Goal: Task Accomplishment & Management: Use online tool/utility

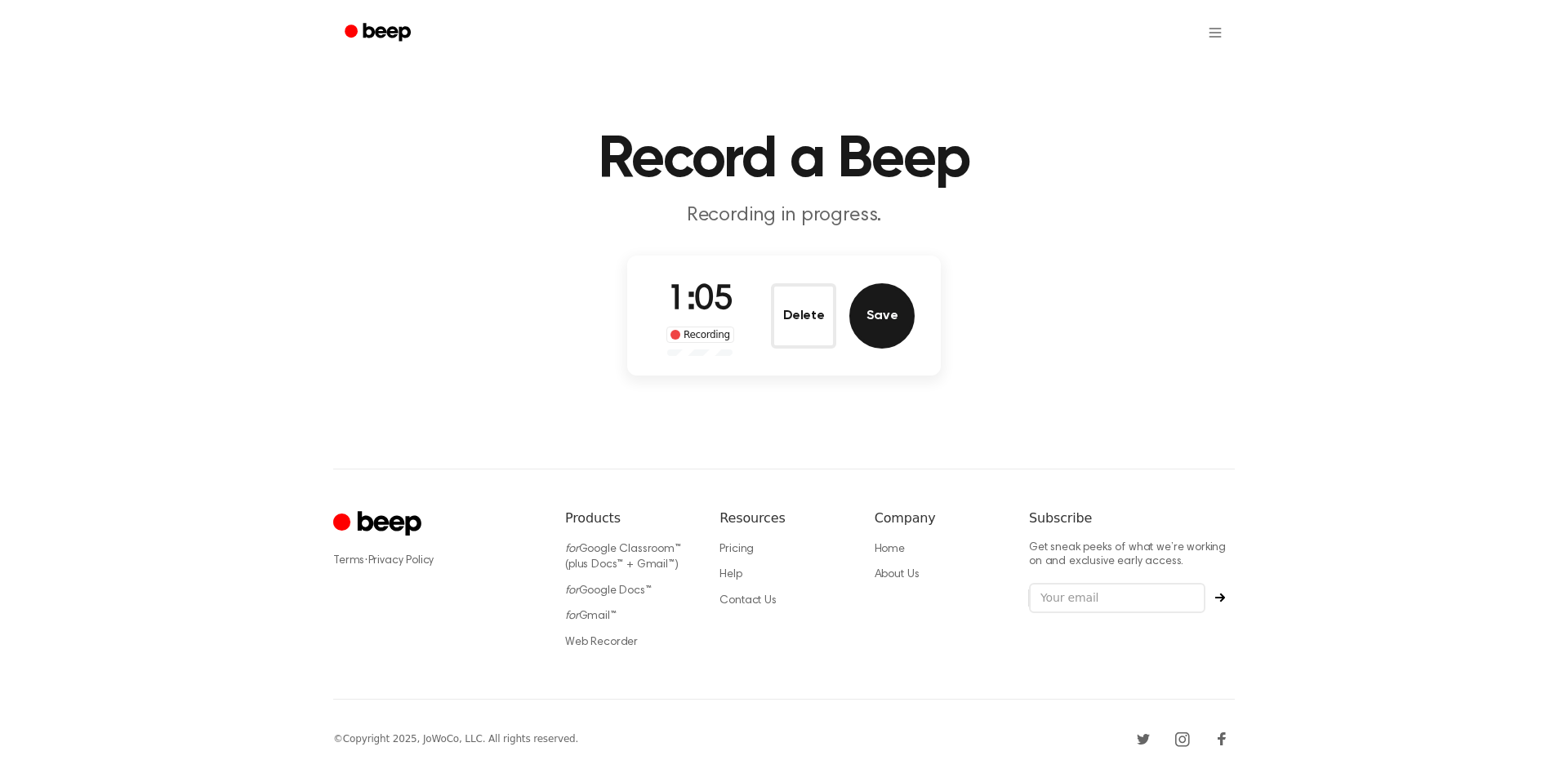
click at [873, 300] on button "Save" at bounding box center [882, 316] width 66 height 66
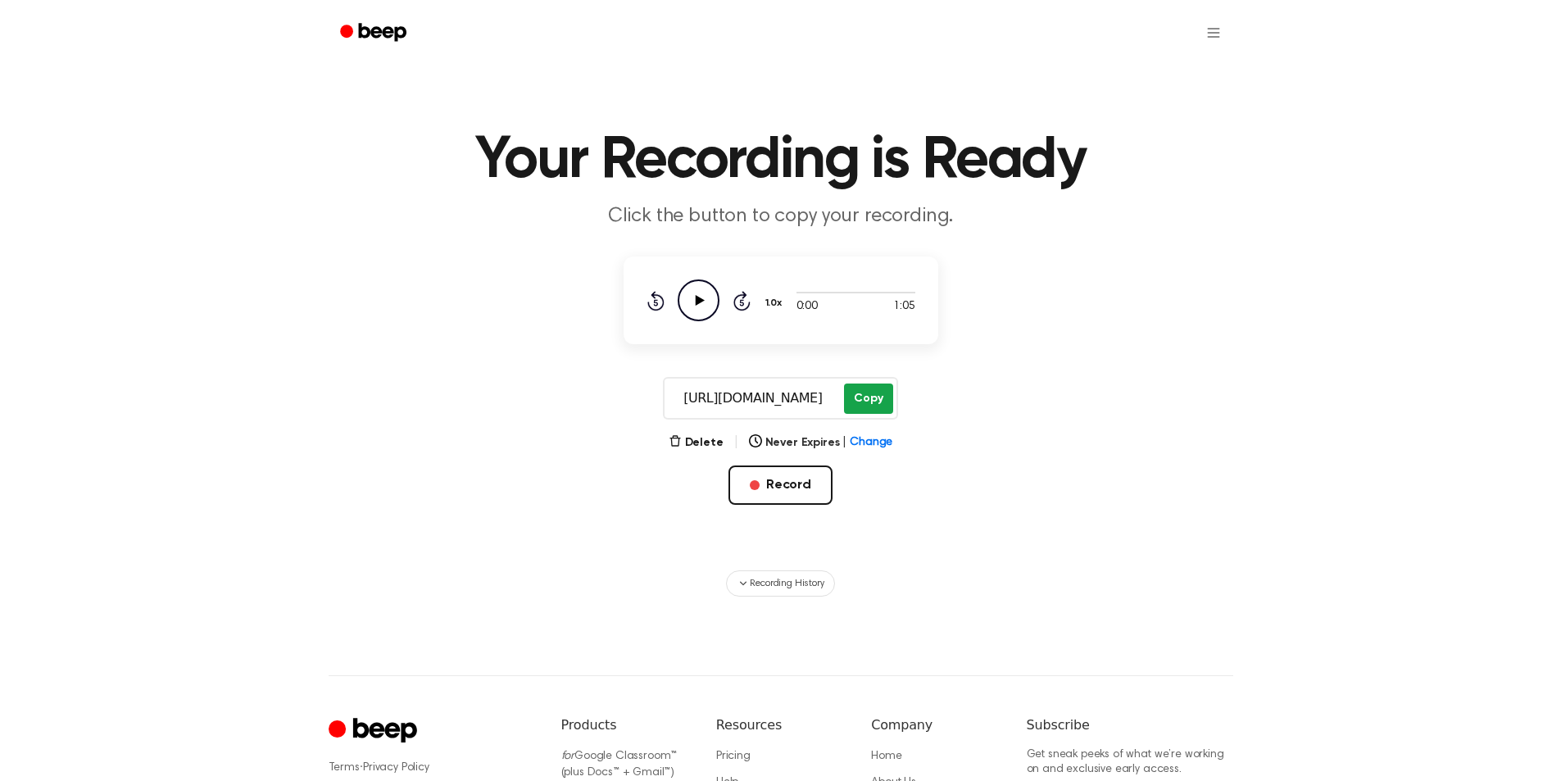
click at [865, 402] on button "Copy" at bounding box center [868, 399] width 48 height 30
click at [789, 484] on button "Record" at bounding box center [781, 485] width 104 height 39
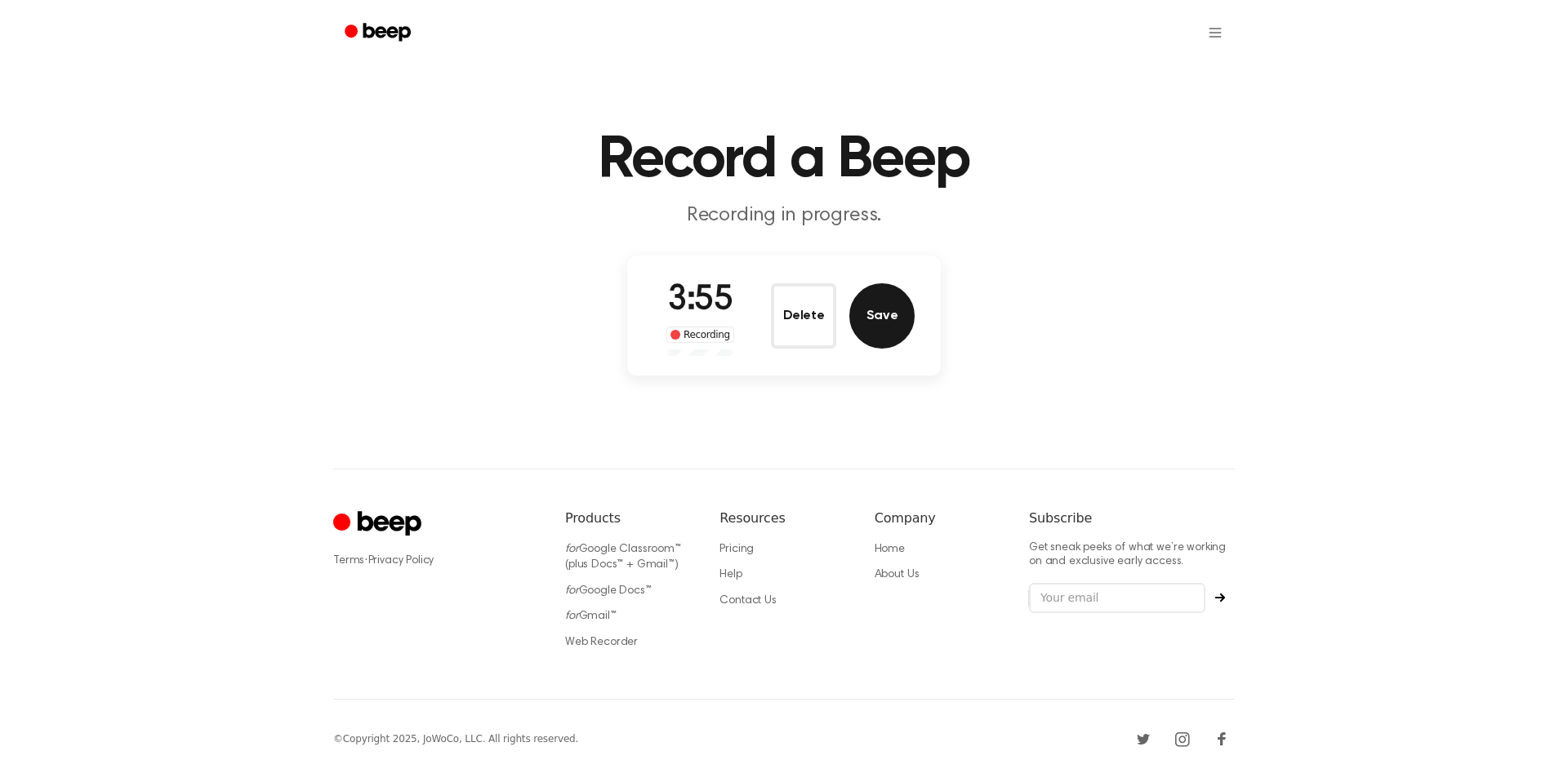
click at [882, 335] on button "Save" at bounding box center [882, 316] width 66 height 66
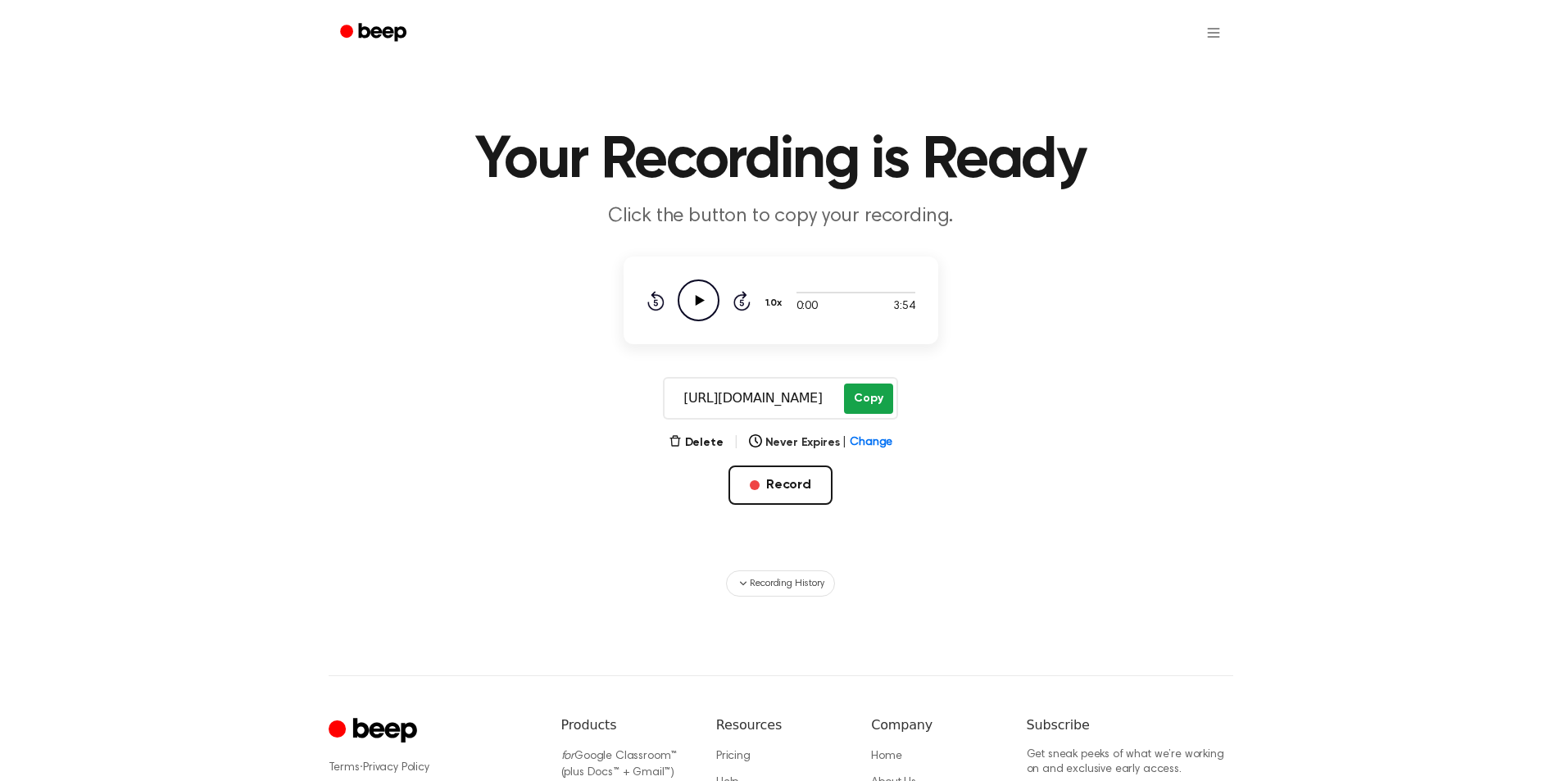
click at [856, 397] on button "Copy" at bounding box center [868, 399] width 48 height 30
click at [776, 484] on button "Record" at bounding box center [781, 485] width 104 height 39
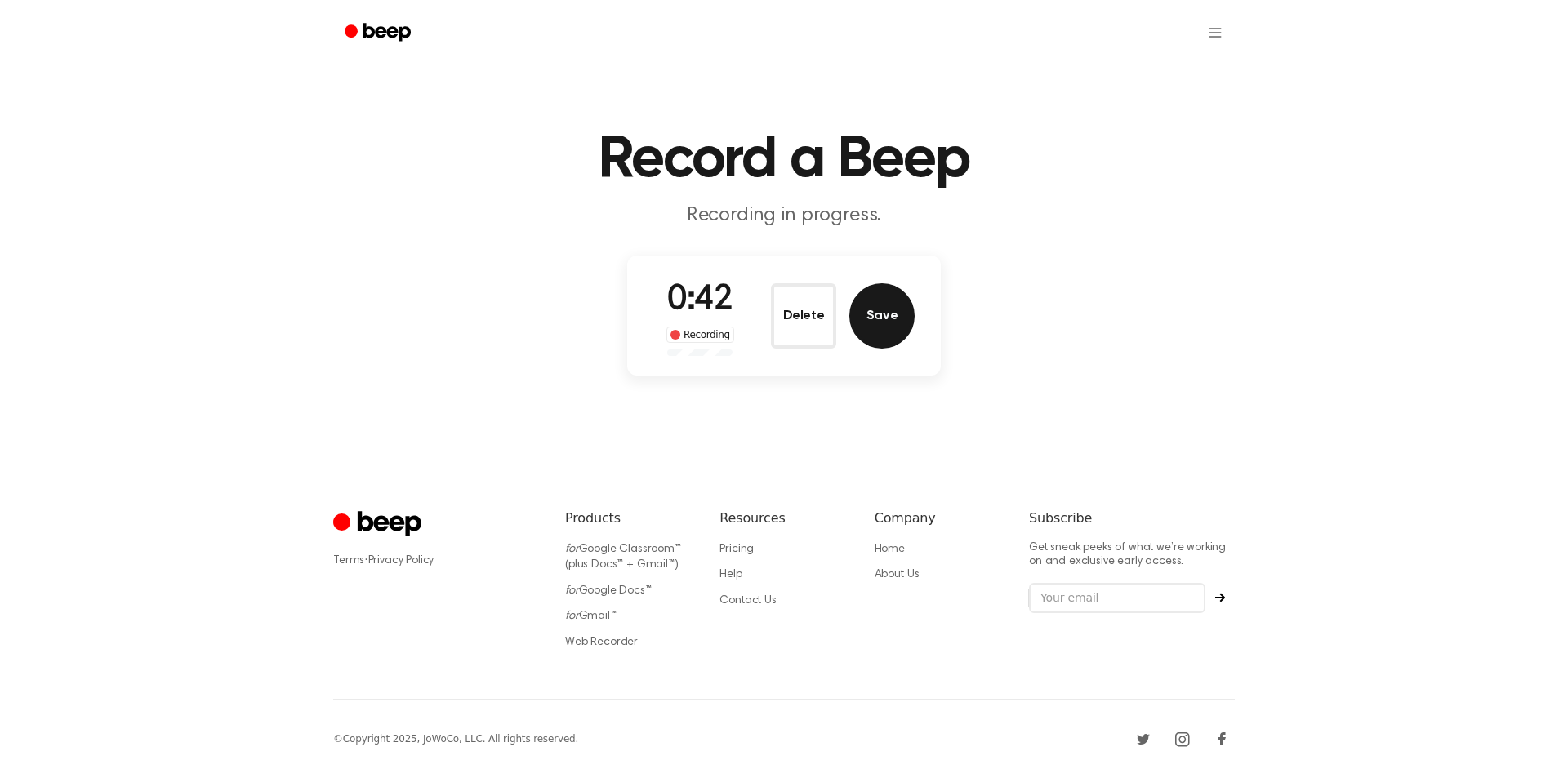
click at [887, 309] on button "Save" at bounding box center [882, 316] width 66 height 66
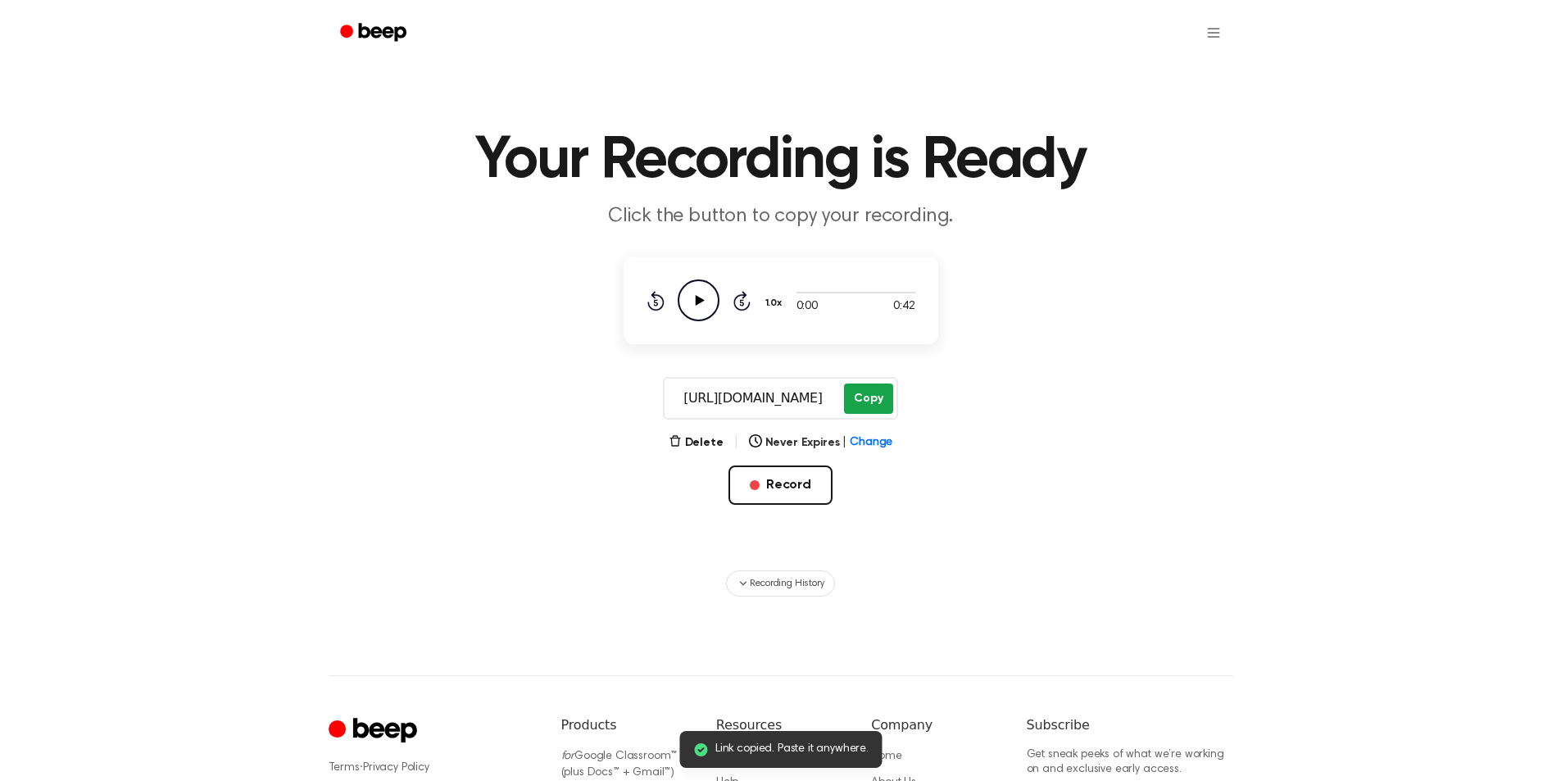
click at [861, 397] on button "Copy" at bounding box center [868, 399] width 48 height 30
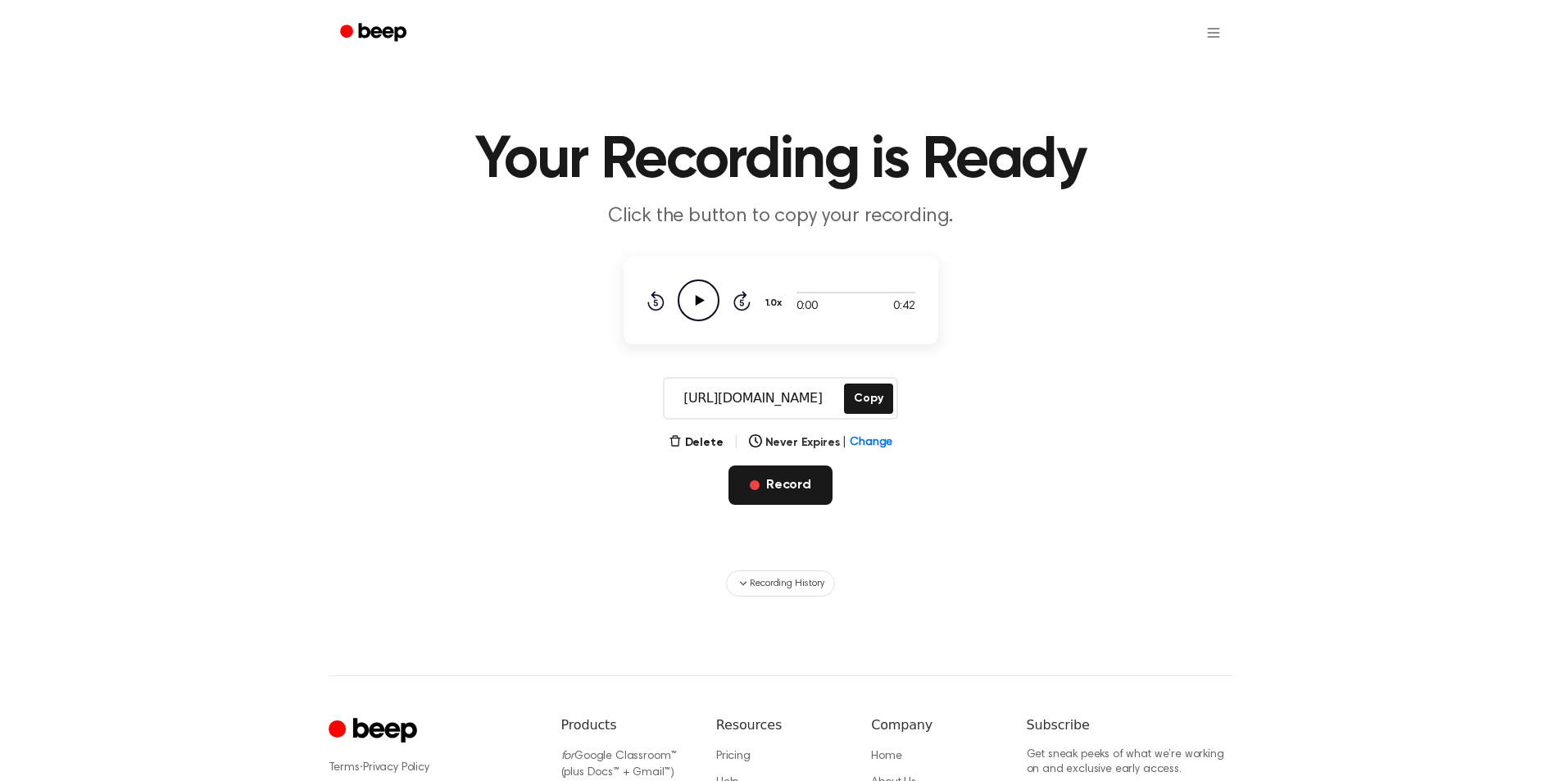
click at [785, 488] on button "Record" at bounding box center [781, 485] width 104 height 39
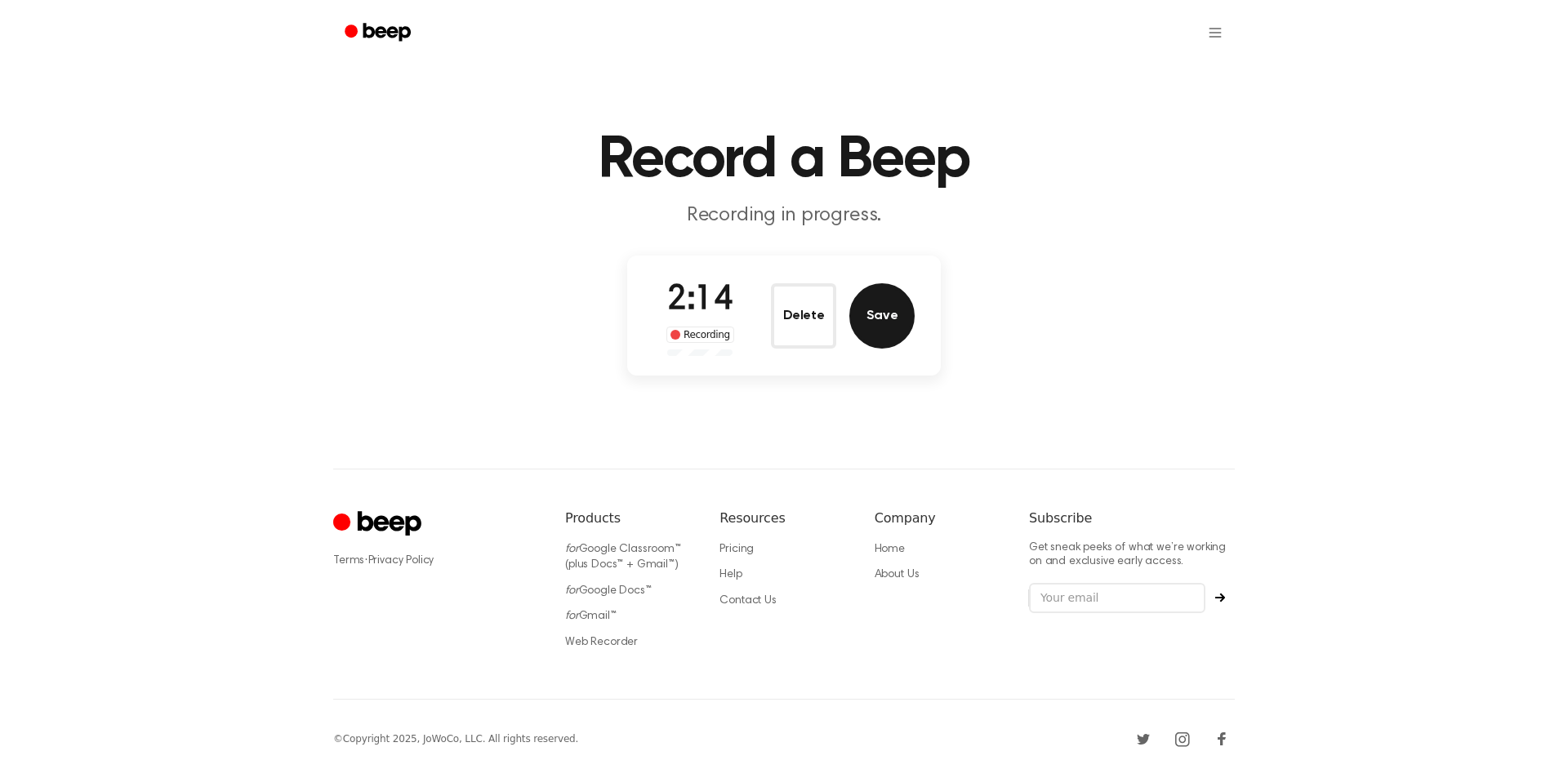
click at [894, 306] on button "Save" at bounding box center [882, 316] width 66 height 66
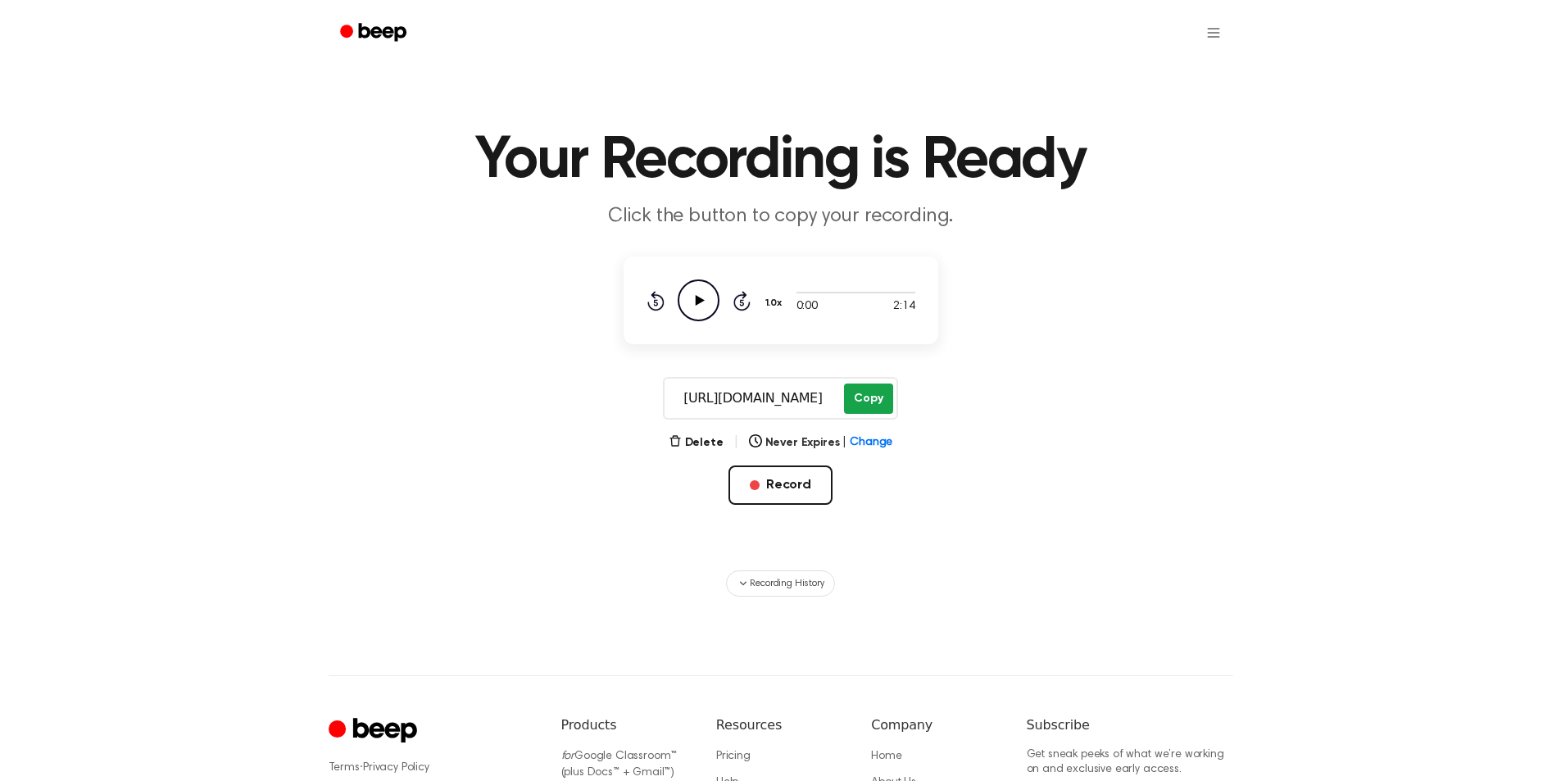
click at [866, 398] on button "Copy" at bounding box center [868, 399] width 48 height 30
drag, startPoint x: 844, startPoint y: 366, endPoint x: 858, endPoint y: 381, distance: 20.3
click at [844, 366] on main "Your Recording is Ready Click the button to copy your recording. 0:00 2:14 1.0x…" at bounding box center [780, 298] width 1561 height 597
click at [865, 395] on button "Copy" at bounding box center [868, 399] width 48 height 30
click at [800, 482] on button "Record" at bounding box center [781, 485] width 104 height 39
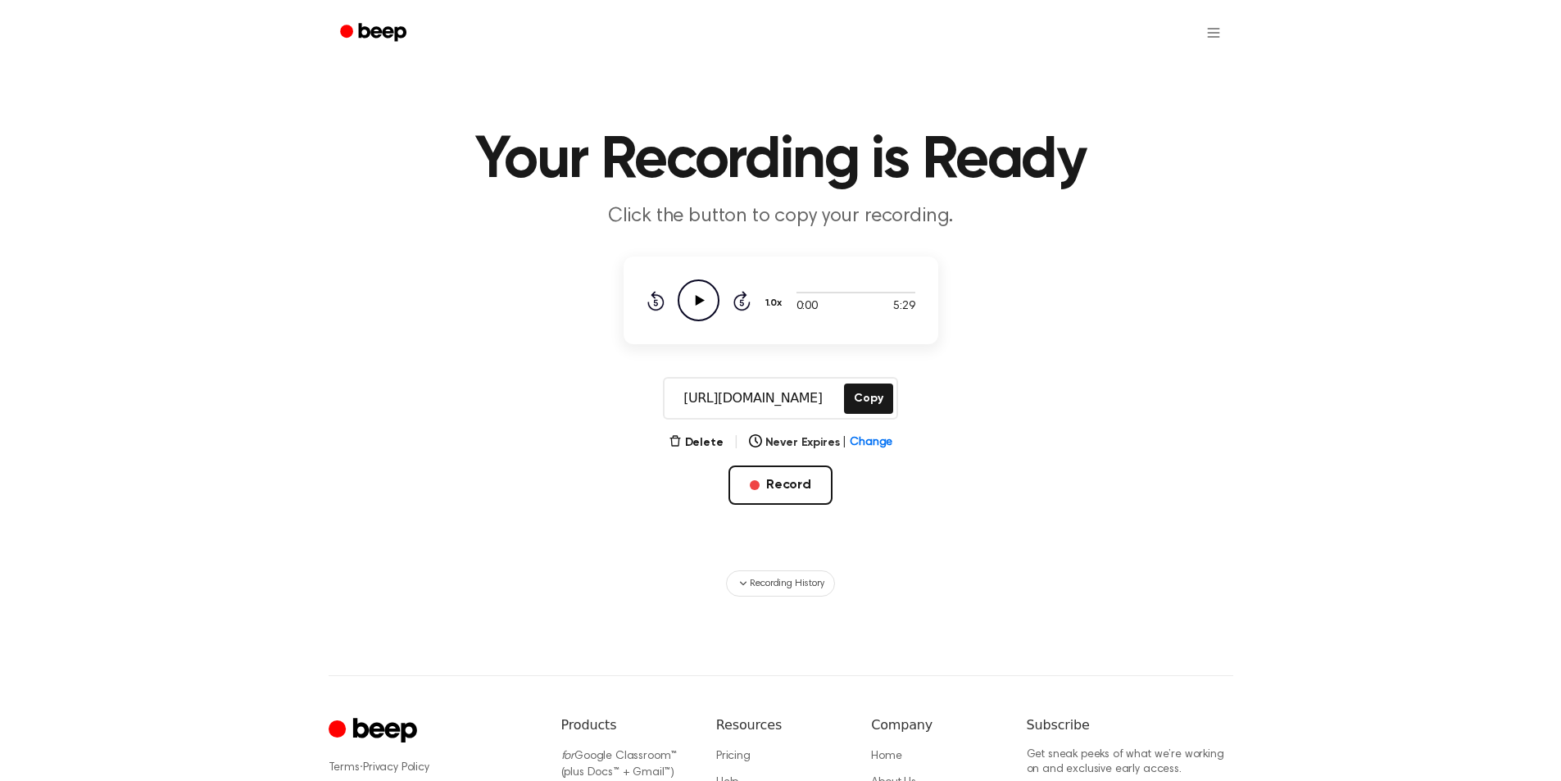
click at [691, 293] on icon "Play Audio" at bounding box center [699, 300] width 42 height 42
click at [860, 401] on button "Copy" at bounding box center [868, 399] width 48 height 30
click at [700, 308] on icon "Pause Audio" at bounding box center [699, 300] width 42 height 42
click at [775, 484] on button "Record" at bounding box center [781, 485] width 104 height 39
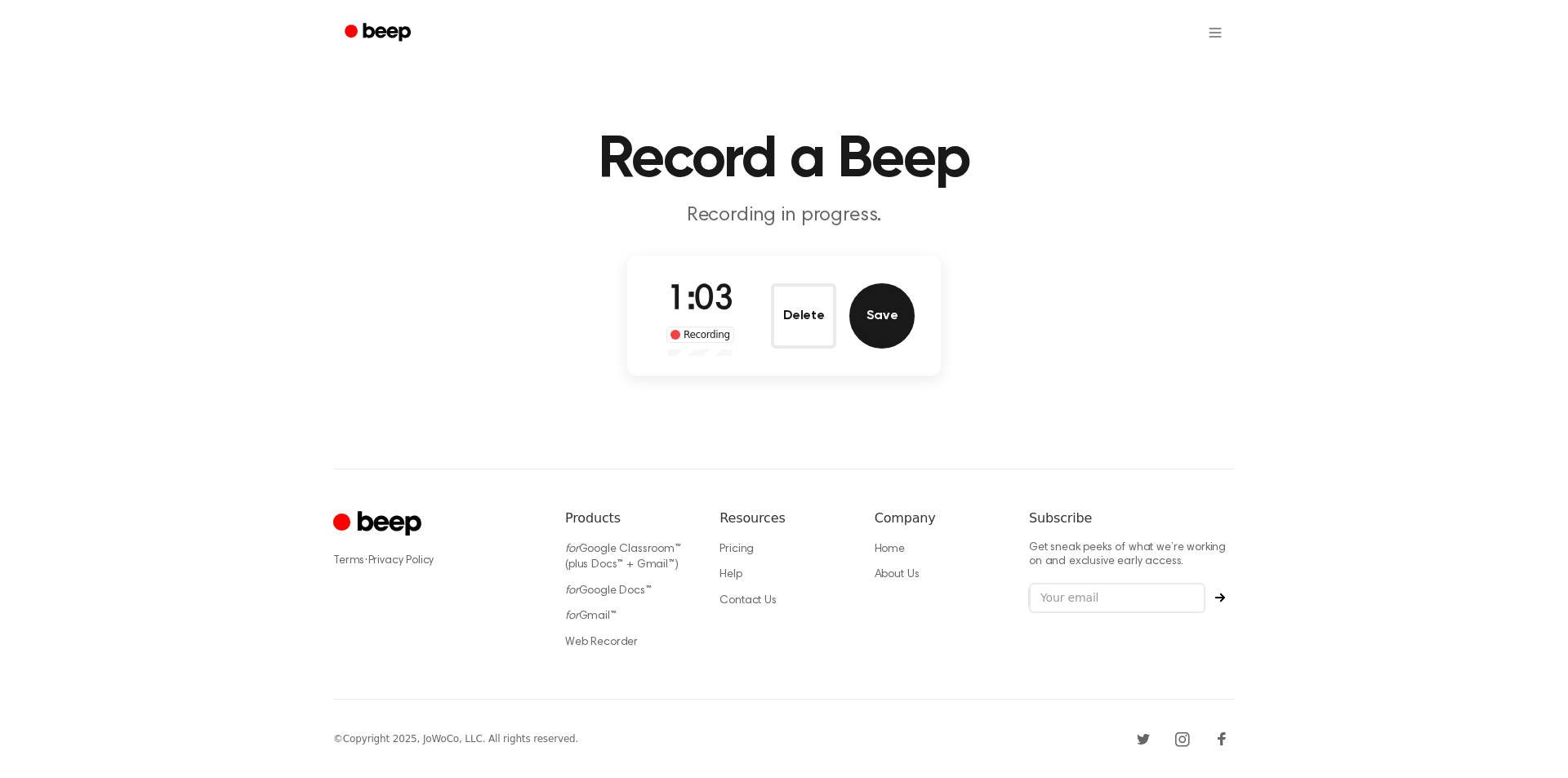
click at [870, 297] on button "Save" at bounding box center [882, 316] width 66 height 66
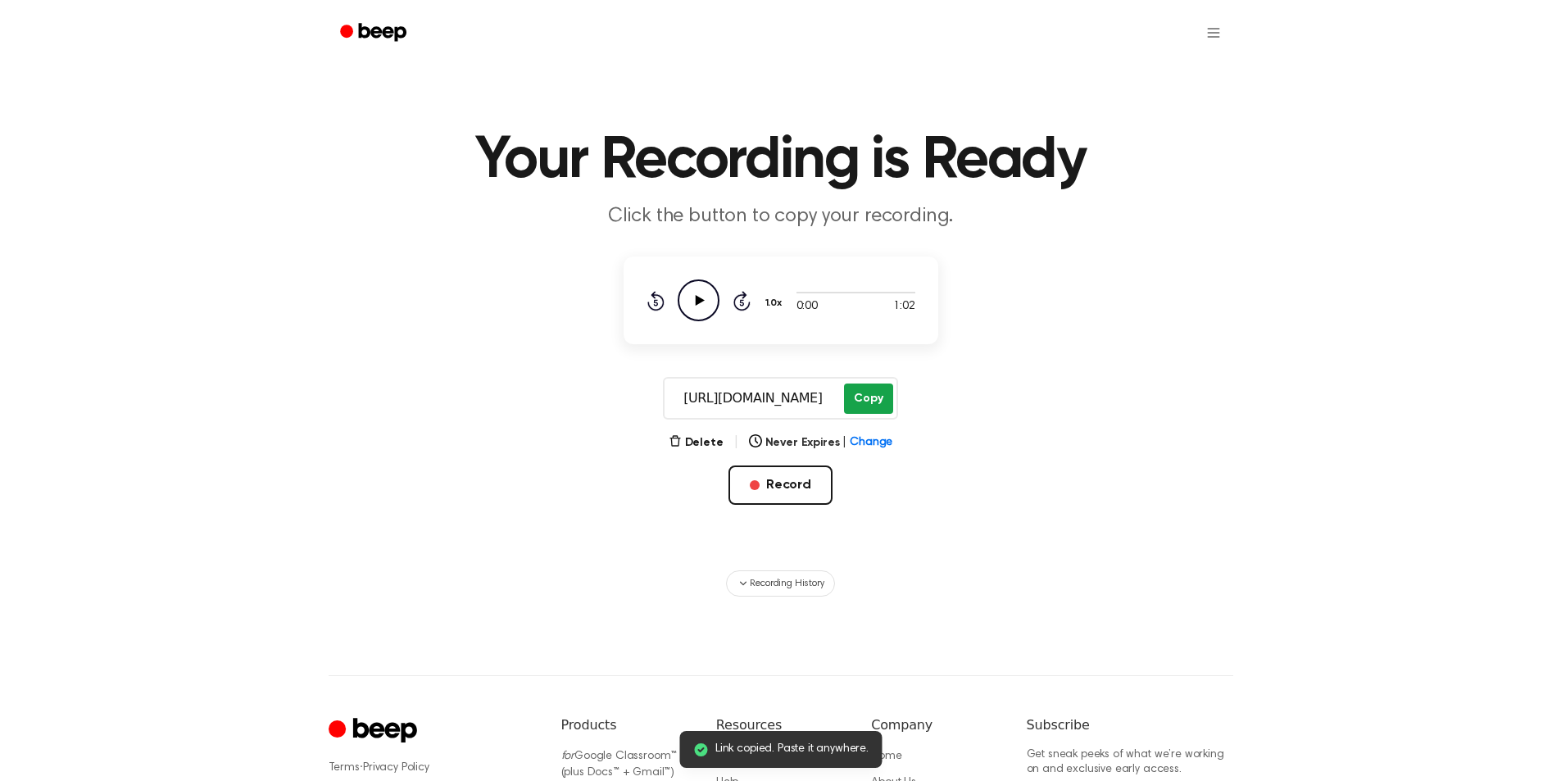
click at [849, 393] on button "Copy" at bounding box center [868, 399] width 48 height 30
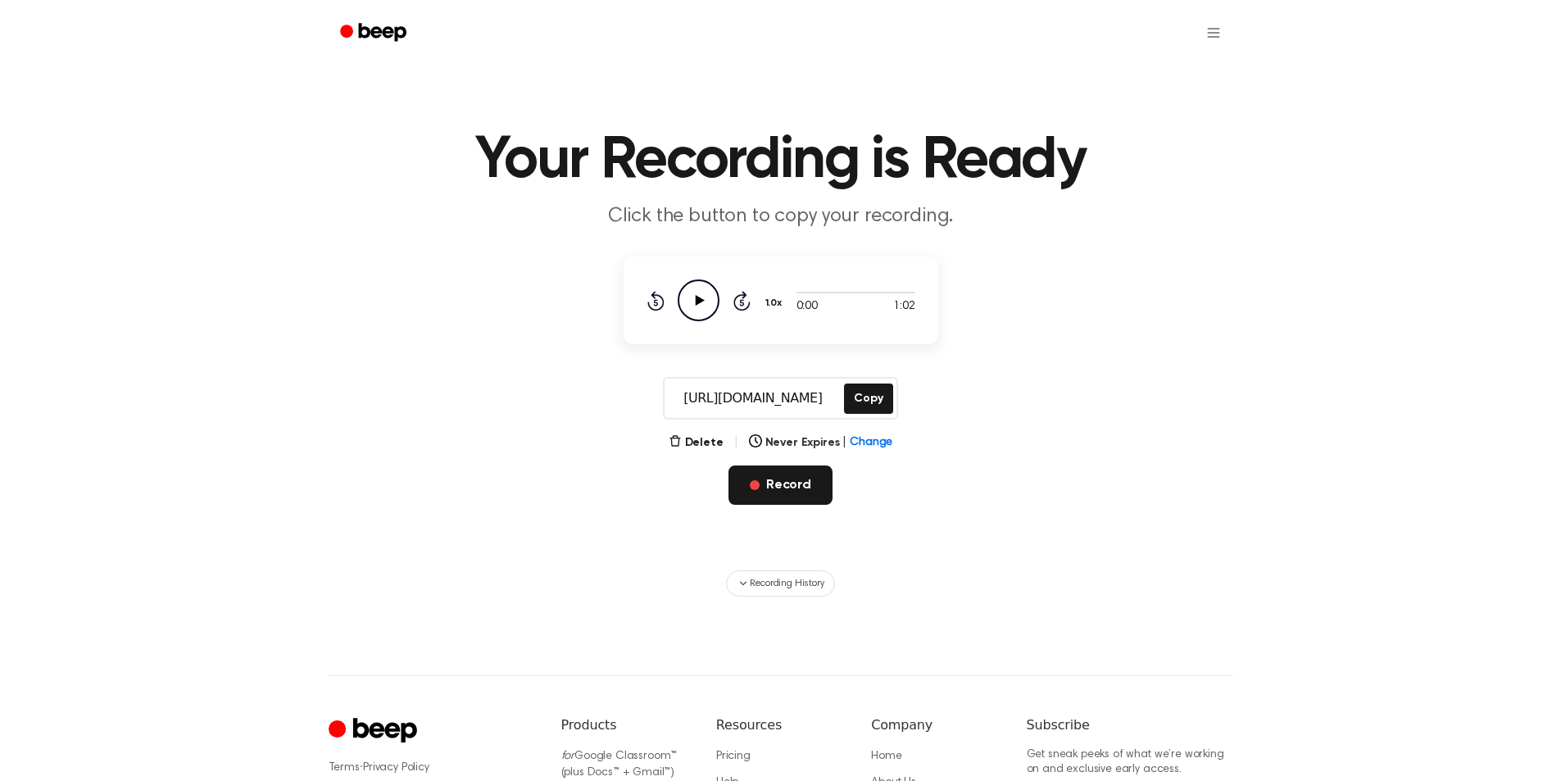
click at [801, 477] on button "Record" at bounding box center [781, 485] width 104 height 39
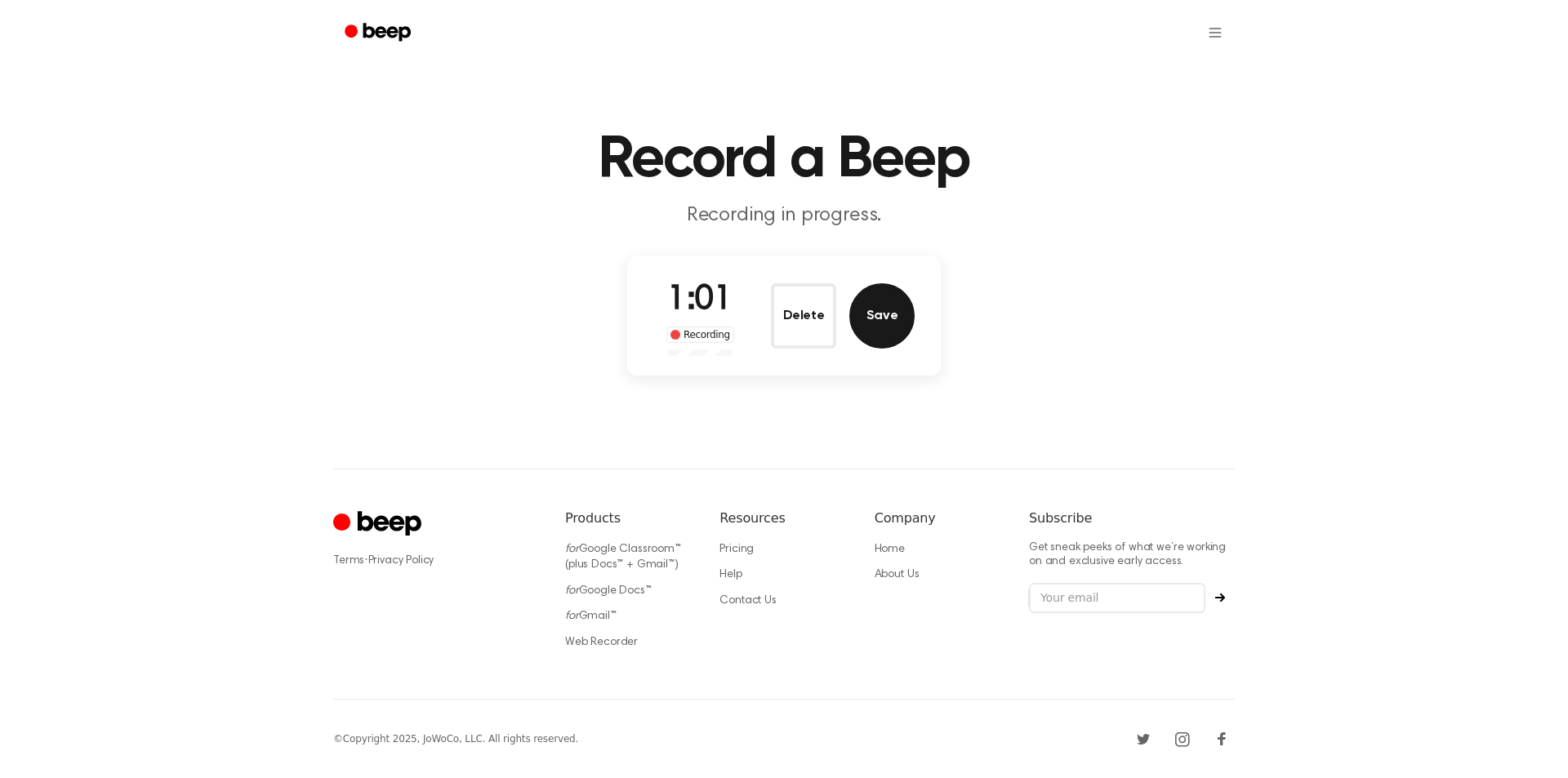
click at [866, 321] on button "Save" at bounding box center [882, 316] width 66 height 66
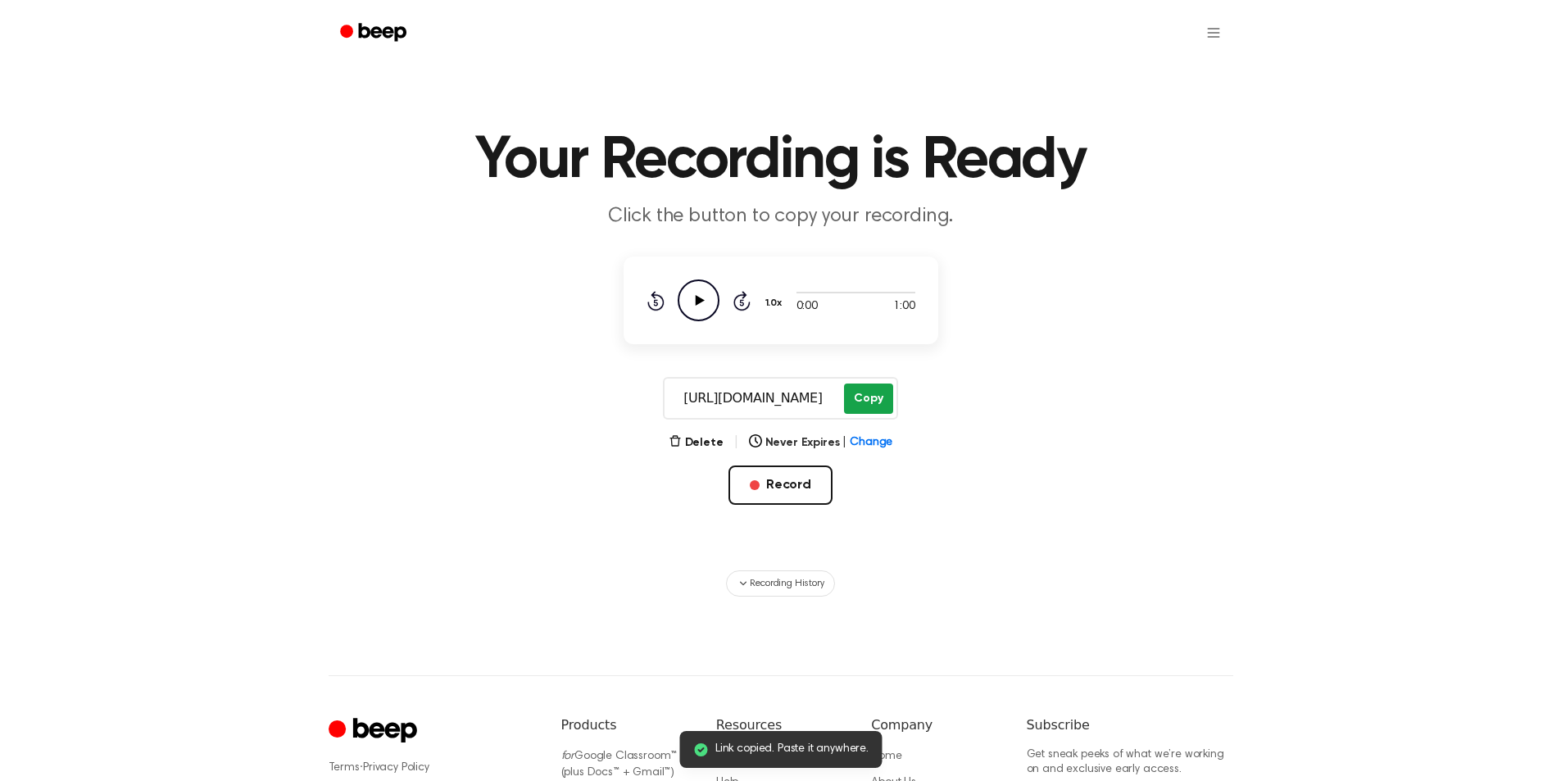
click at [869, 400] on button "Copy" at bounding box center [868, 399] width 48 height 30
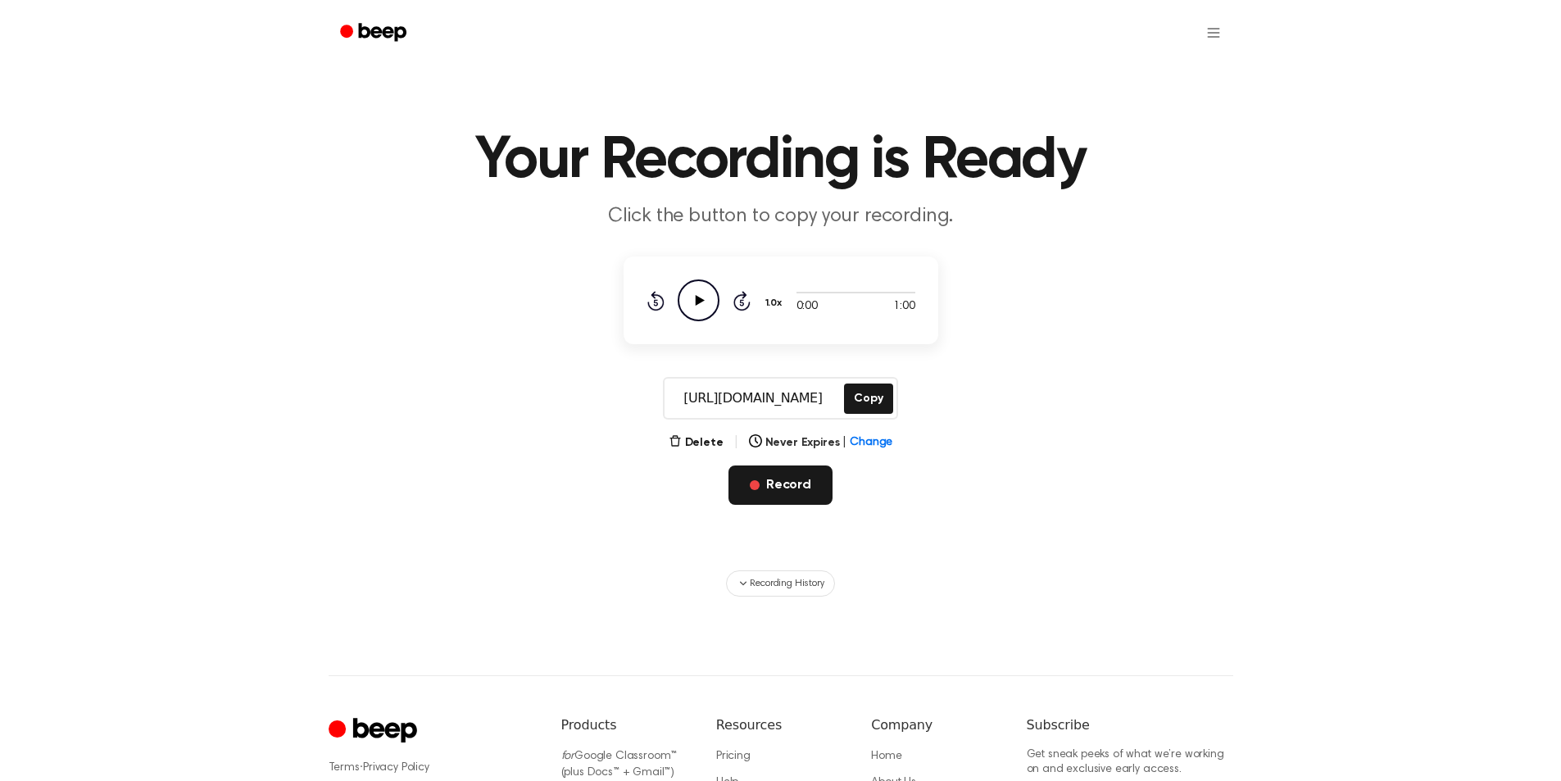
click at [792, 484] on button "Record" at bounding box center [781, 485] width 104 height 39
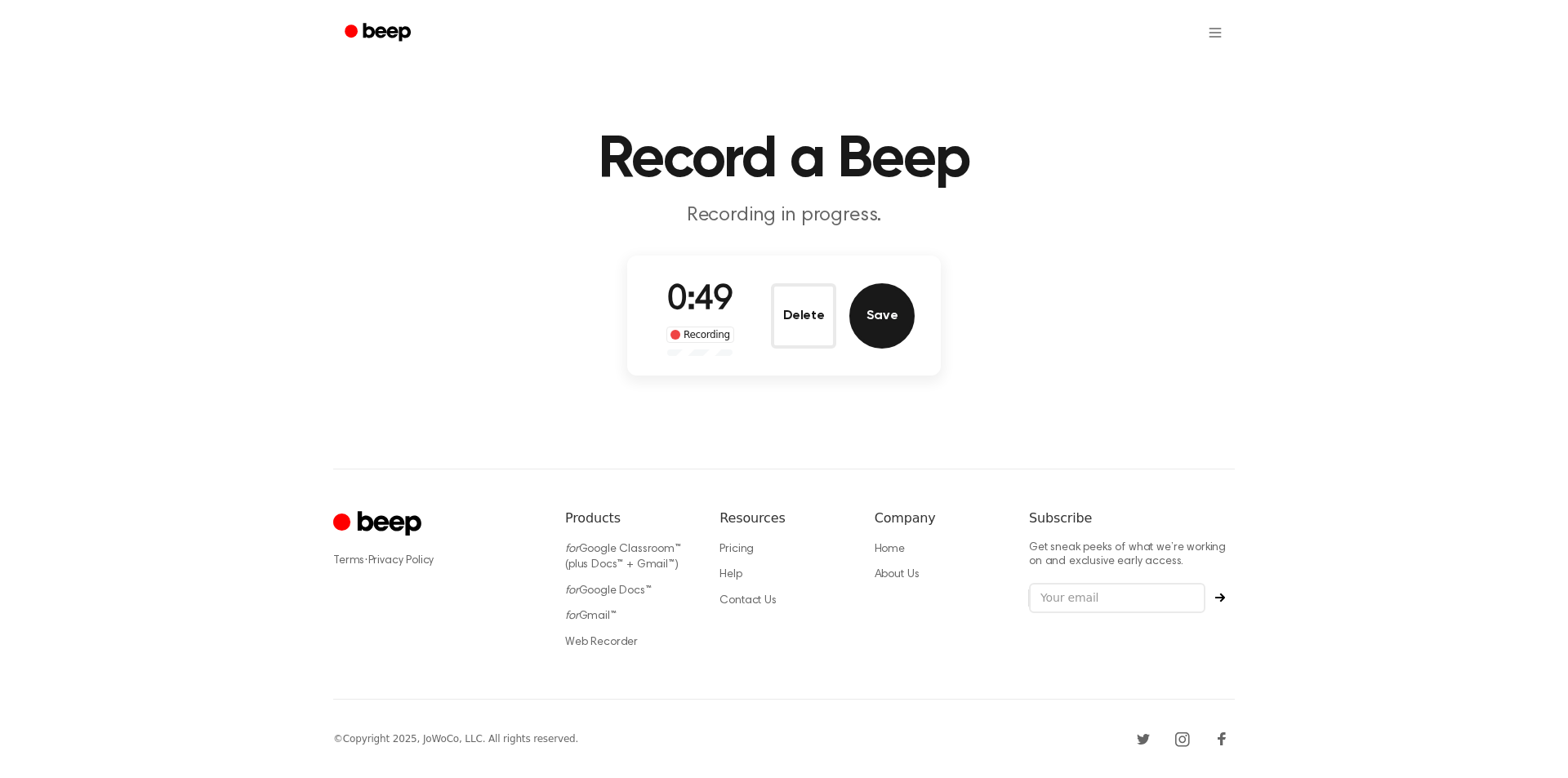
click at [865, 317] on button "Save" at bounding box center [882, 316] width 66 height 66
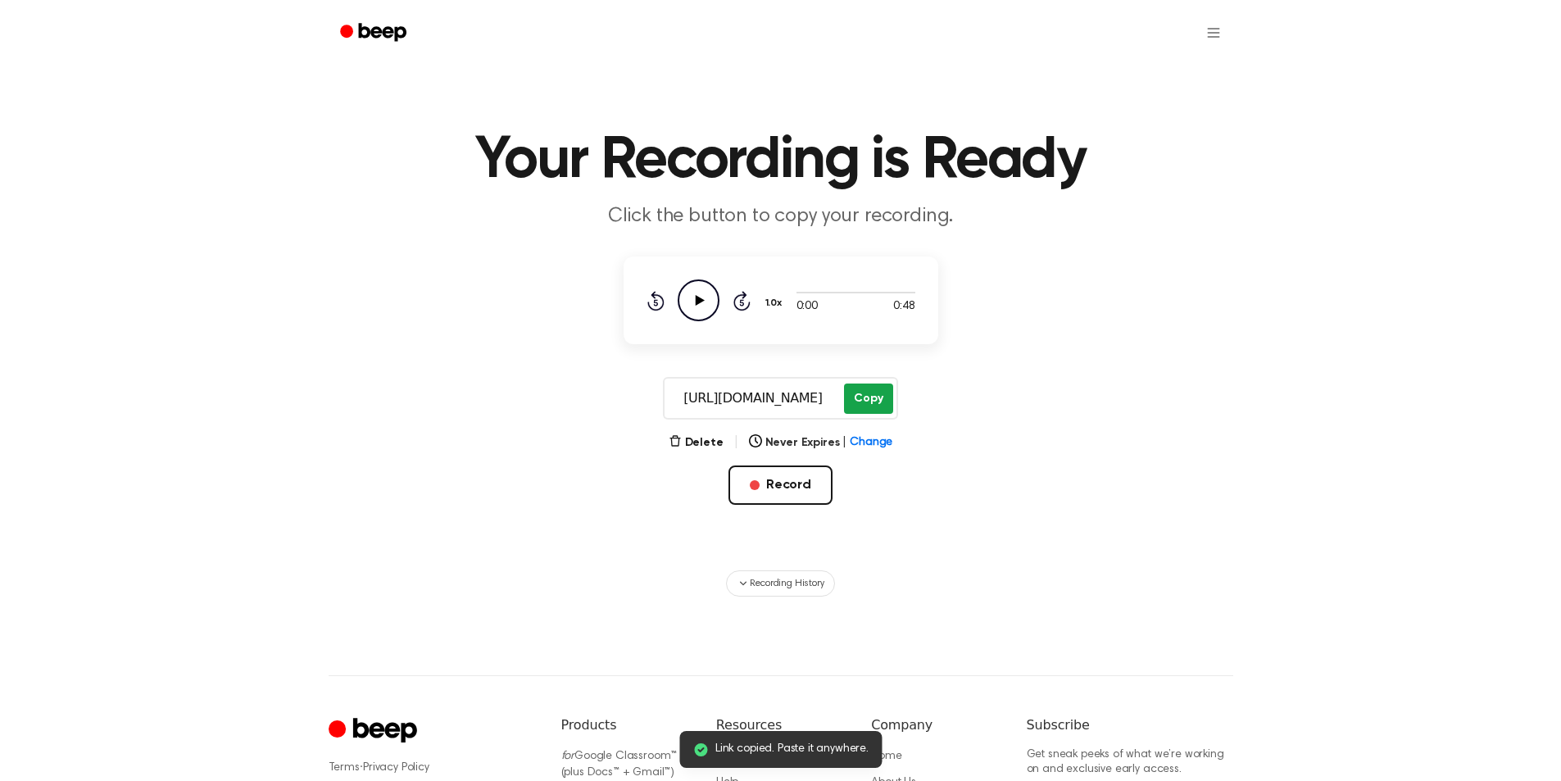
click at [873, 398] on button "Copy" at bounding box center [868, 399] width 48 height 30
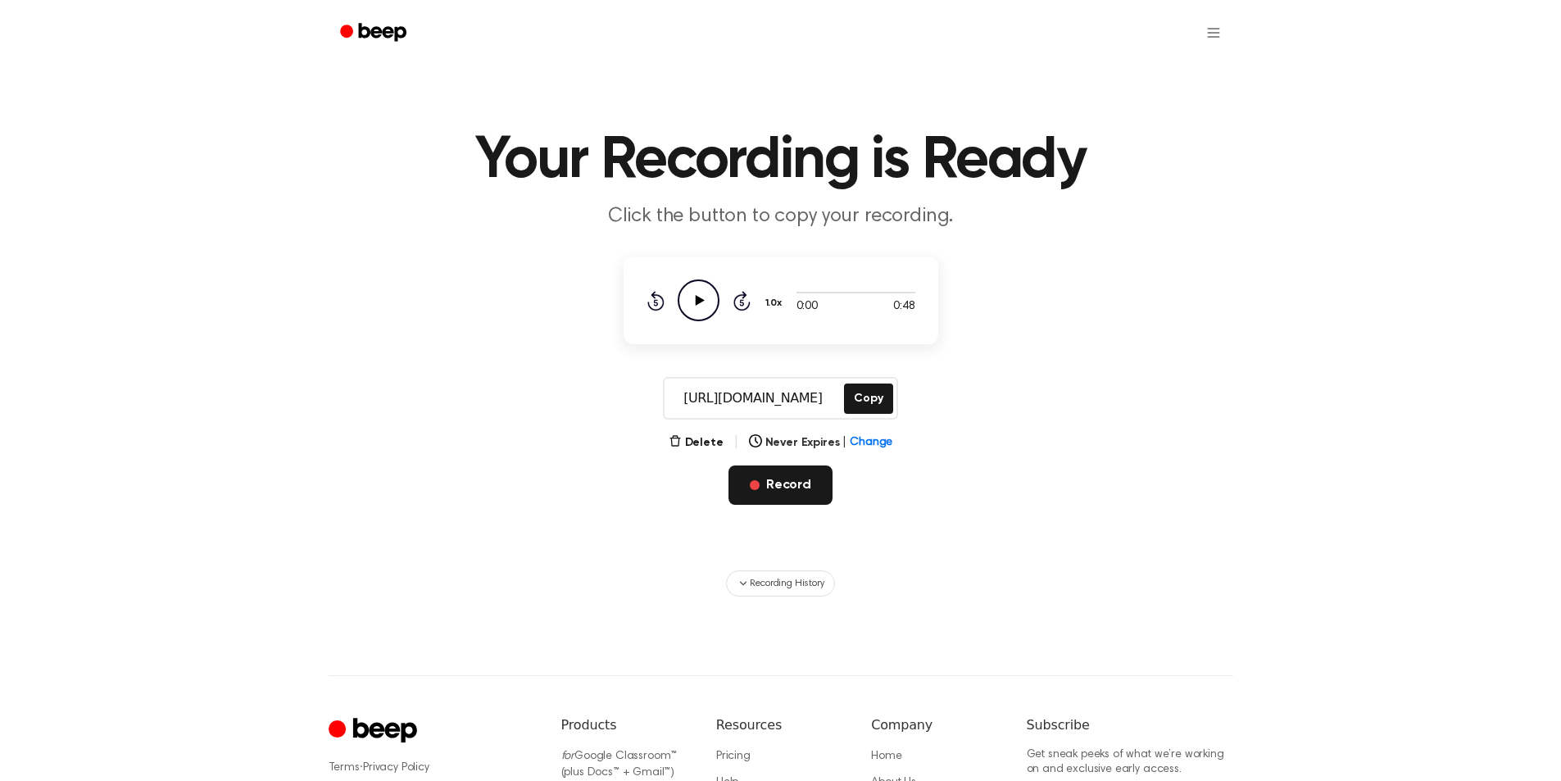
click at [793, 474] on button "Record" at bounding box center [781, 485] width 104 height 39
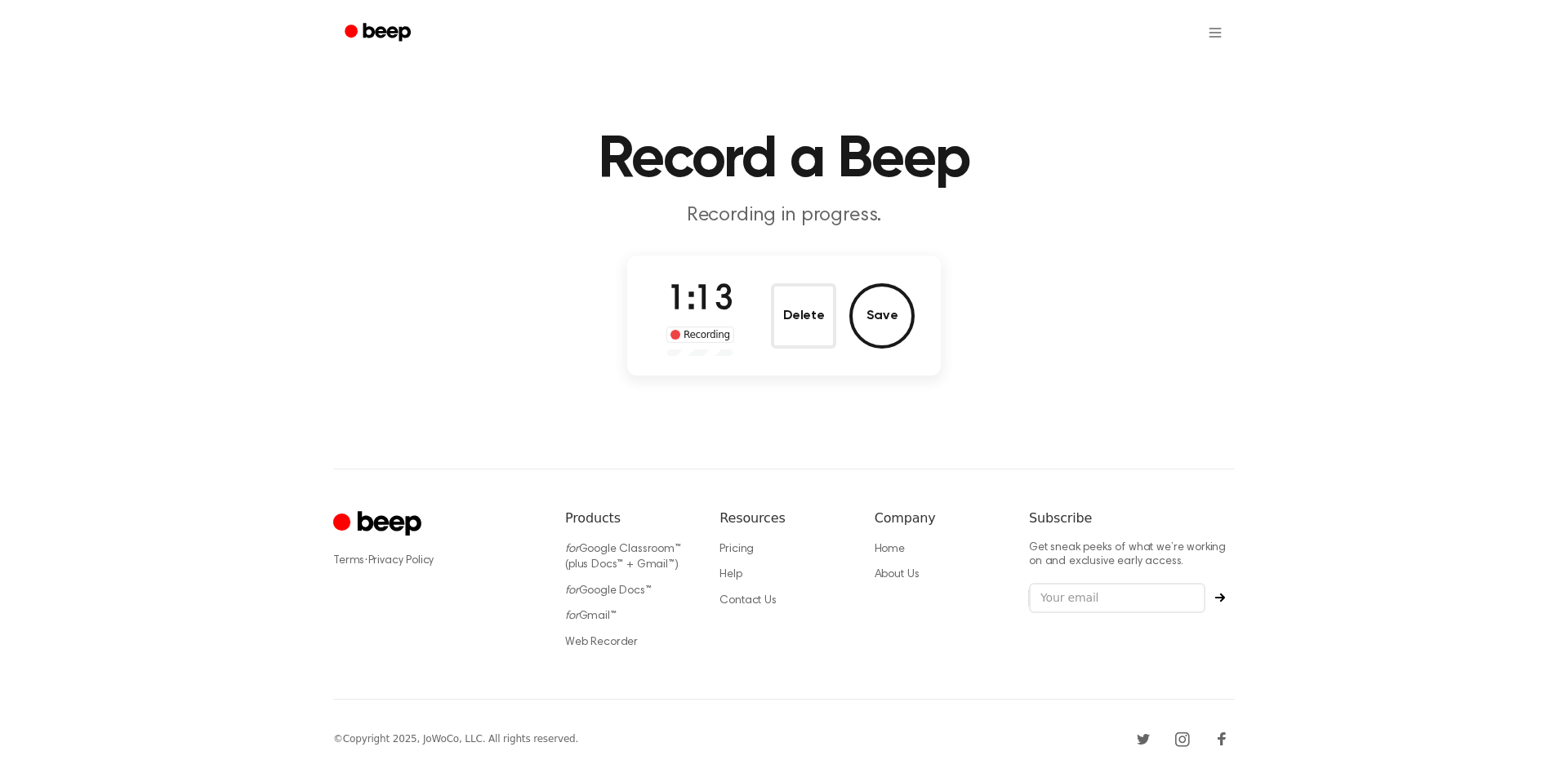
click at [849, 325] on div "Delete Save" at bounding box center [843, 316] width 143 height 66
click at [874, 324] on button "Save" at bounding box center [882, 316] width 66 height 66
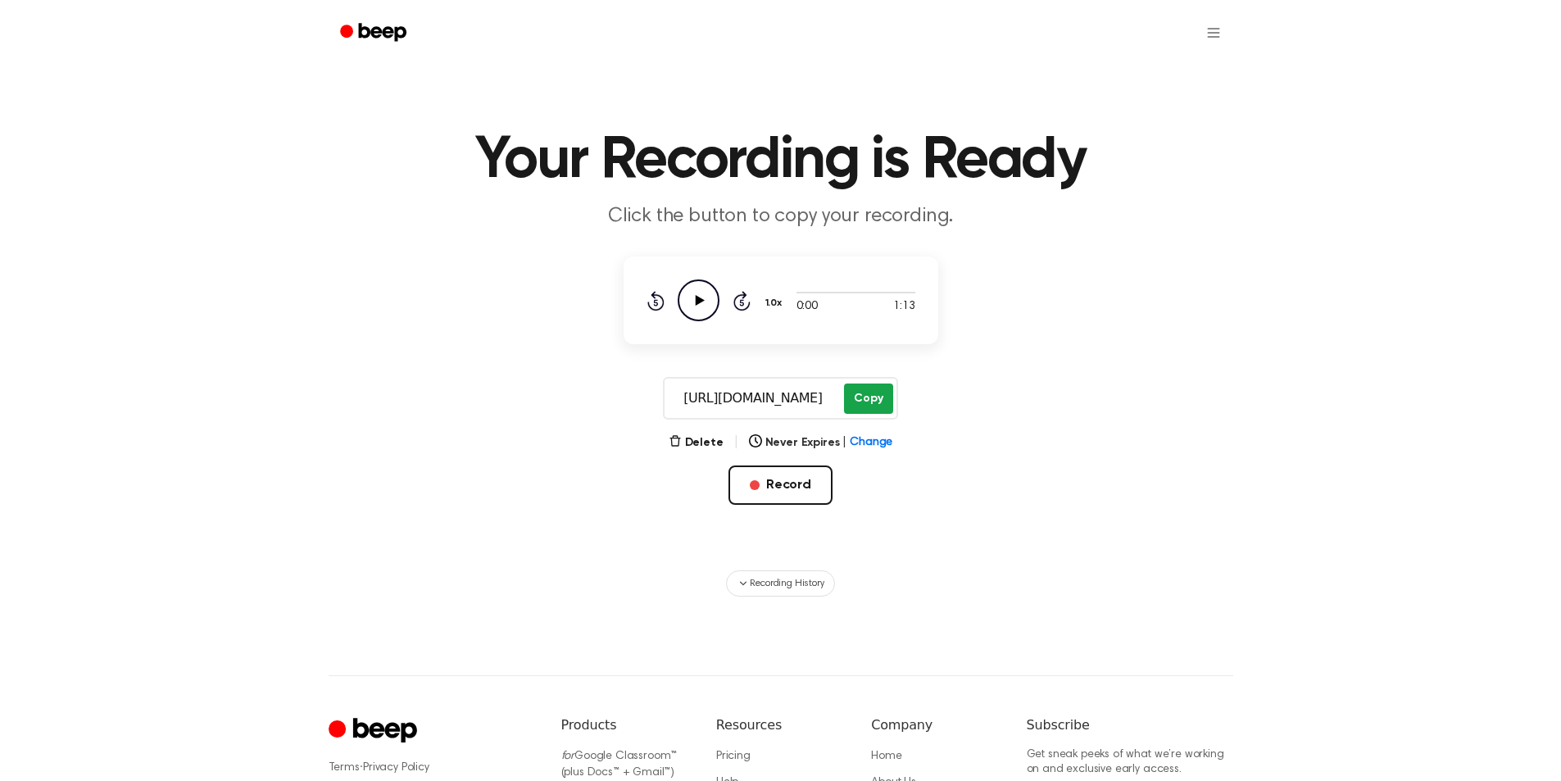
click at [870, 397] on button "Copy" at bounding box center [868, 399] width 48 height 30
click at [788, 484] on button "Record" at bounding box center [781, 485] width 104 height 39
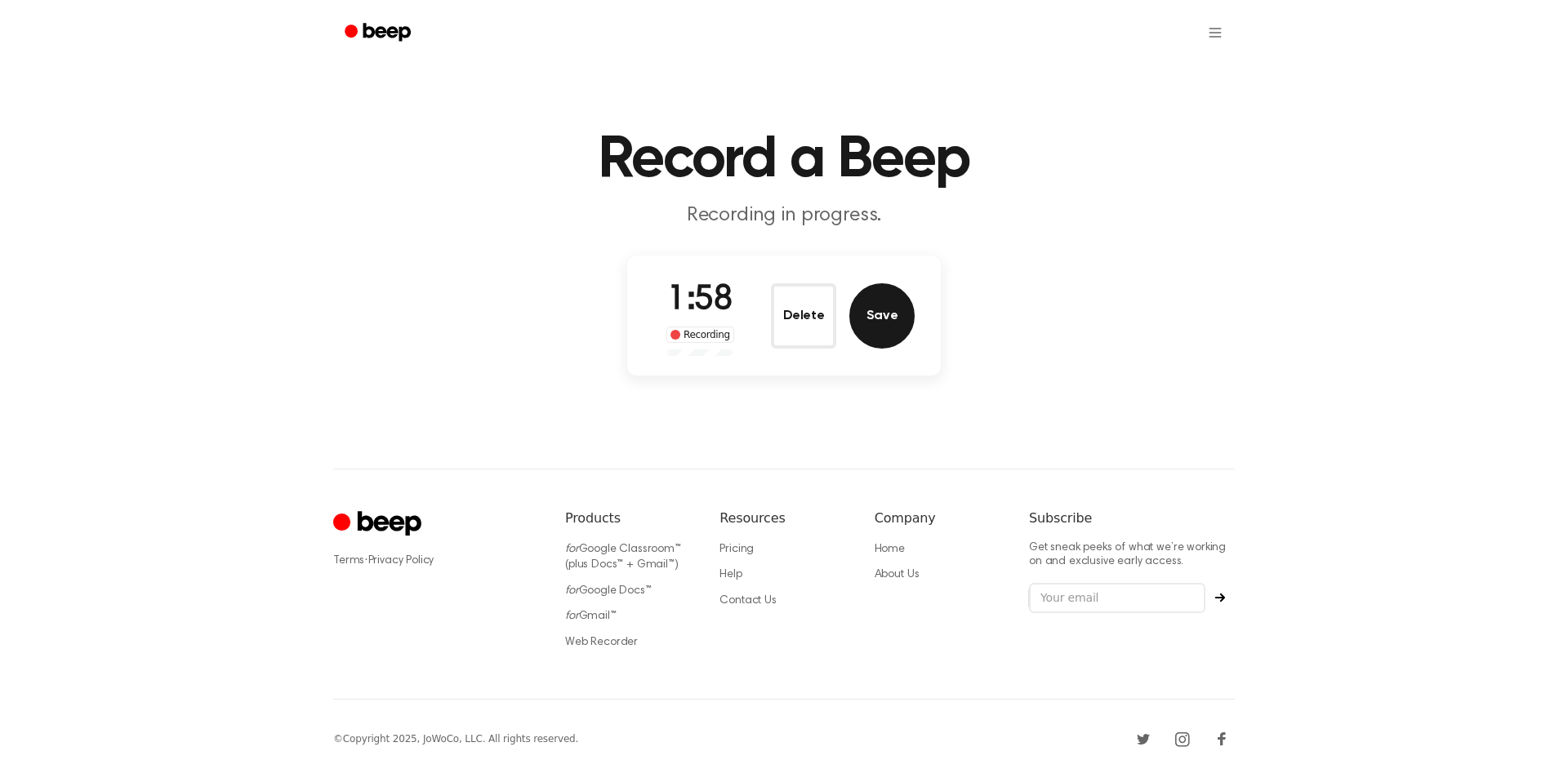
click at [851, 324] on button "Save" at bounding box center [882, 316] width 66 height 66
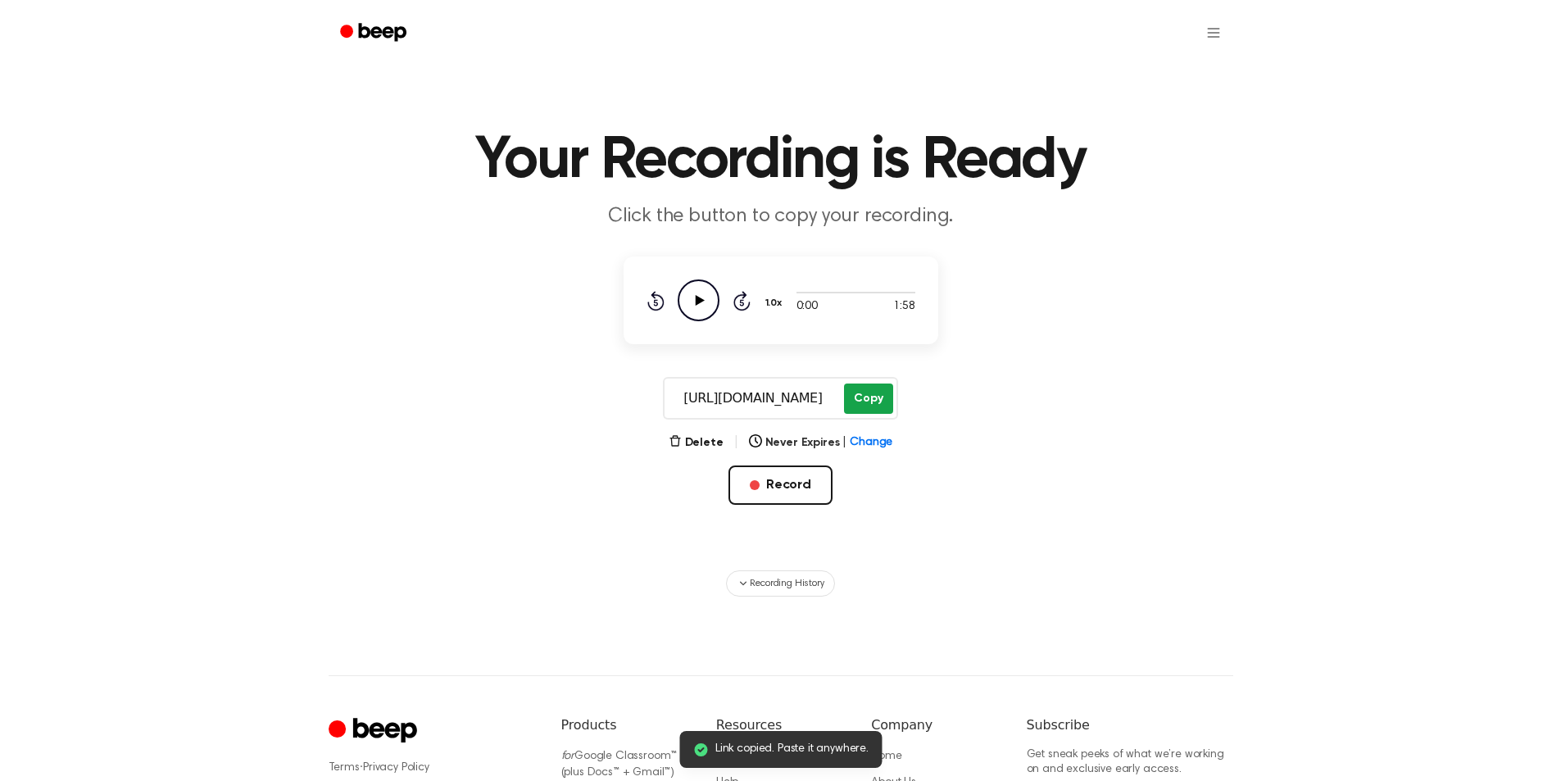
click at [865, 393] on button "Copy" at bounding box center [868, 399] width 48 height 30
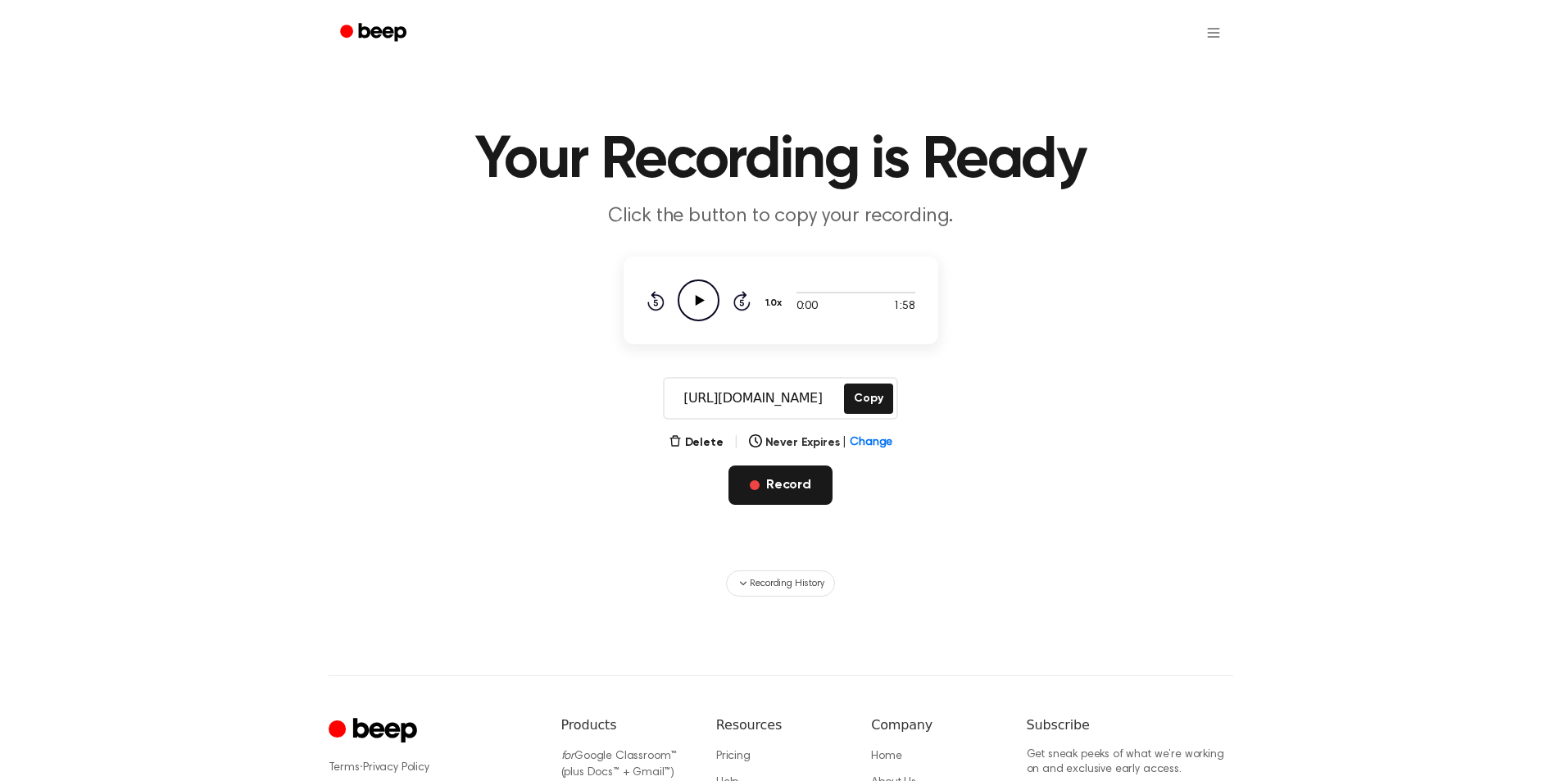
click at [792, 501] on button "Record" at bounding box center [781, 485] width 104 height 39
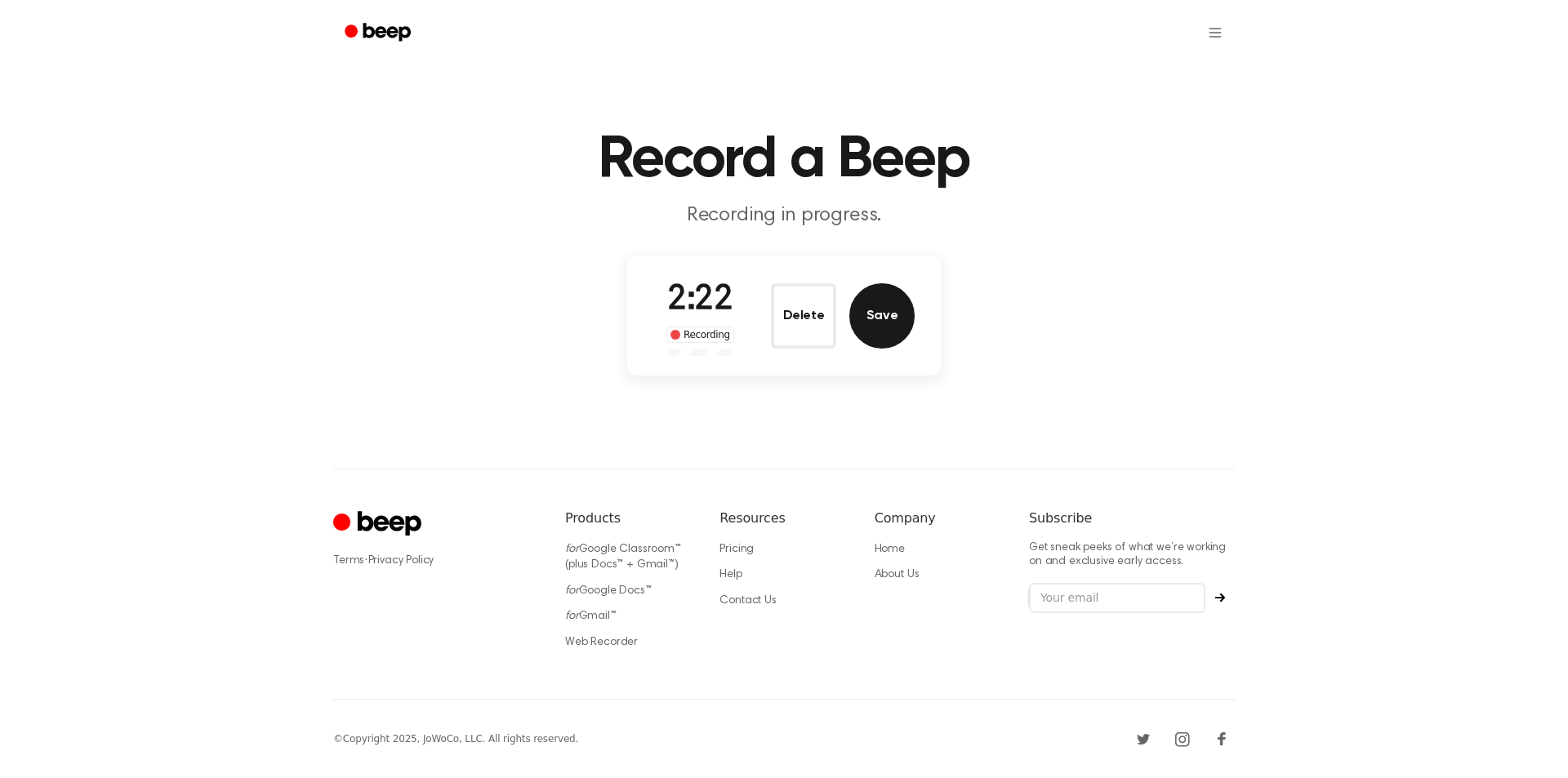
click at [858, 316] on button "Save" at bounding box center [882, 316] width 66 height 66
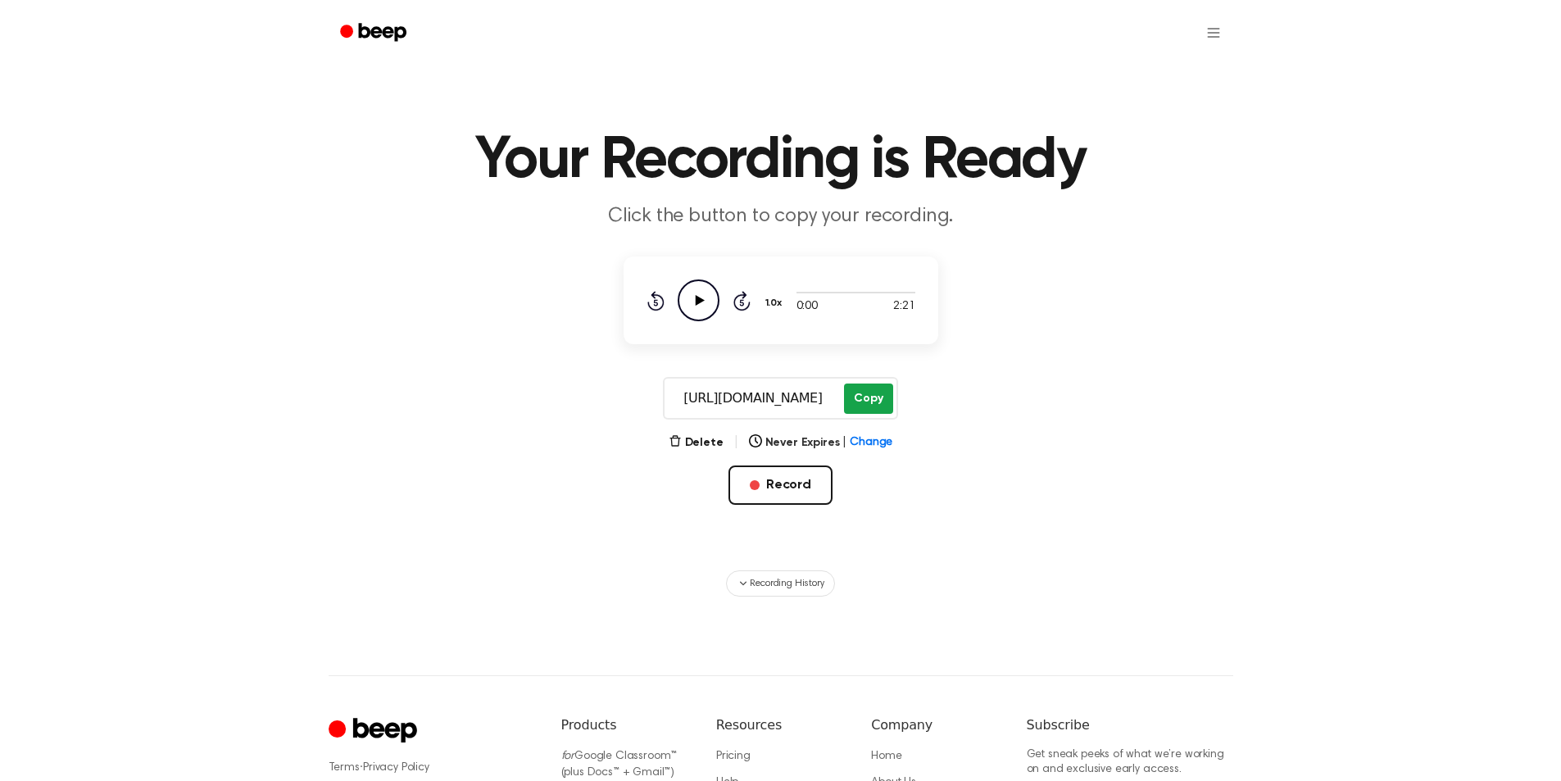
click at [856, 408] on button "Copy" at bounding box center [868, 399] width 48 height 30
click at [790, 484] on button "Record" at bounding box center [781, 485] width 104 height 39
click at [810, 498] on button "Record" at bounding box center [781, 485] width 104 height 39
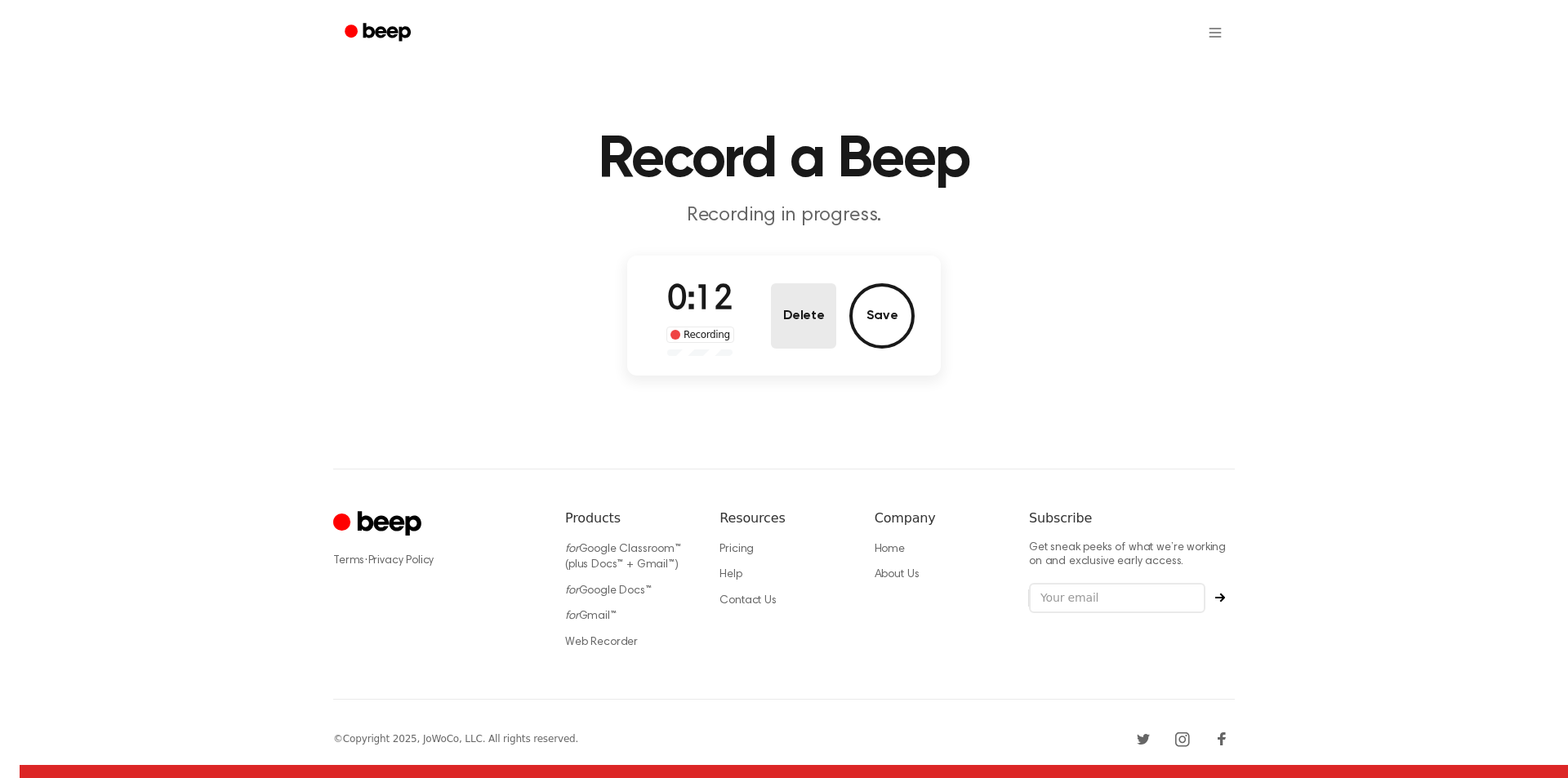
click at [813, 319] on button "Delete" at bounding box center [804, 316] width 66 height 66
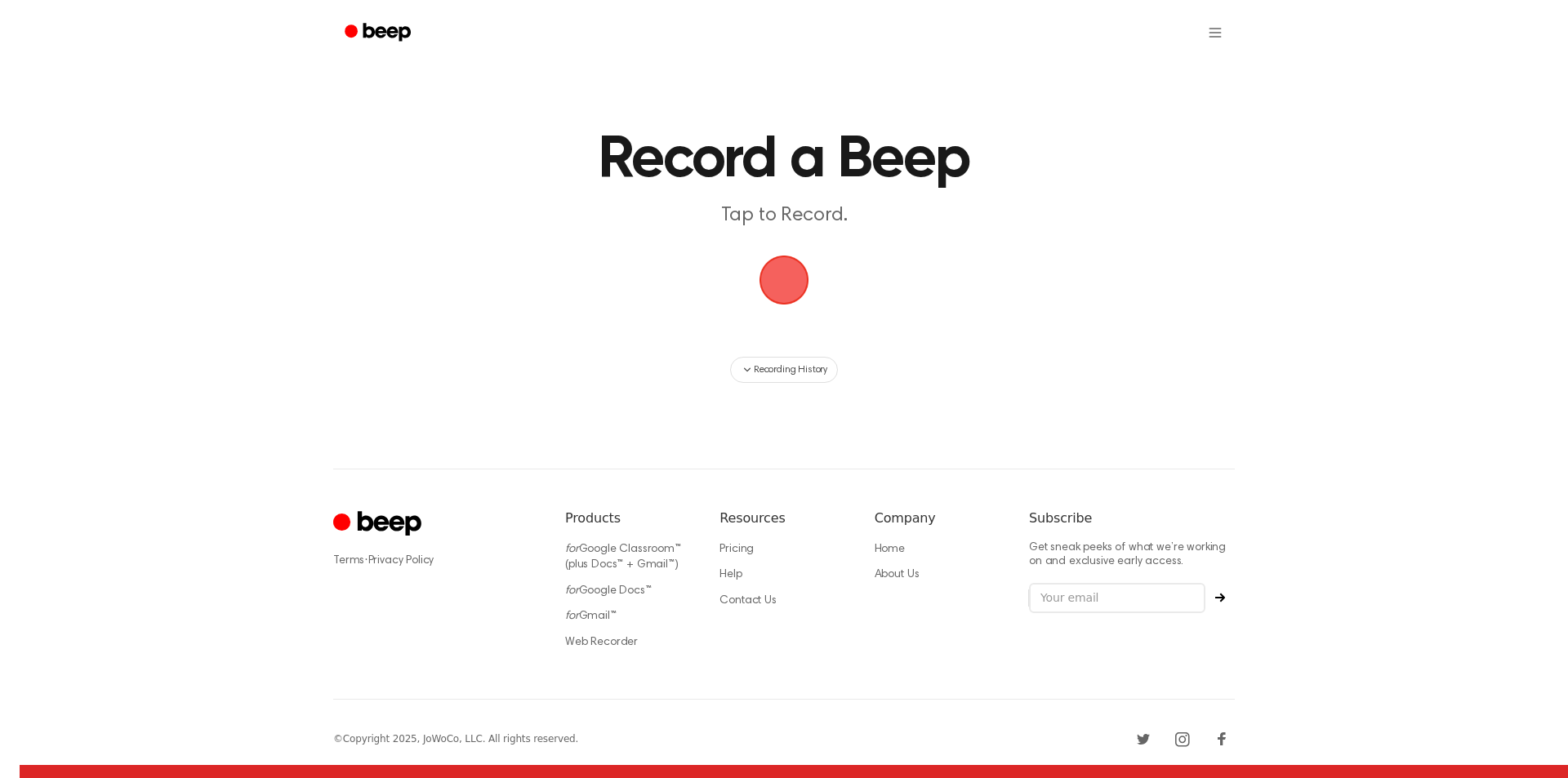
click at [793, 281] on span "button" at bounding box center [784, 280] width 90 height 90
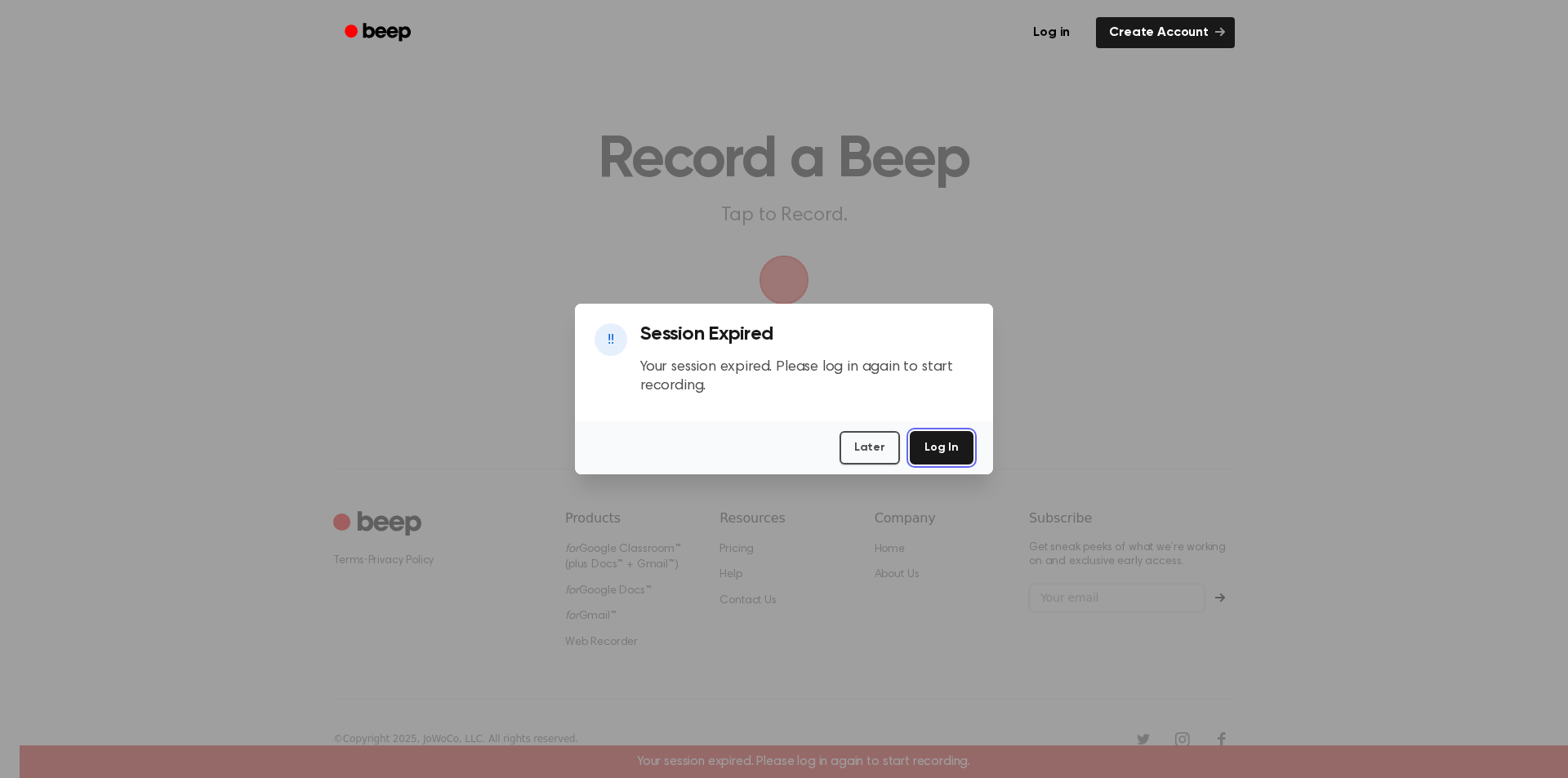
click at [946, 450] on button "Log In" at bounding box center [941, 448] width 64 height 34
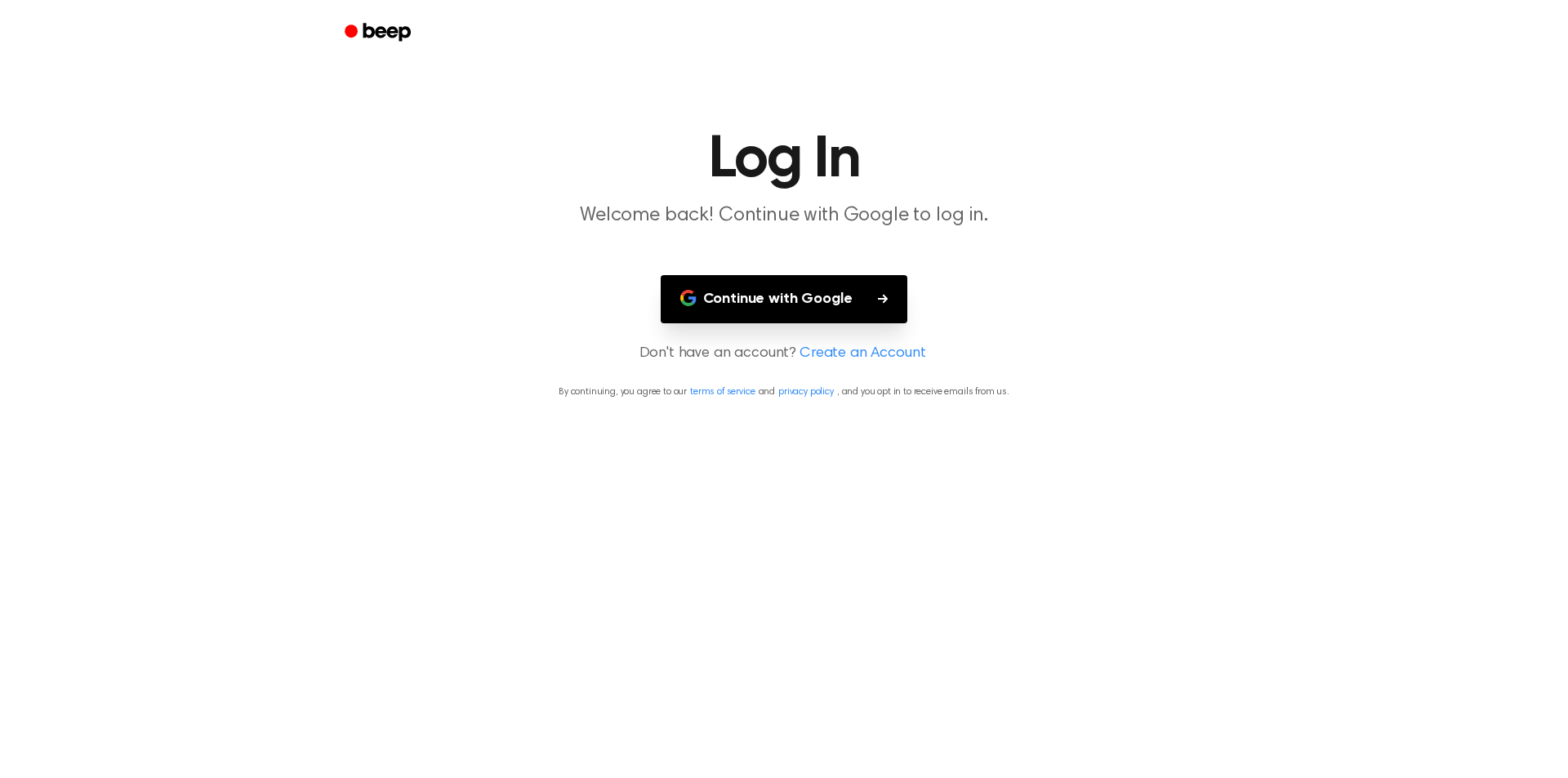
click at [848, 307] on button "Continue with Google" at bounding box center [784, 299] width 247 height 48
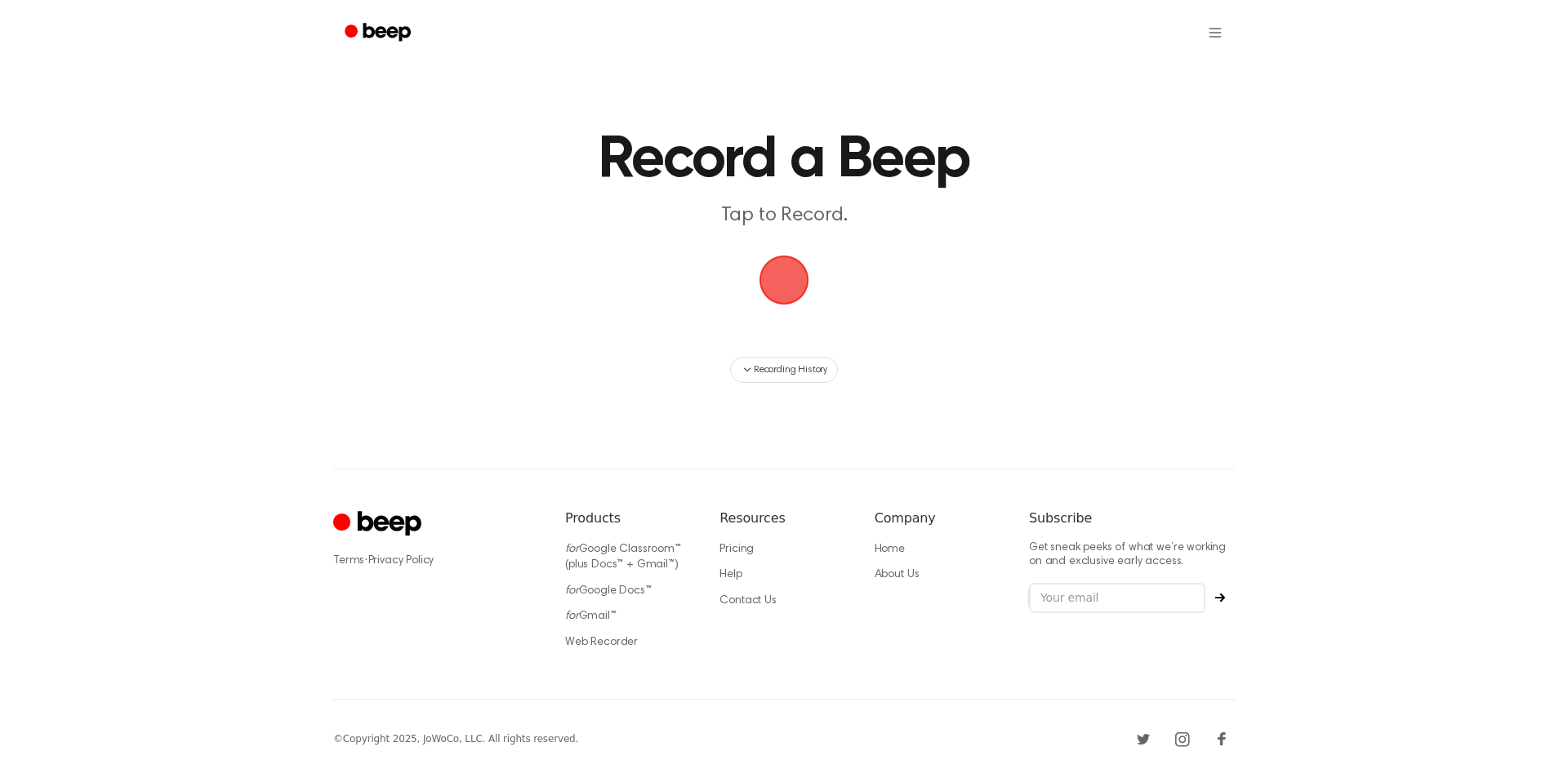
click at [777, 274] on span "button" at bounding box center [783, 280] width 77 height 77
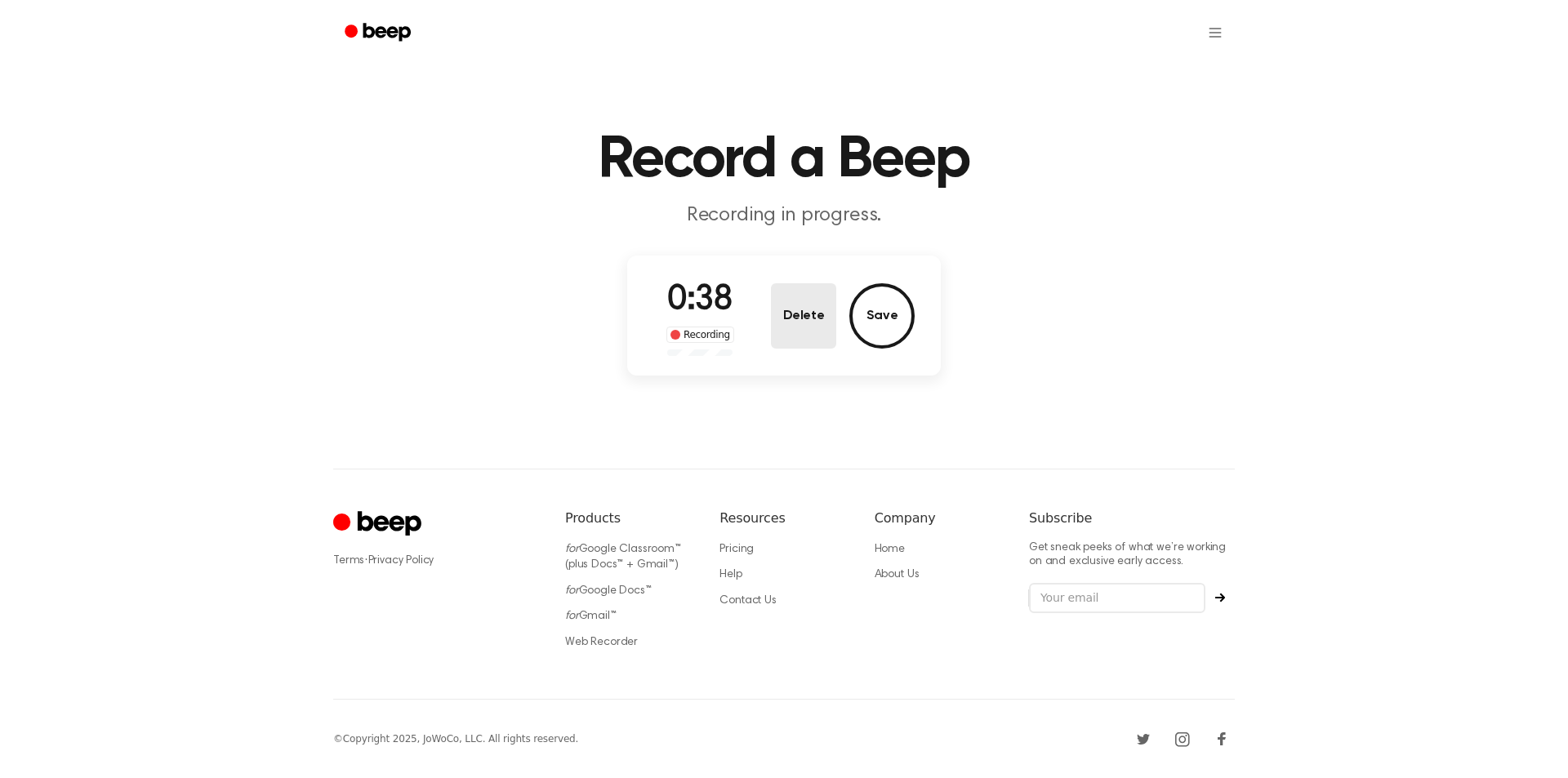
click at [814, 319] on button "Delete" at bounding box center [804, 316] width 66 height 66
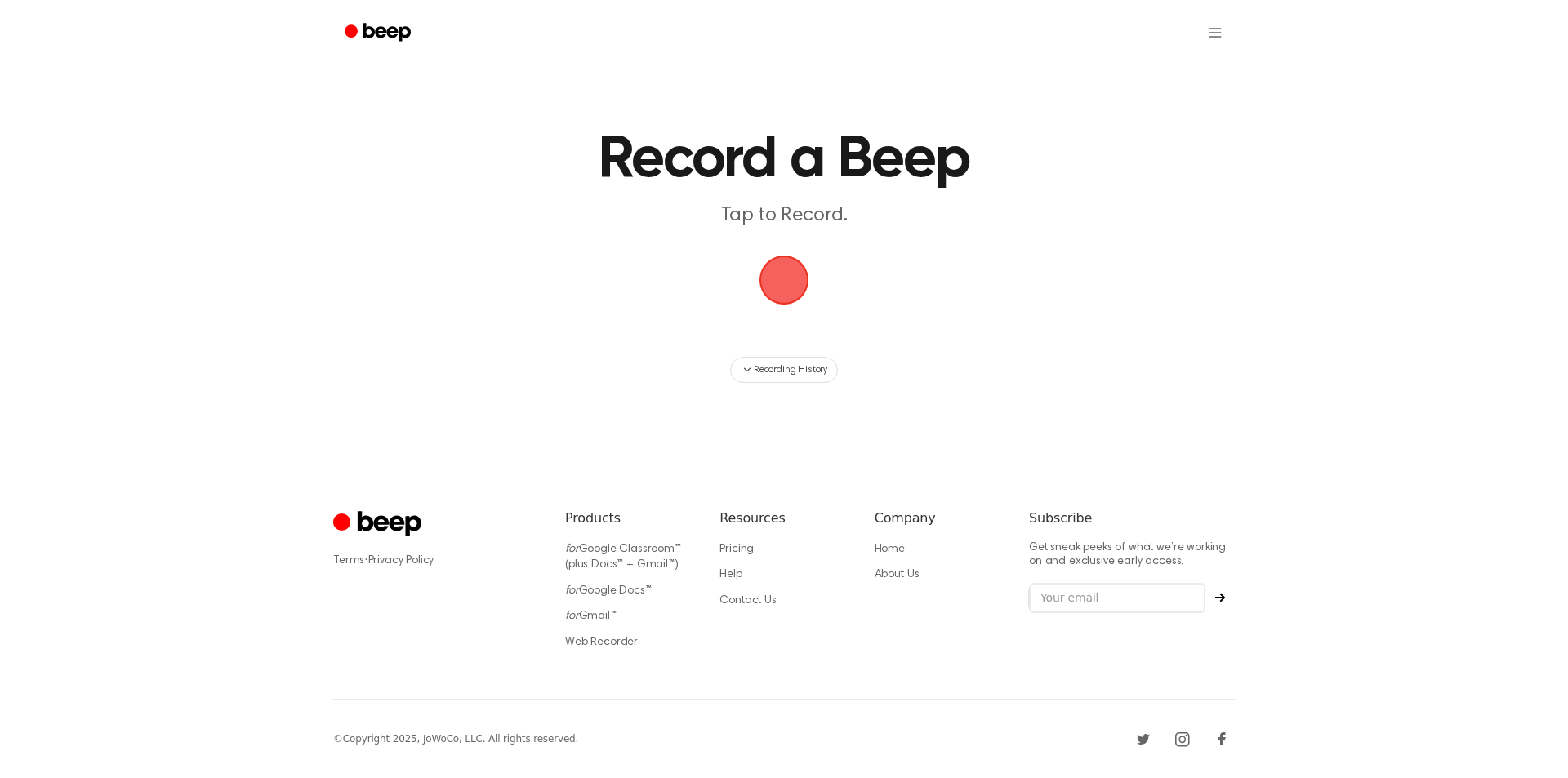
click at [764, 306] on span "button" at bounding box center [784, 280] width 88 height 88
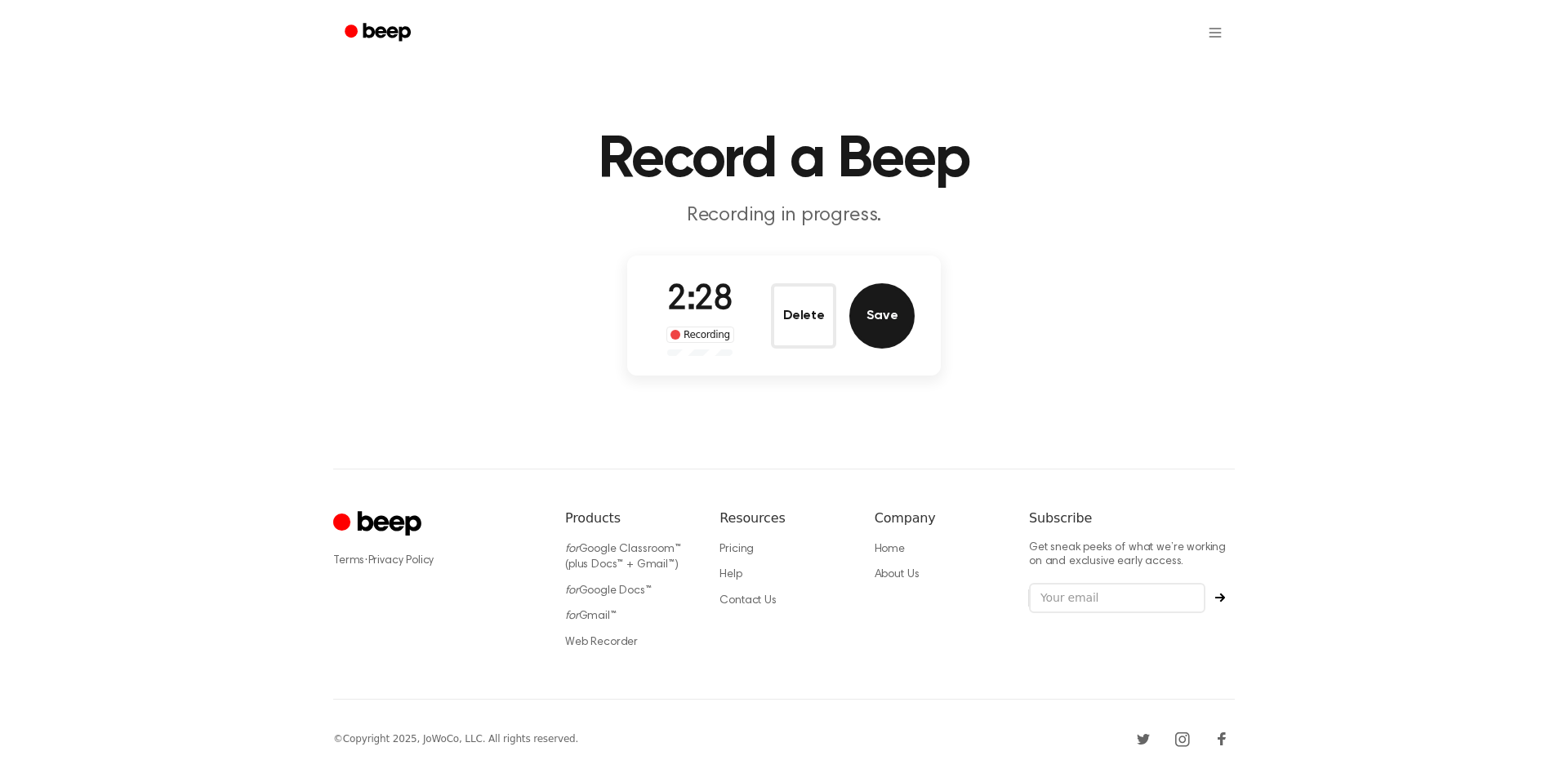
click at [881, 340] on button "Save" at bounding box center [882, 316] width 66 height 66
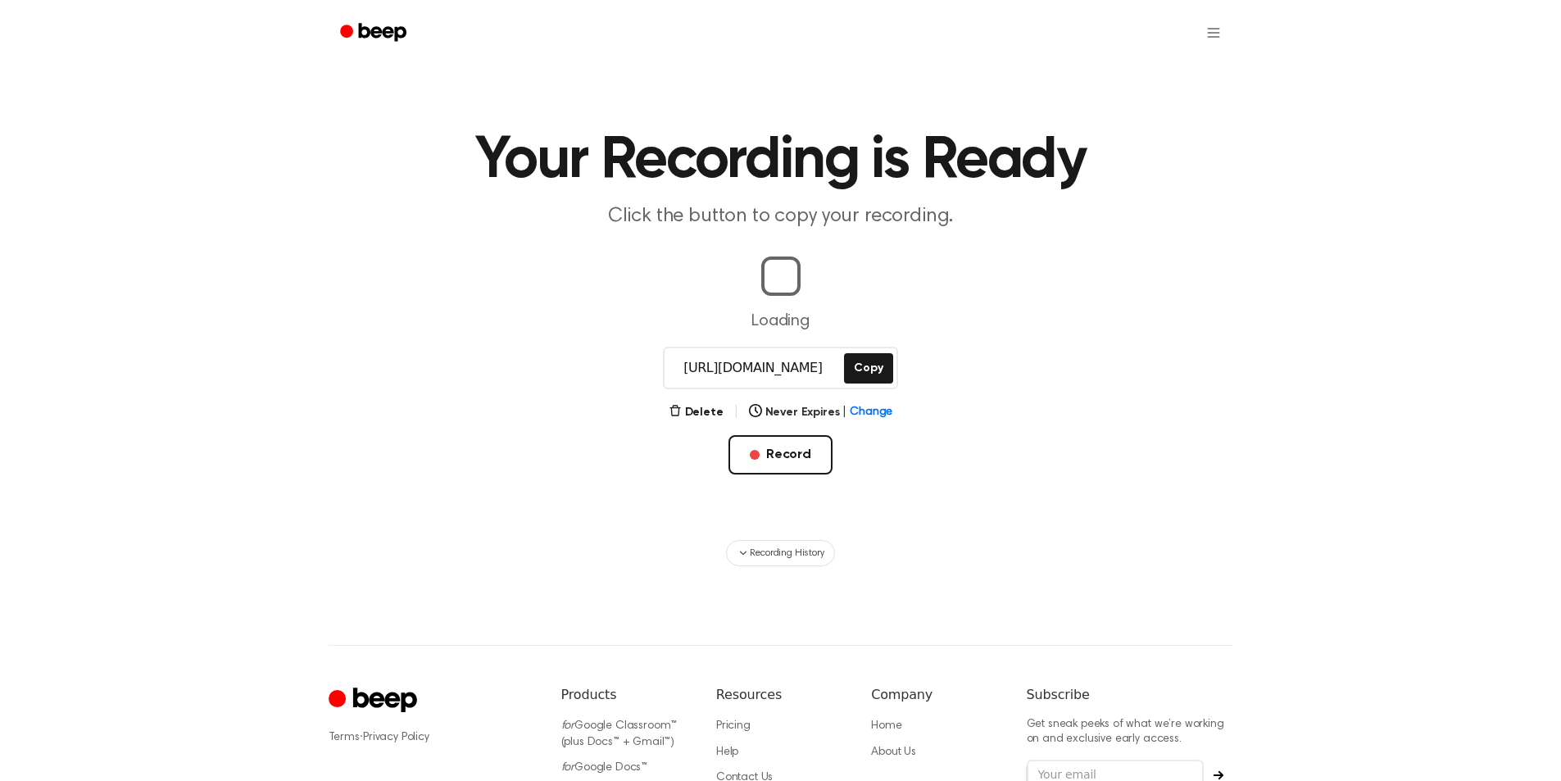
scroll to position [0, 5]
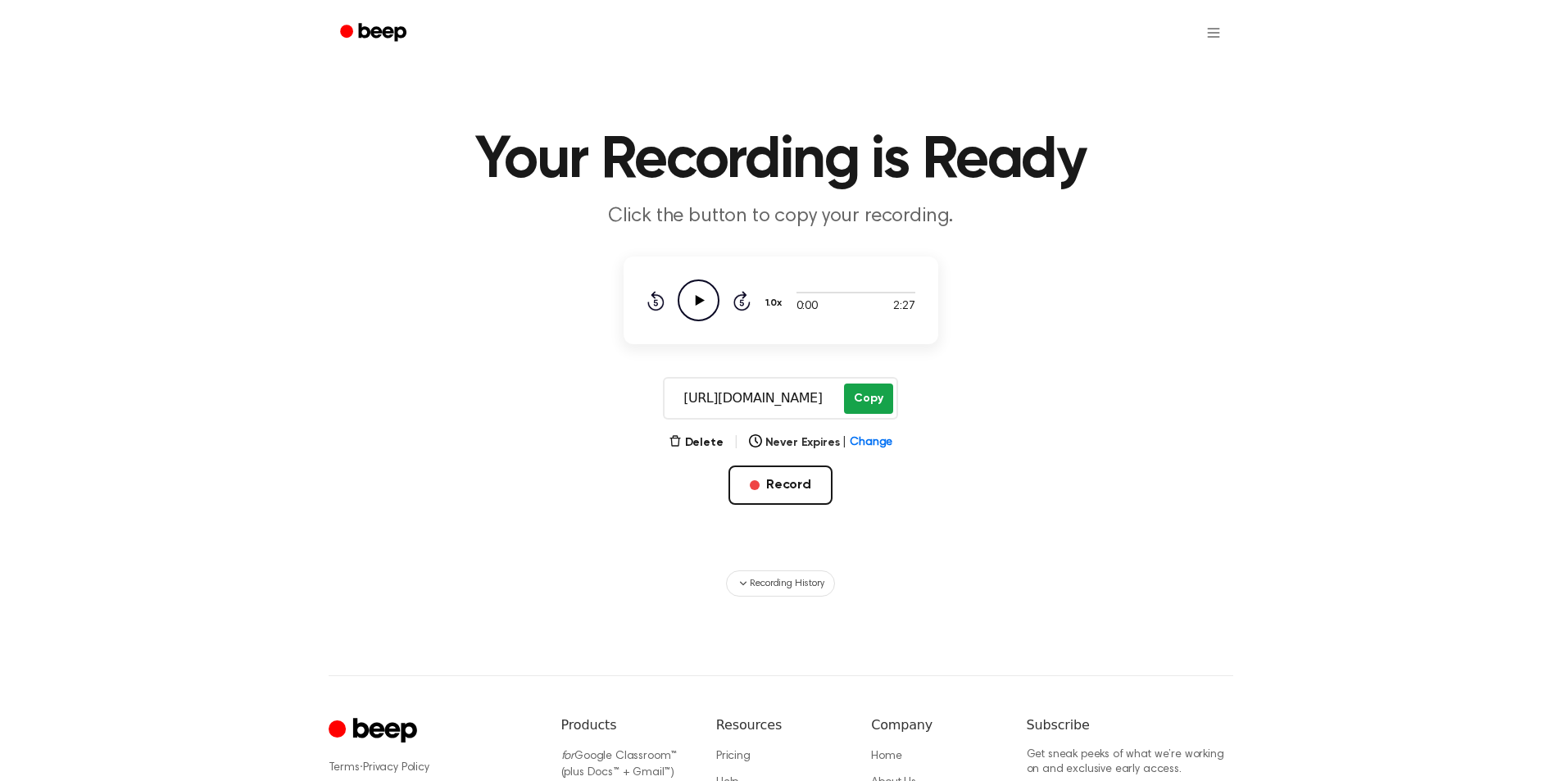
click at [867, 400] on button "Copy" at bounding box center [868, 399] width 48 height 30
click at [794, 473] on button "Record" at bounding box center [781, 485] width 104 height 39
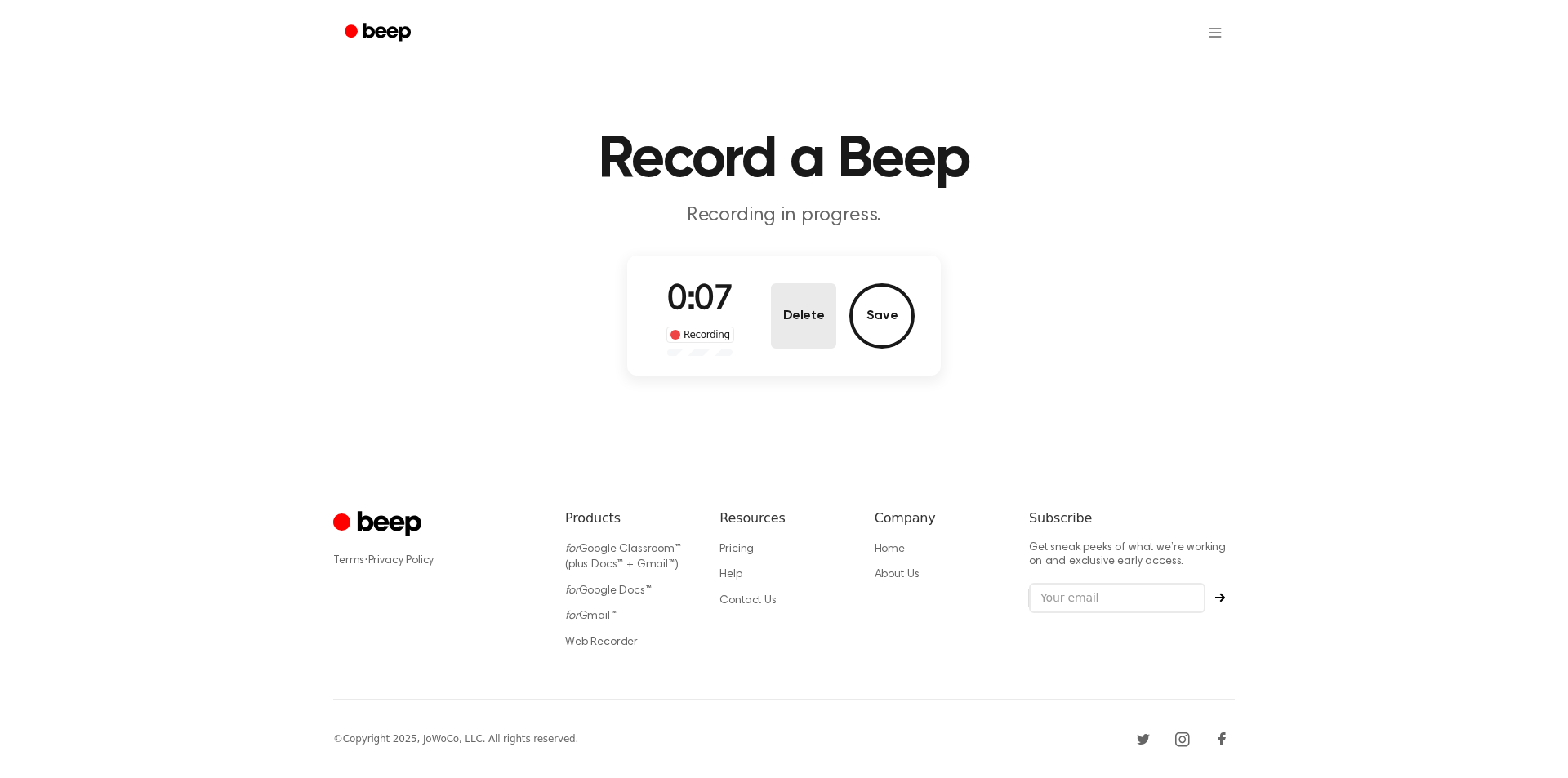
click at [791, 328] on button "Delete" at bounding box center [804, 316] width 66 height 66
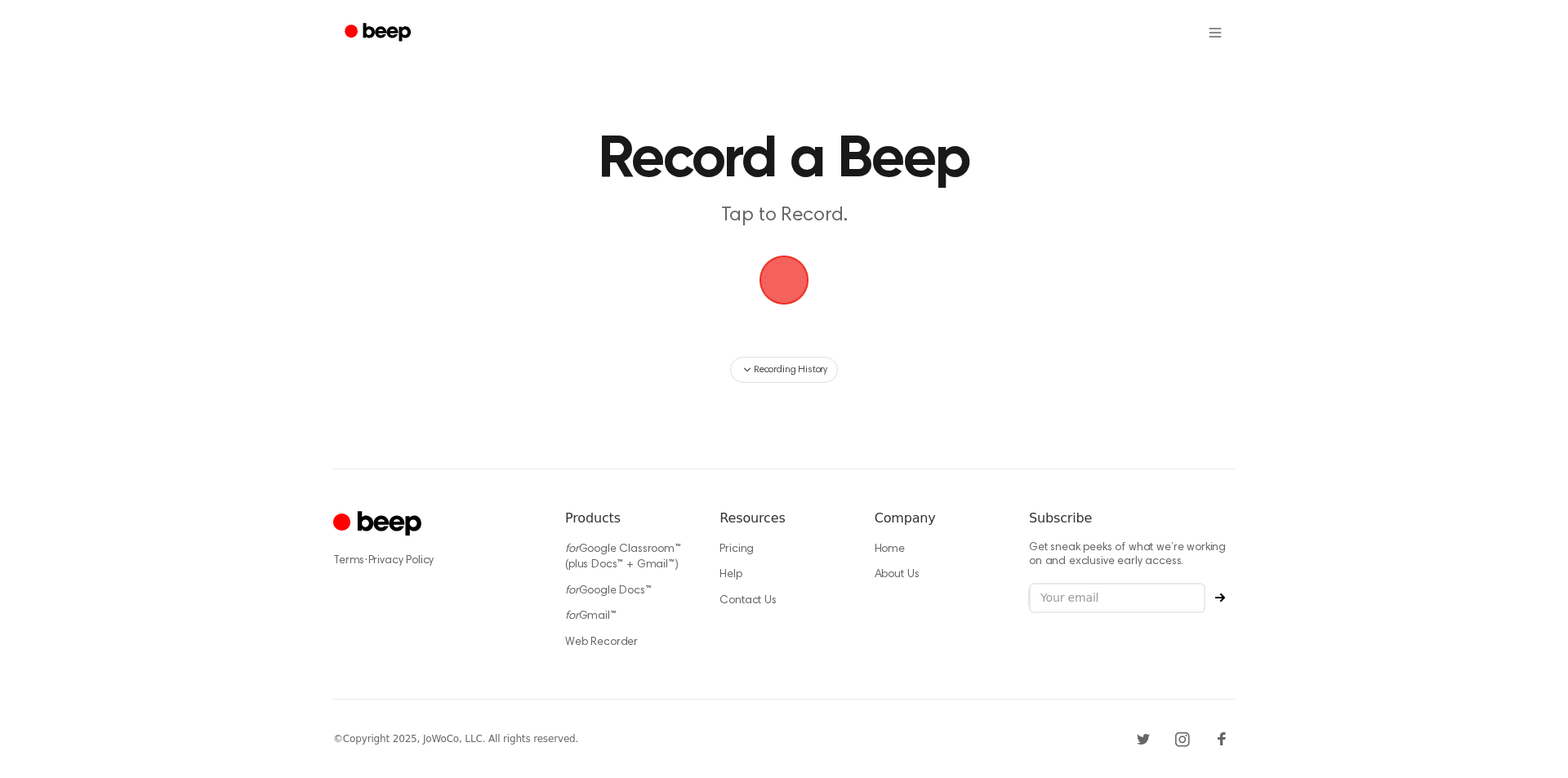
click at [776, 289] on span "button" at bounding box center [784, 280] width 76 height 76
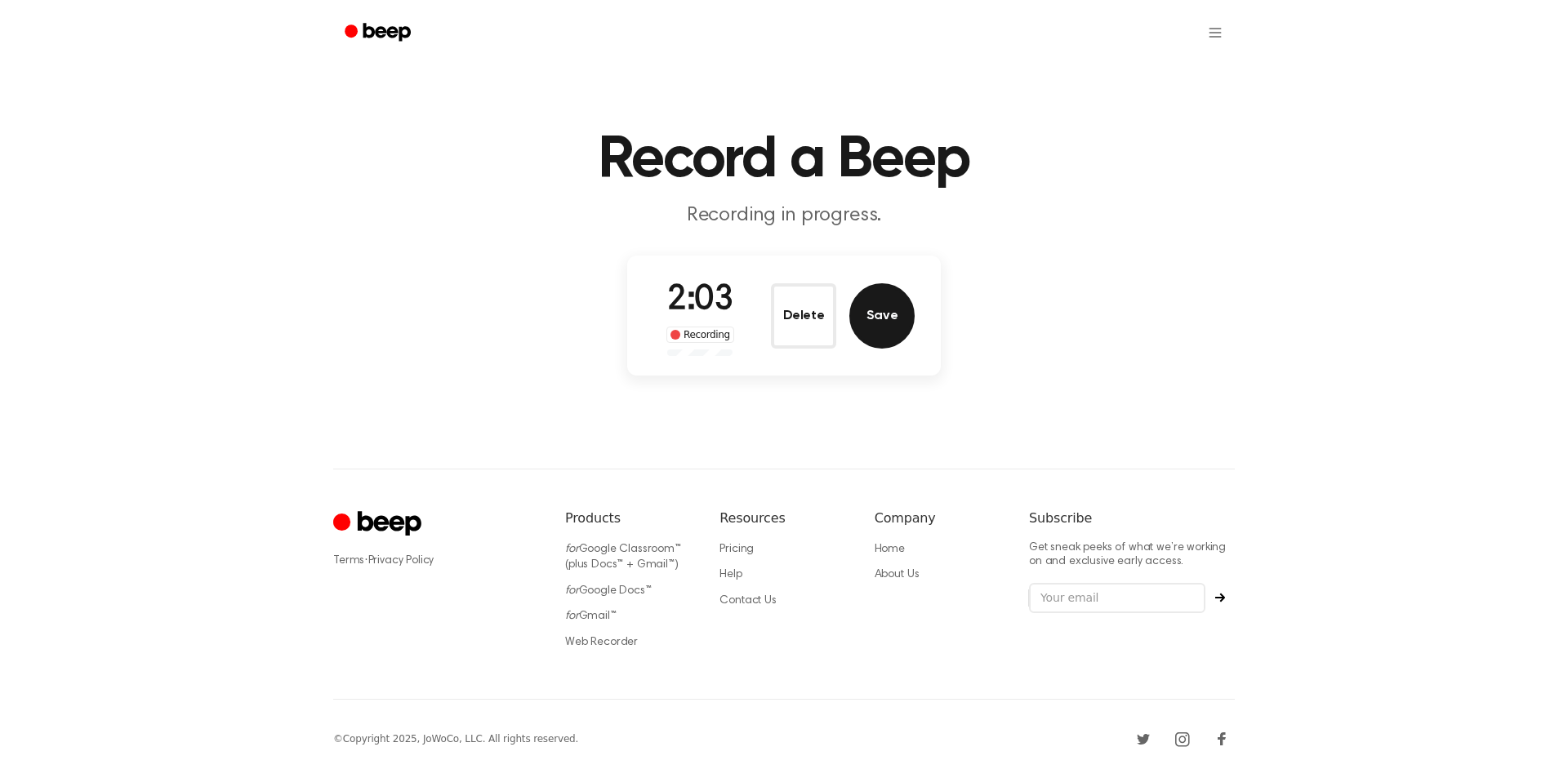
click at [876, 324] on button "Save" at bounding box center [882, 316] width 66 height 66
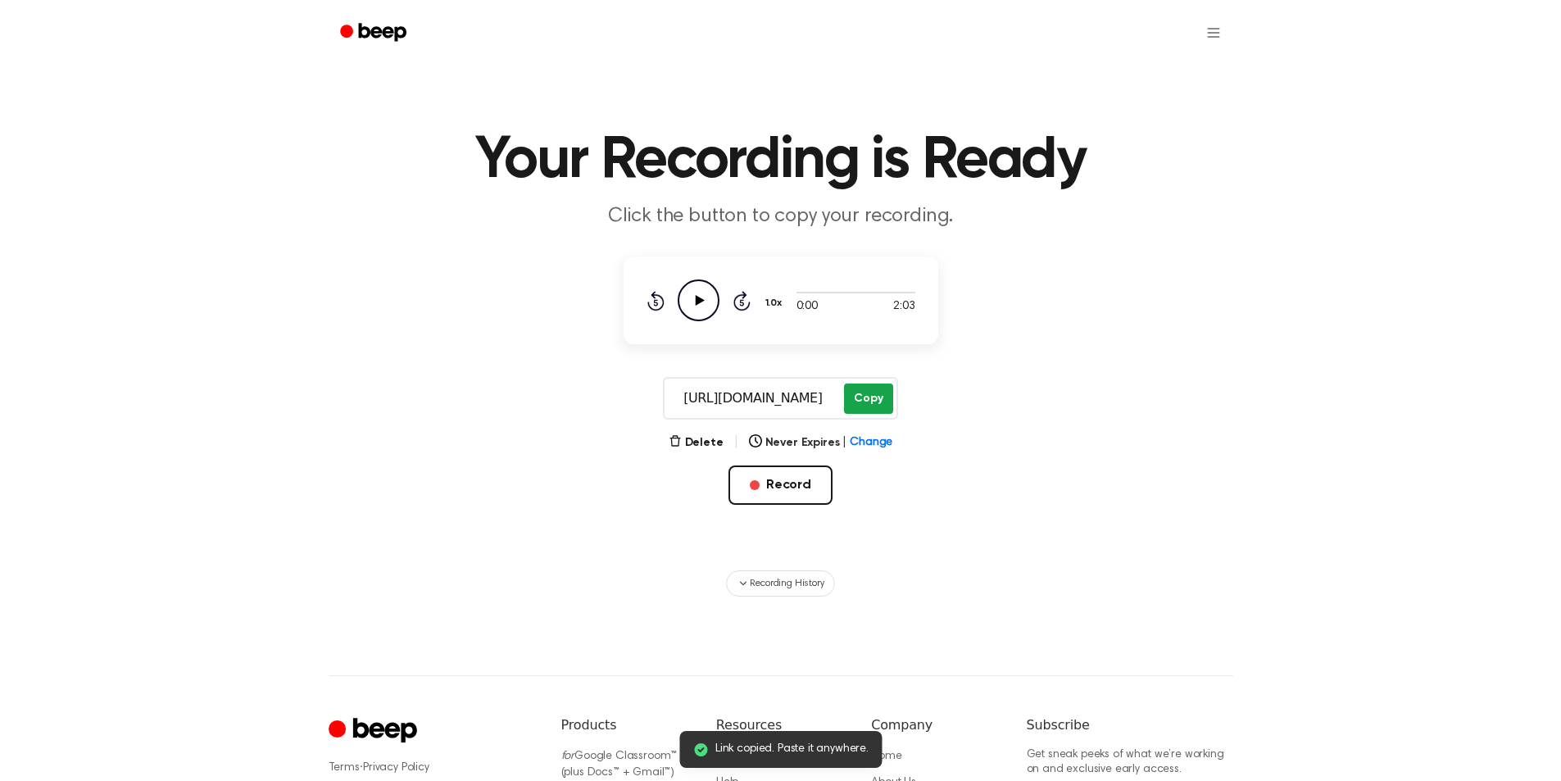
click at [866, 395] on button "Copy" at bounding box center [868, 399] width 48 height 30
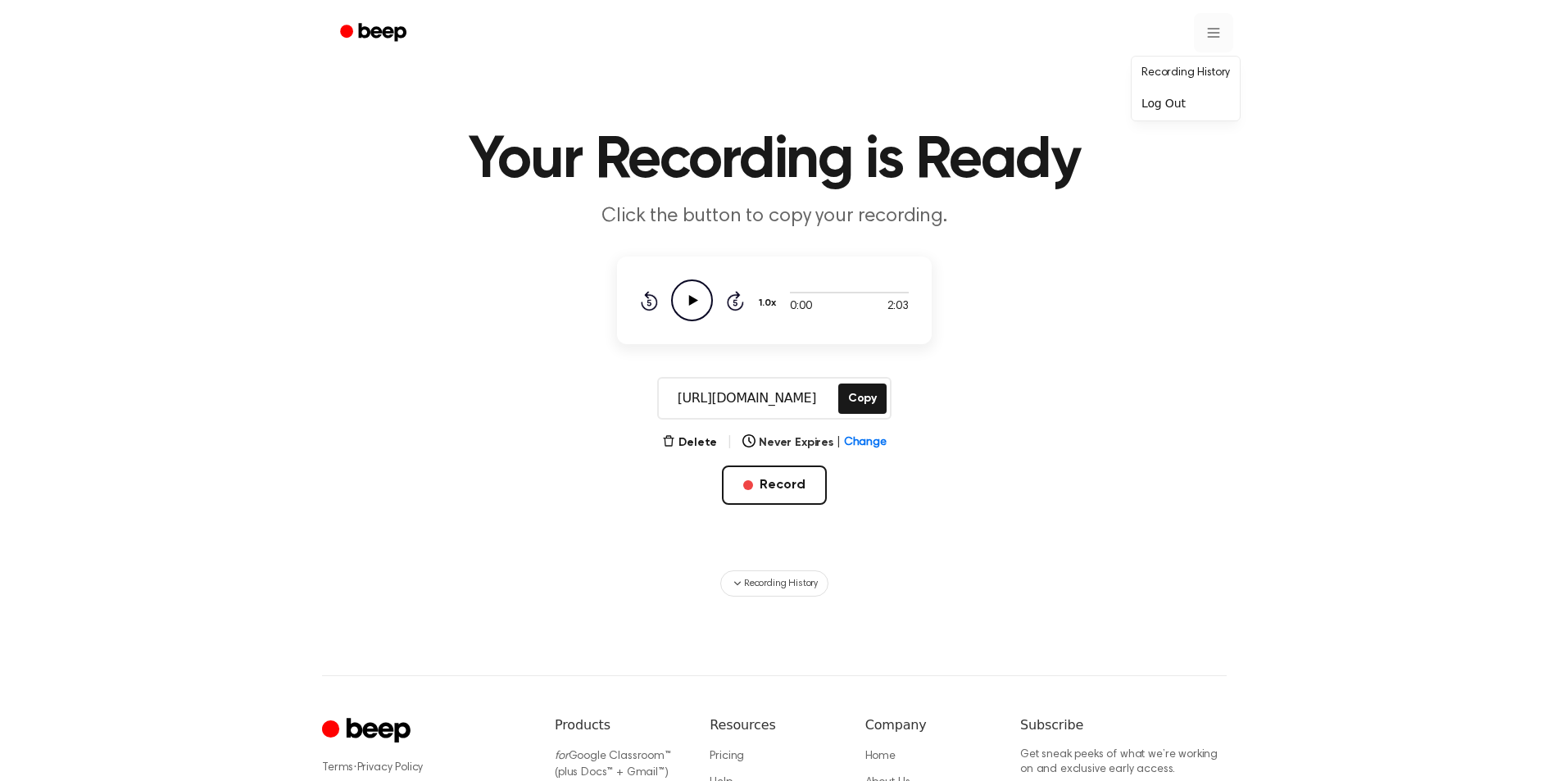
click at [1212, 33] on html "Your Recording is Ready Click the button to copy your recording. 0:00 2:03 1.0x…" at bounding box center [780, 514] width 1561 height 1029
click at [1198, 72] on link "Recording History" at bounding box center [1186, 73] width 102 height 27
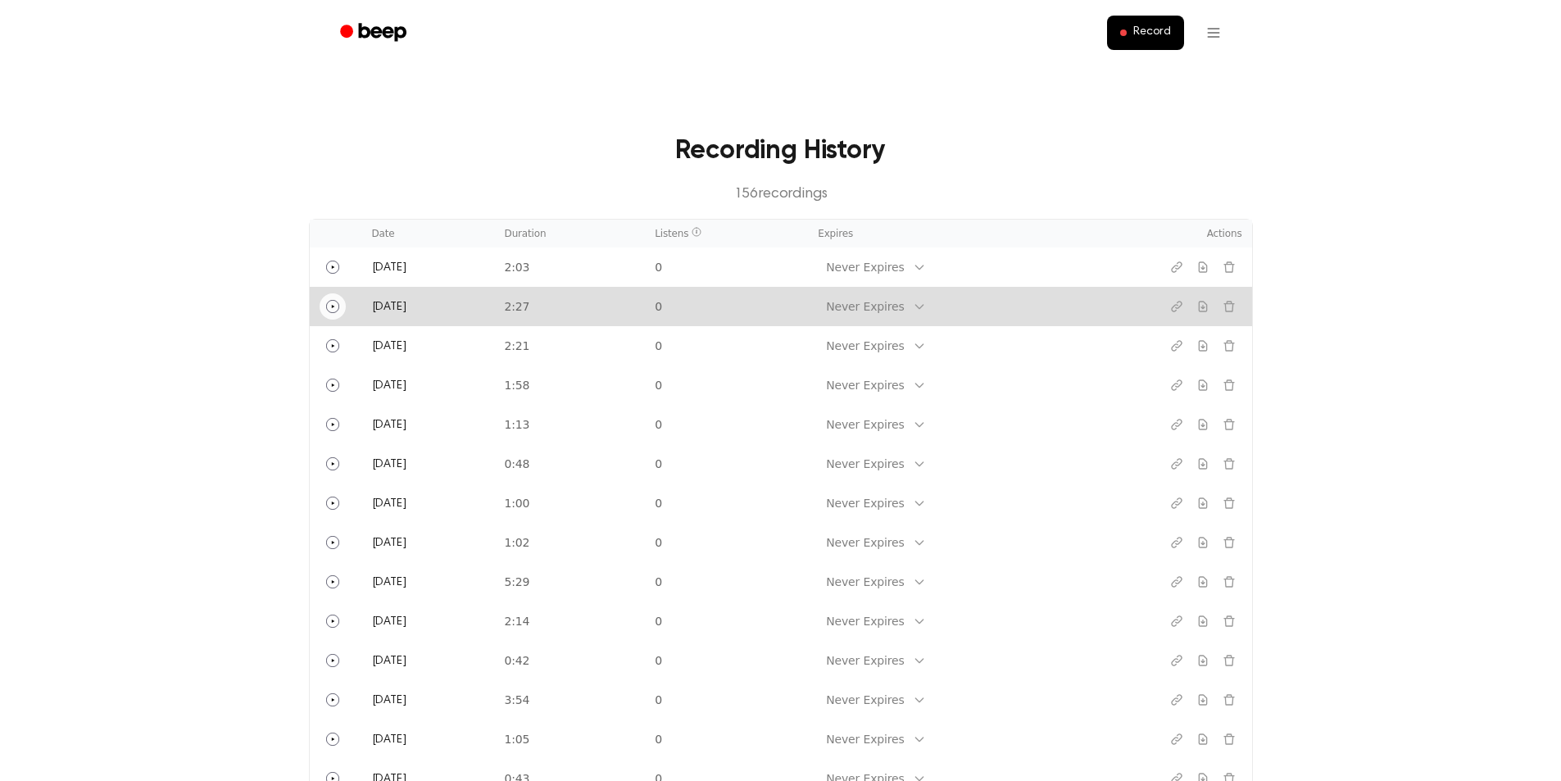
click at [333, 307] on icon "Play" at bounding box center [332, 306] width 3 height 3
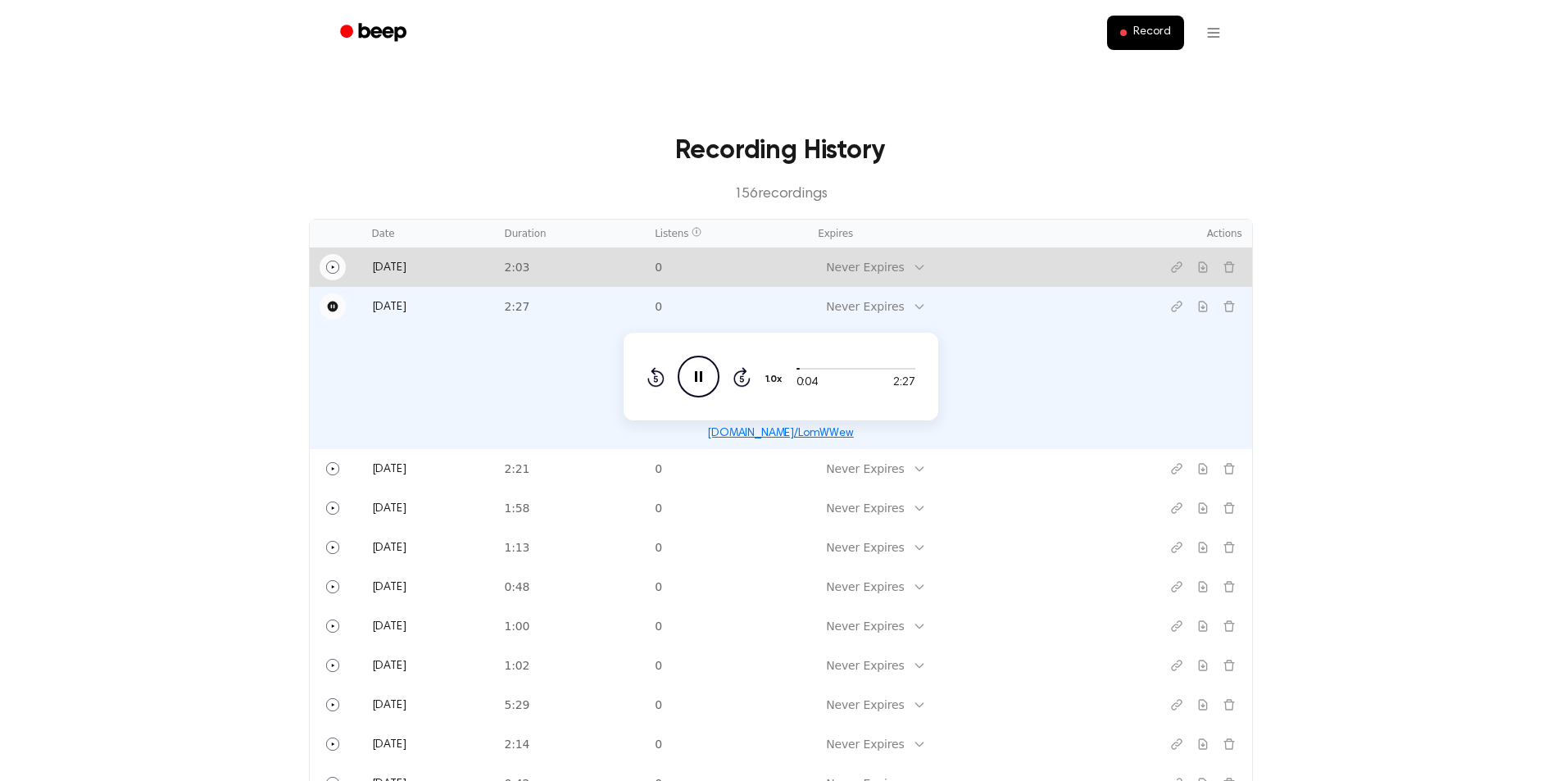
click at [335, 266] on icon "Play" at bounding box center [332, 267] width 13 height 13
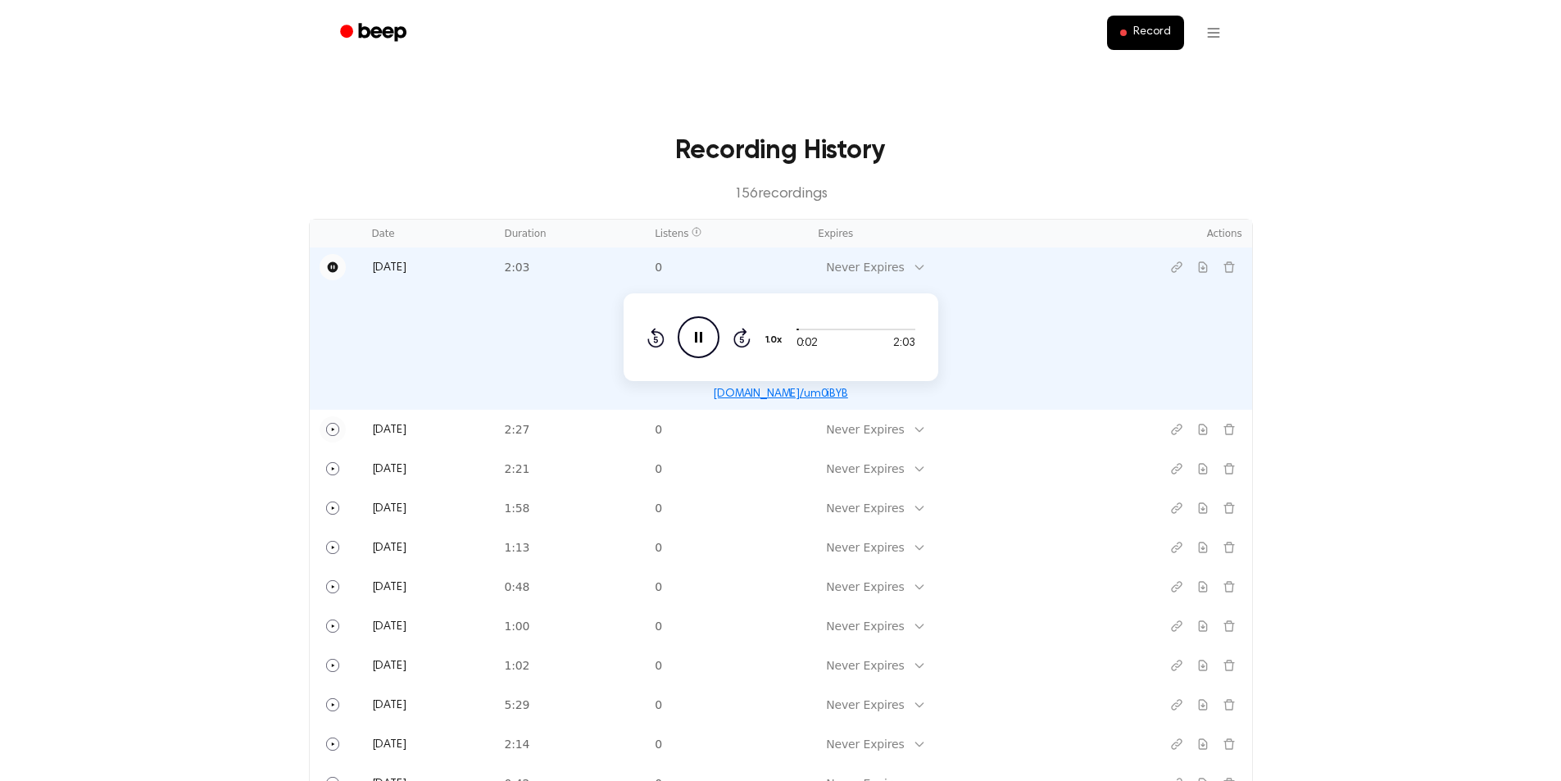
click at [330, 269] on icon "Pause" at bounding box center [332, 267] width 11 height 11
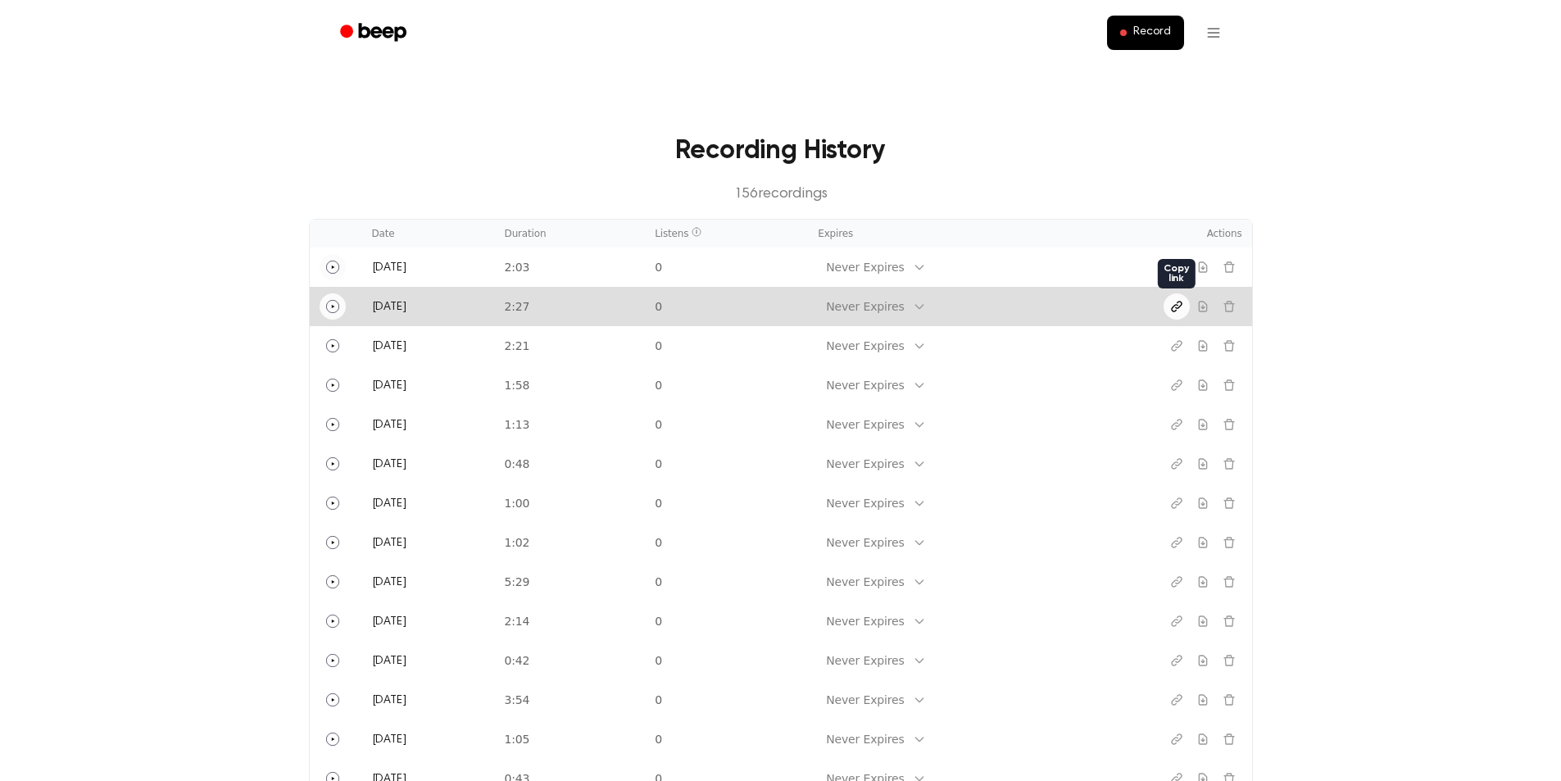
click at [1179, 304] on icon "Copy link" at bounding box center [1176, 306] width 13 height 13
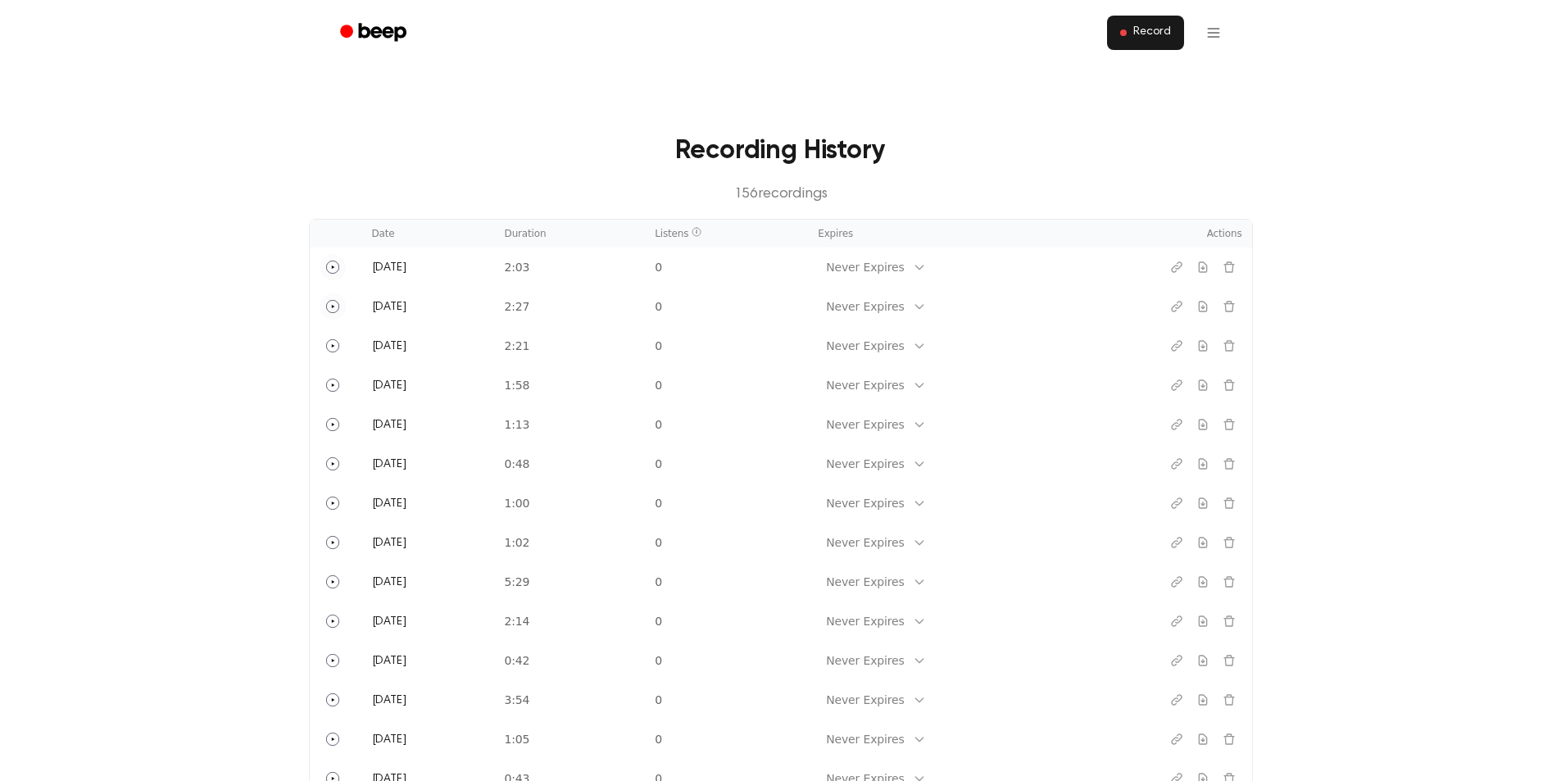
click at [1164, 40] on button "Record" at bounding box center [1145, 33] width 76 height 34
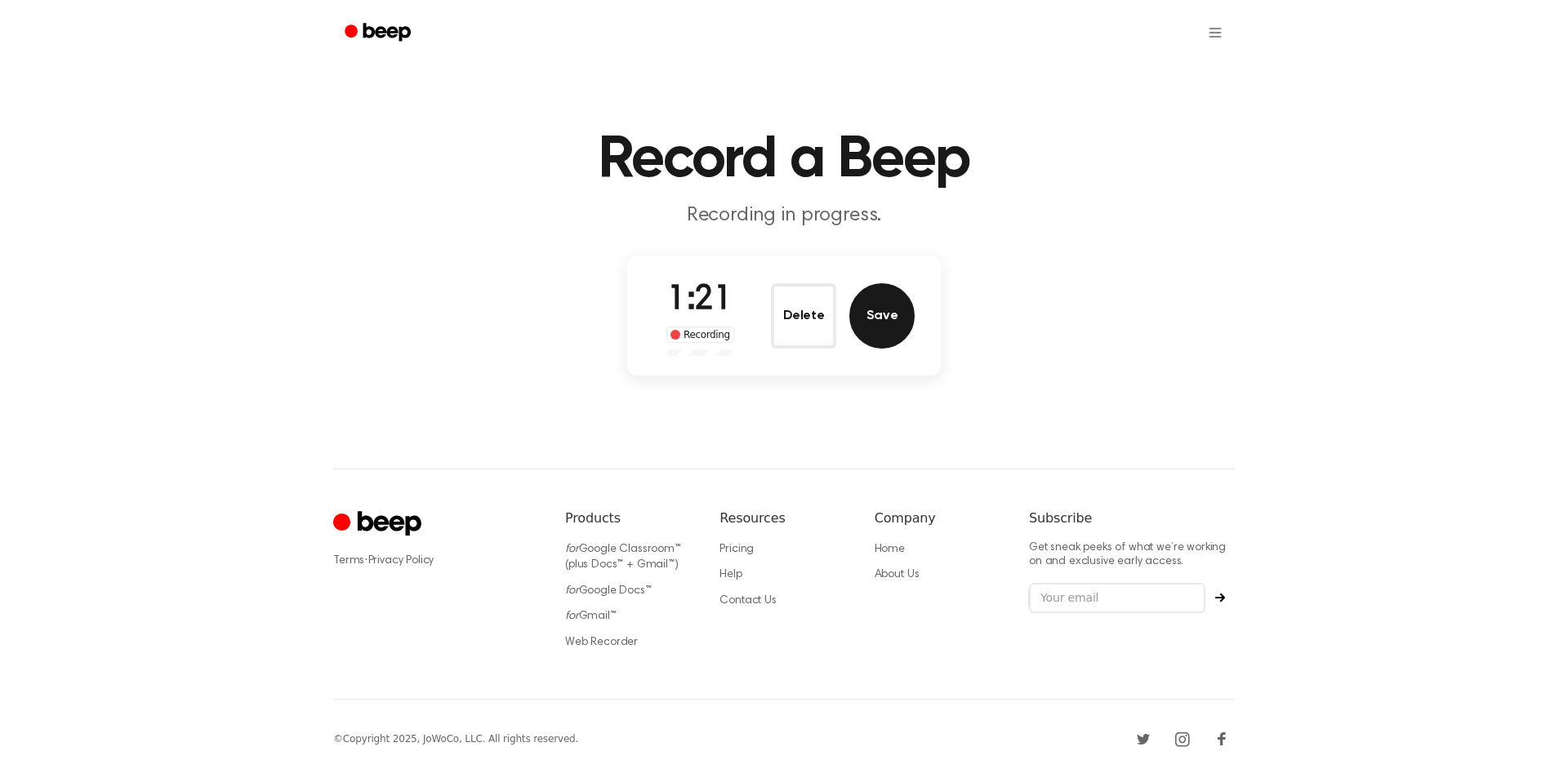
click at [881, 343] on button "Save" at bounding box center [882, 316] width 66 height 66
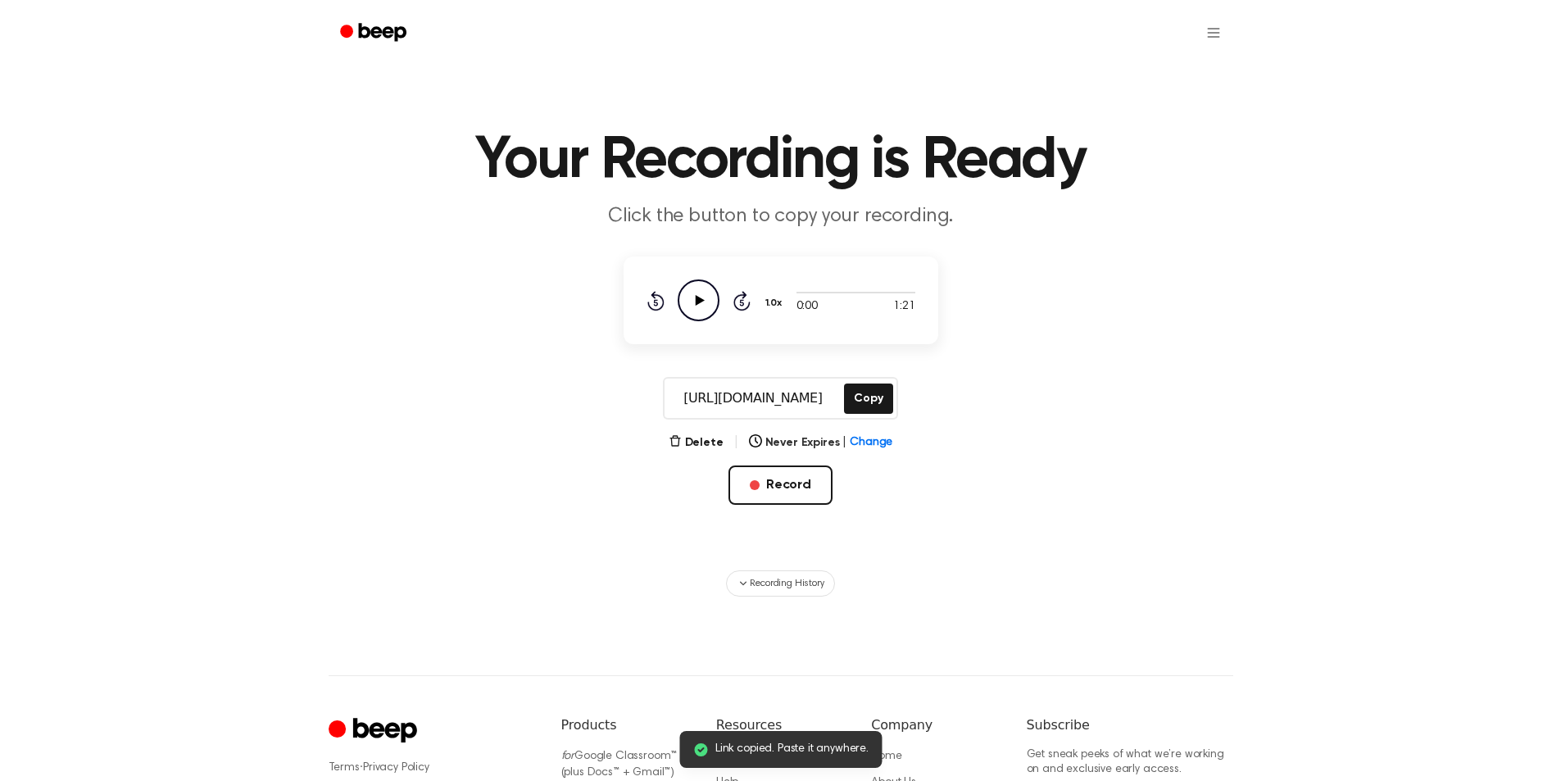
click at [873, 375] on main "Link copied. Paste it anywhere. Your Recording is Ready Click the button to cop…" at bounding box center [780, 298] width 1561 height 597
click at [867, 391] on button "Copy" at bounding box center [868, 399] width 48 height 30
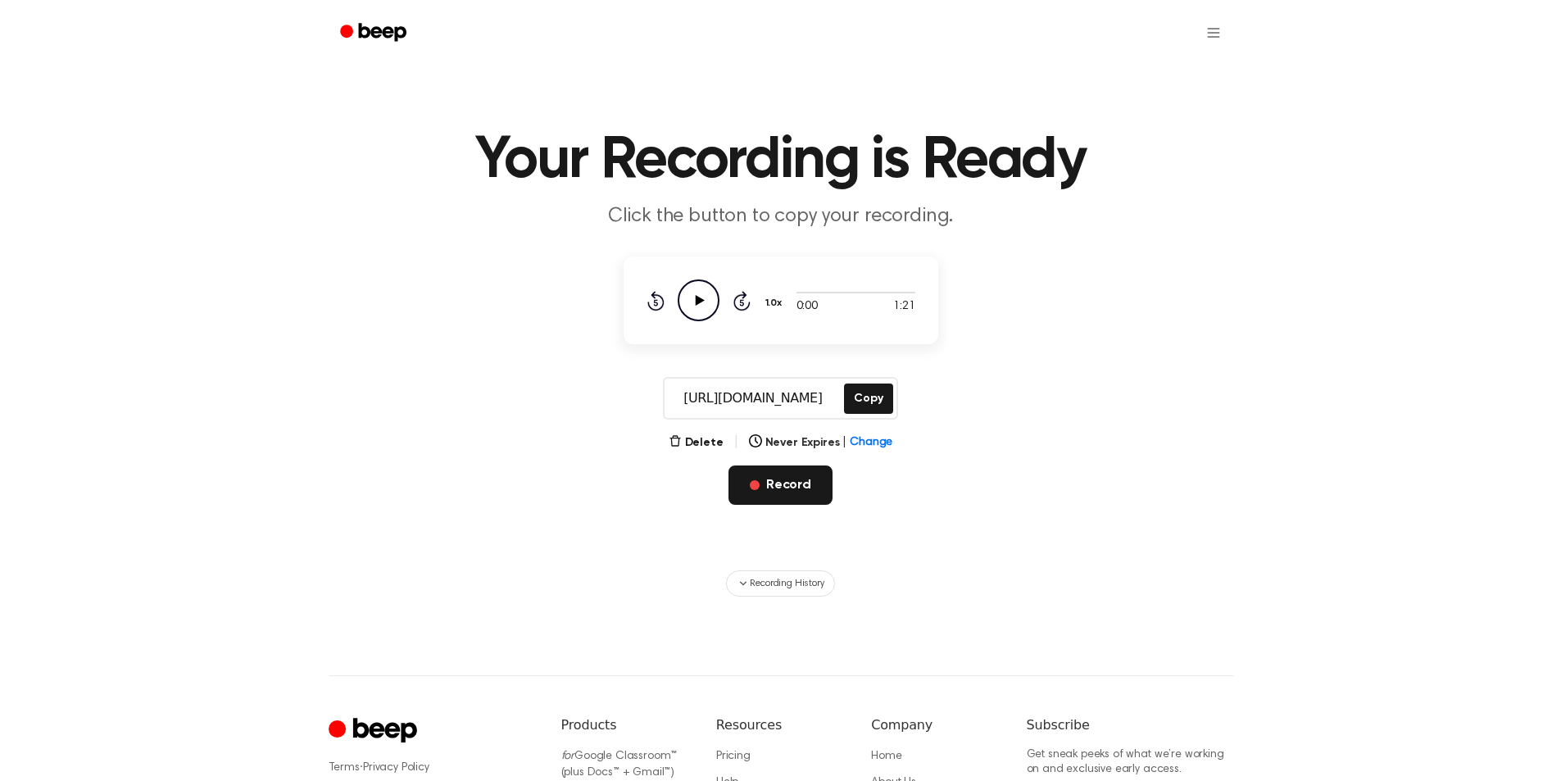
click at [774, 488] on button "Record" at bounding box center [781, 485] width 104 height 39
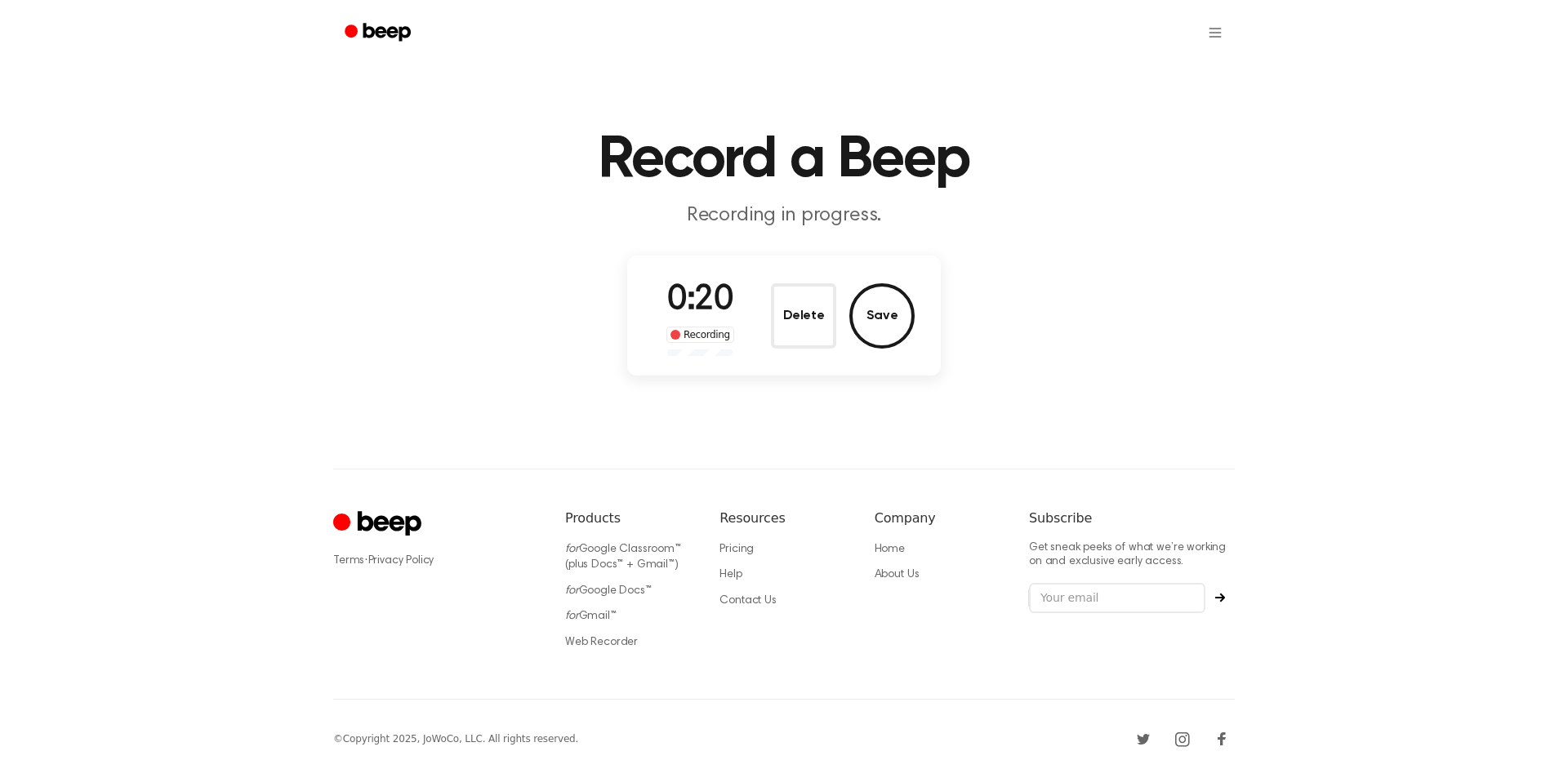
drag, startPoint x: 809, startPoint y: 319, endPoint x: 685, endPoint y: 242, distance: 146.0
click at [810, 323] on button "Delete" at bounding box center [804, 316] width 66 height 66
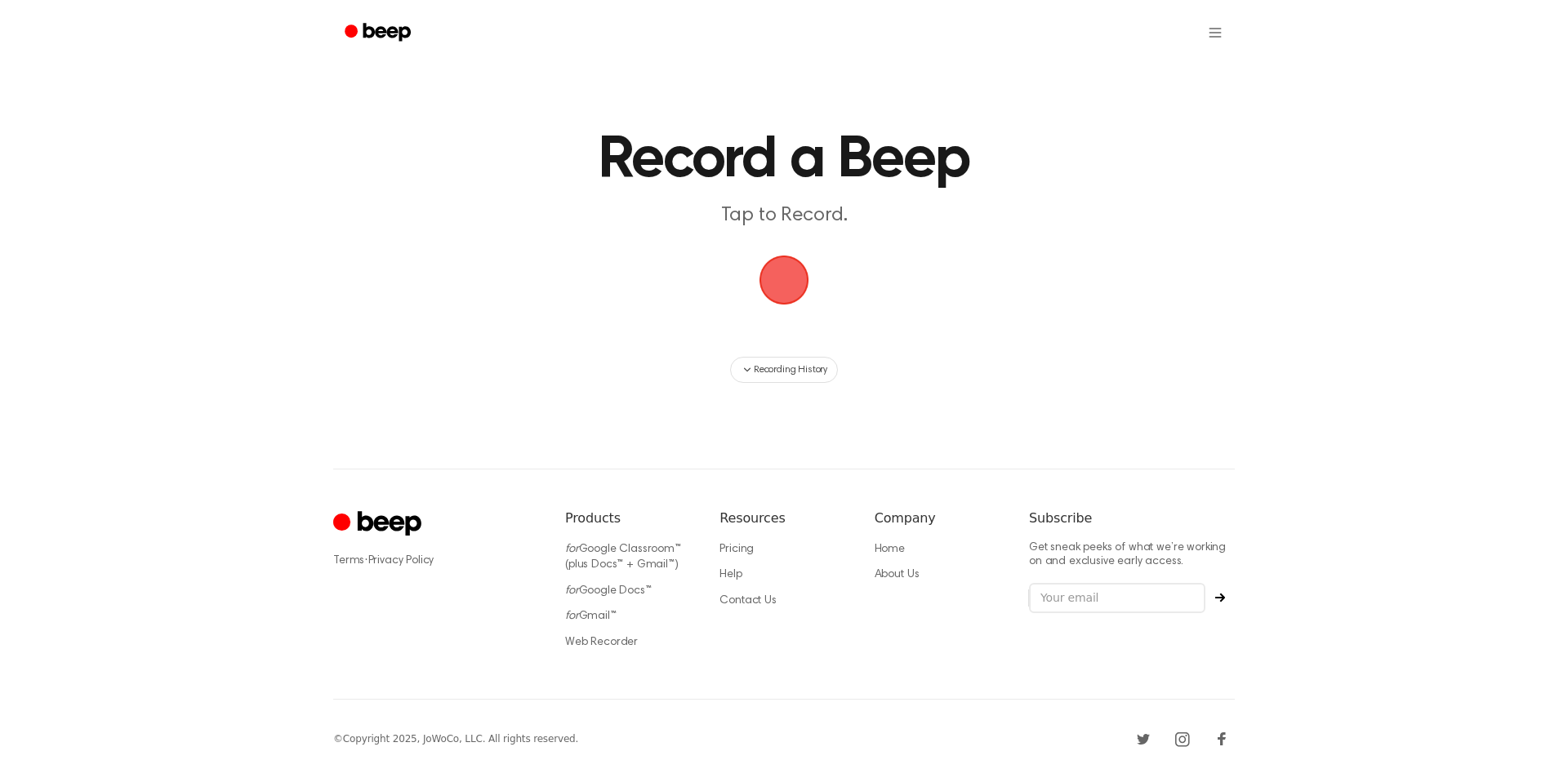
click at [784, 291] on span "button" at bounding box center [784, 280] width 76 height 76
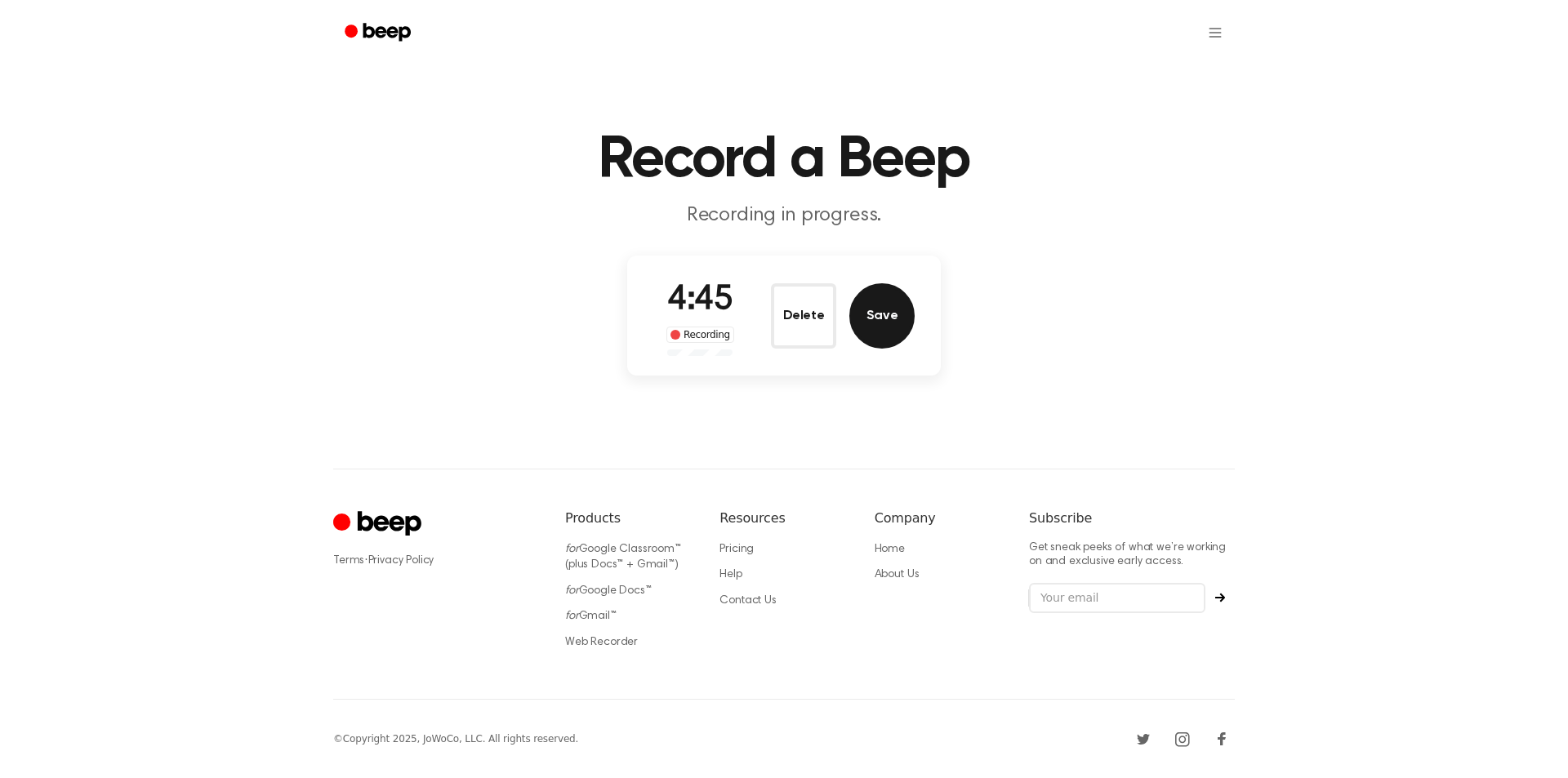
click at [867, 306] on button "Save" at bounding box center [882, 316] width 66 height 66
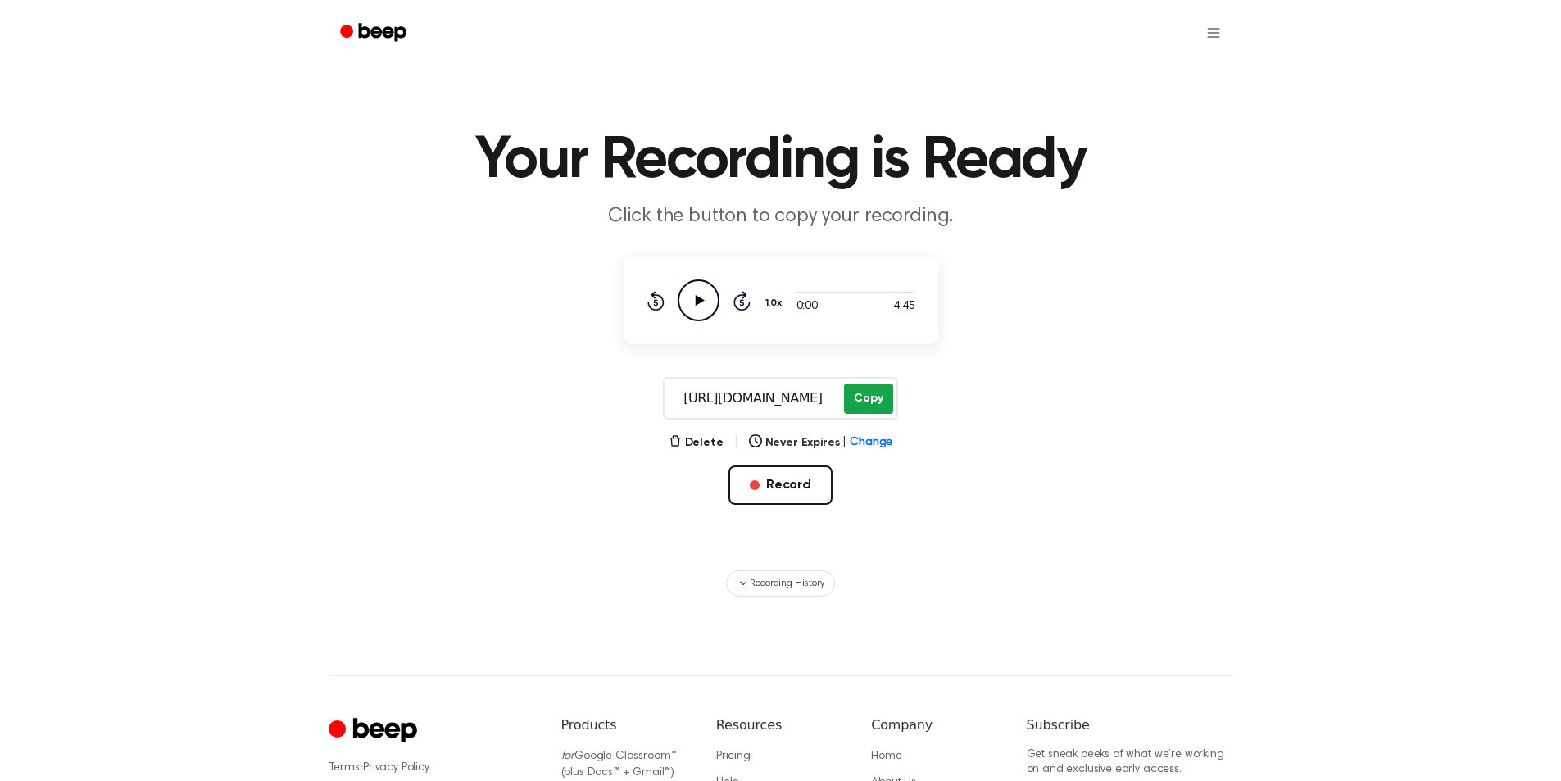
click at [874, 399] on button "Copy" at bounding box center [868, 399] width 48 height 30
click at [791, 484] on button "Record" at bounding box center [781, 485] width 104 height 39
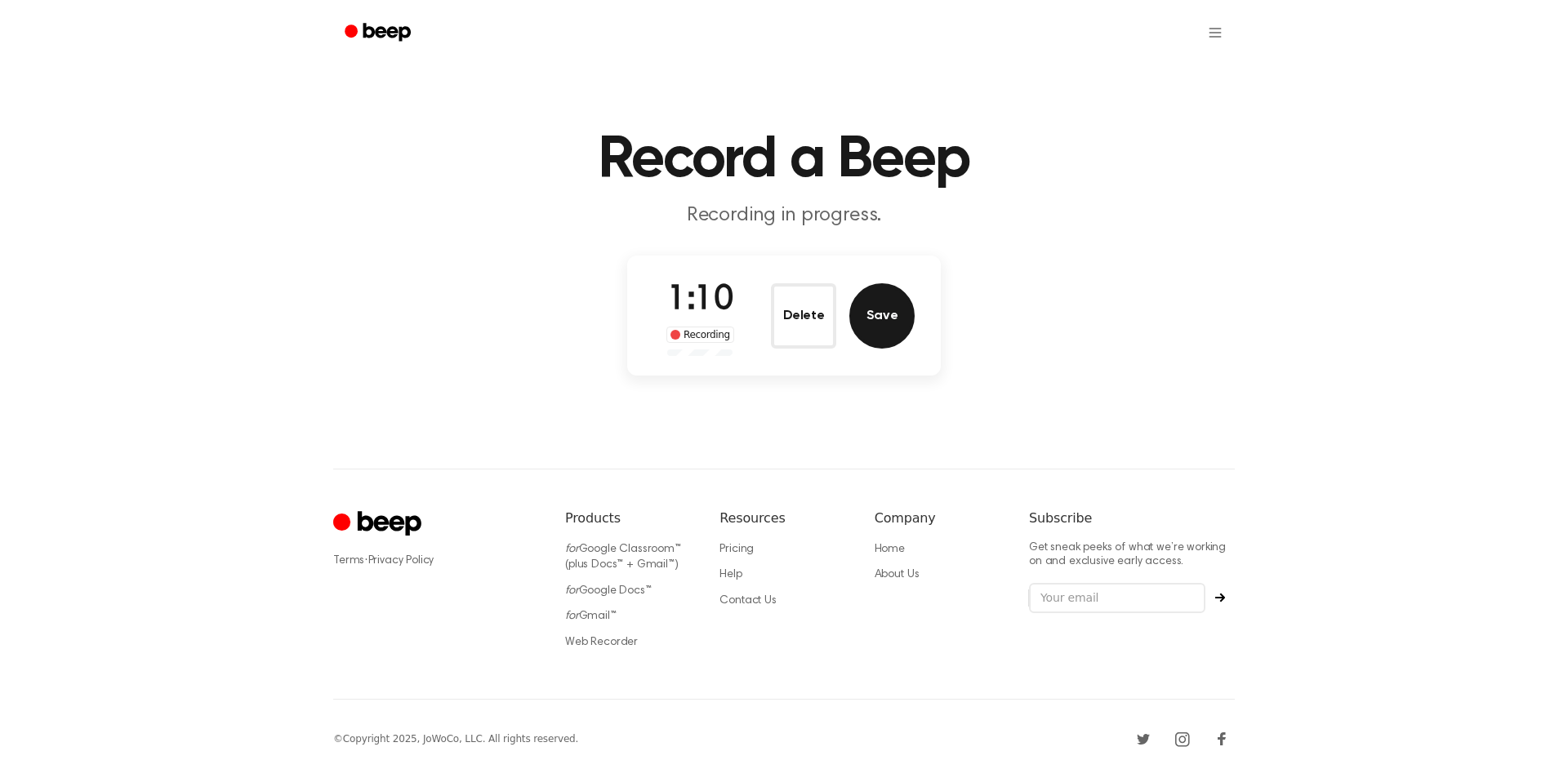
click at [891, 310] on button "Save" at bounding box center [882, 316] width 66 height 66
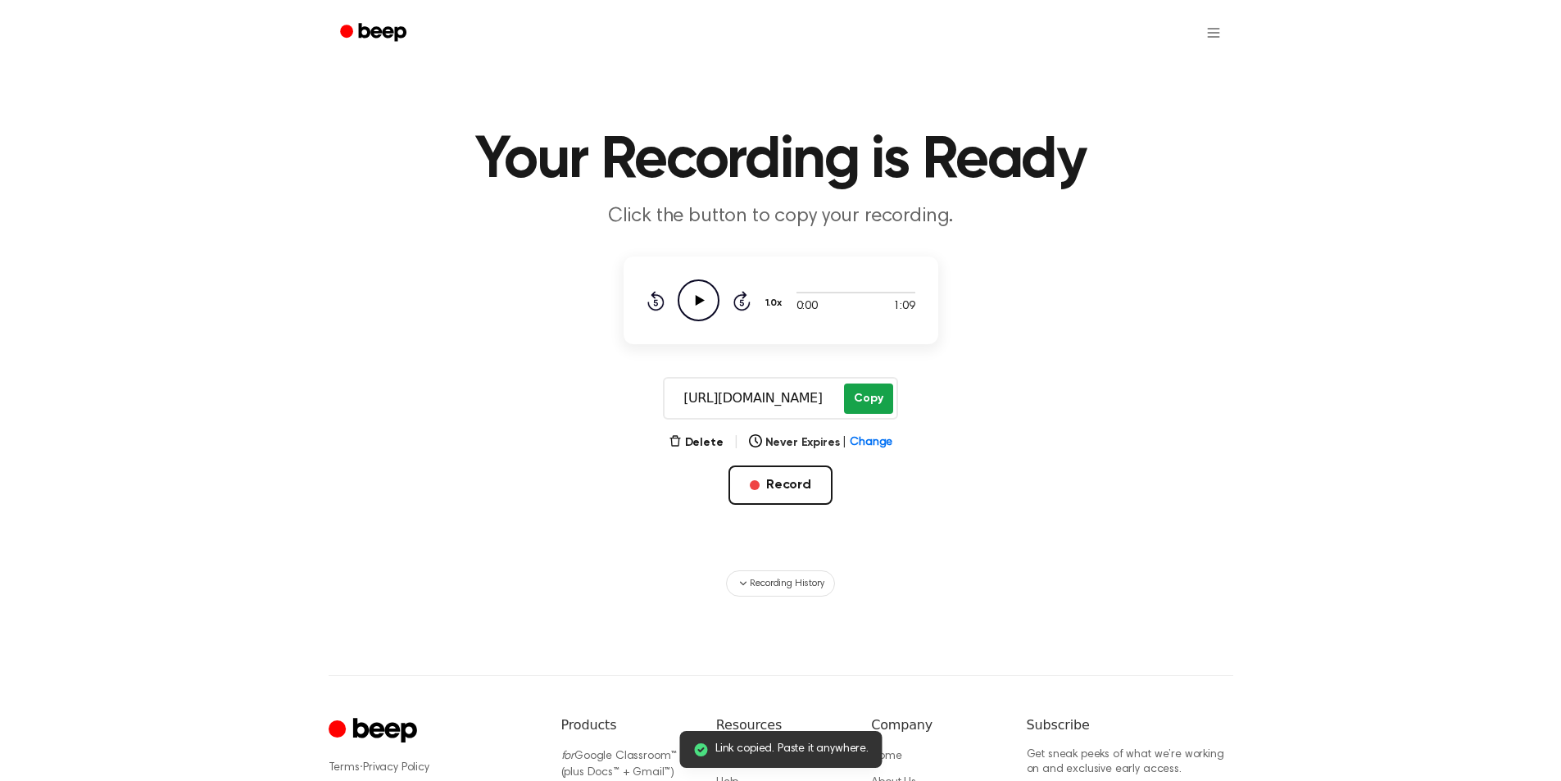
click at [865, 397] on button "Copy" at bounding box center [868, 399] width 48 height 30
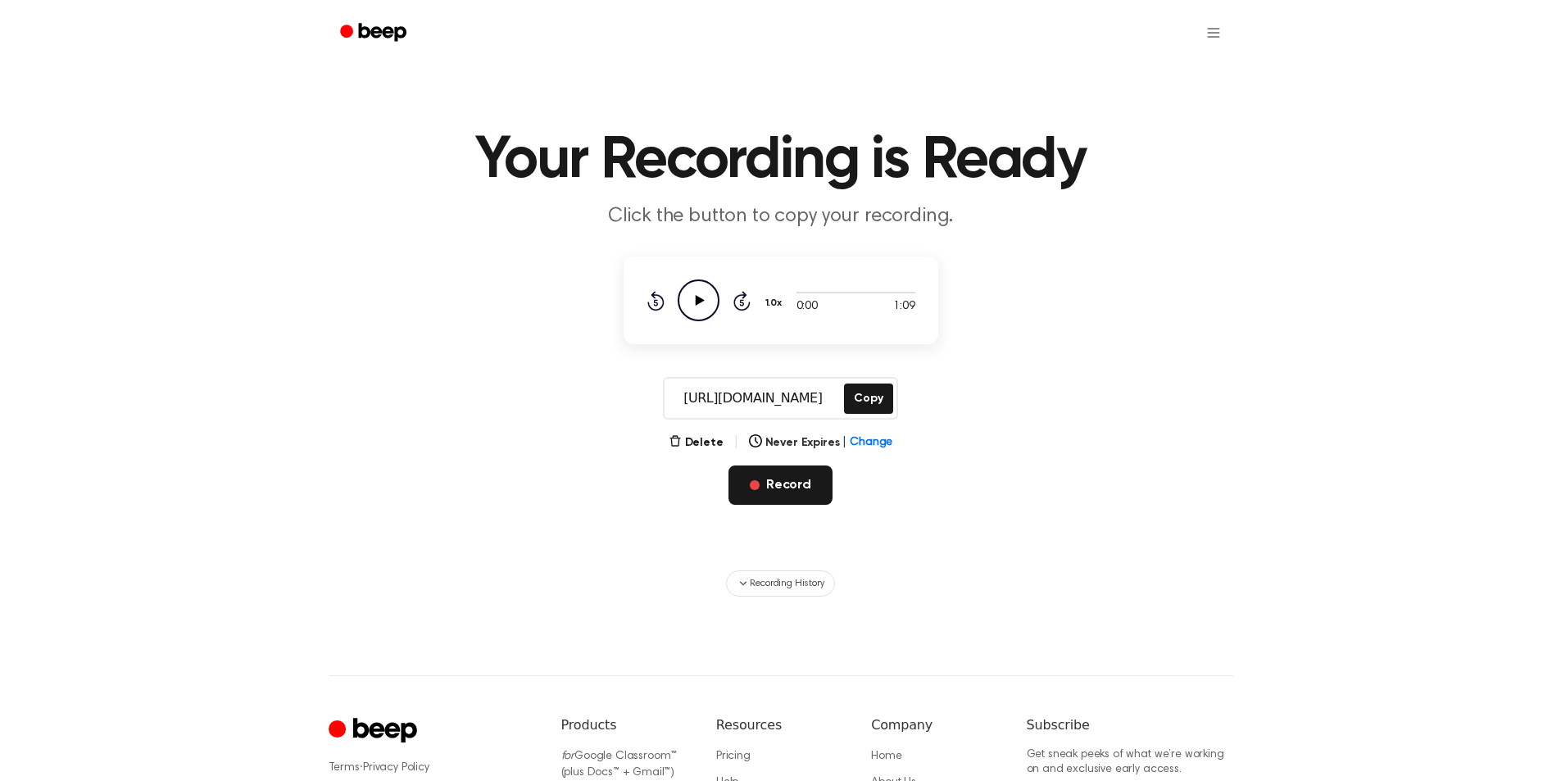
click at [798, 477] on button "Record" at bounding box center [781, 485] width 104 height 39
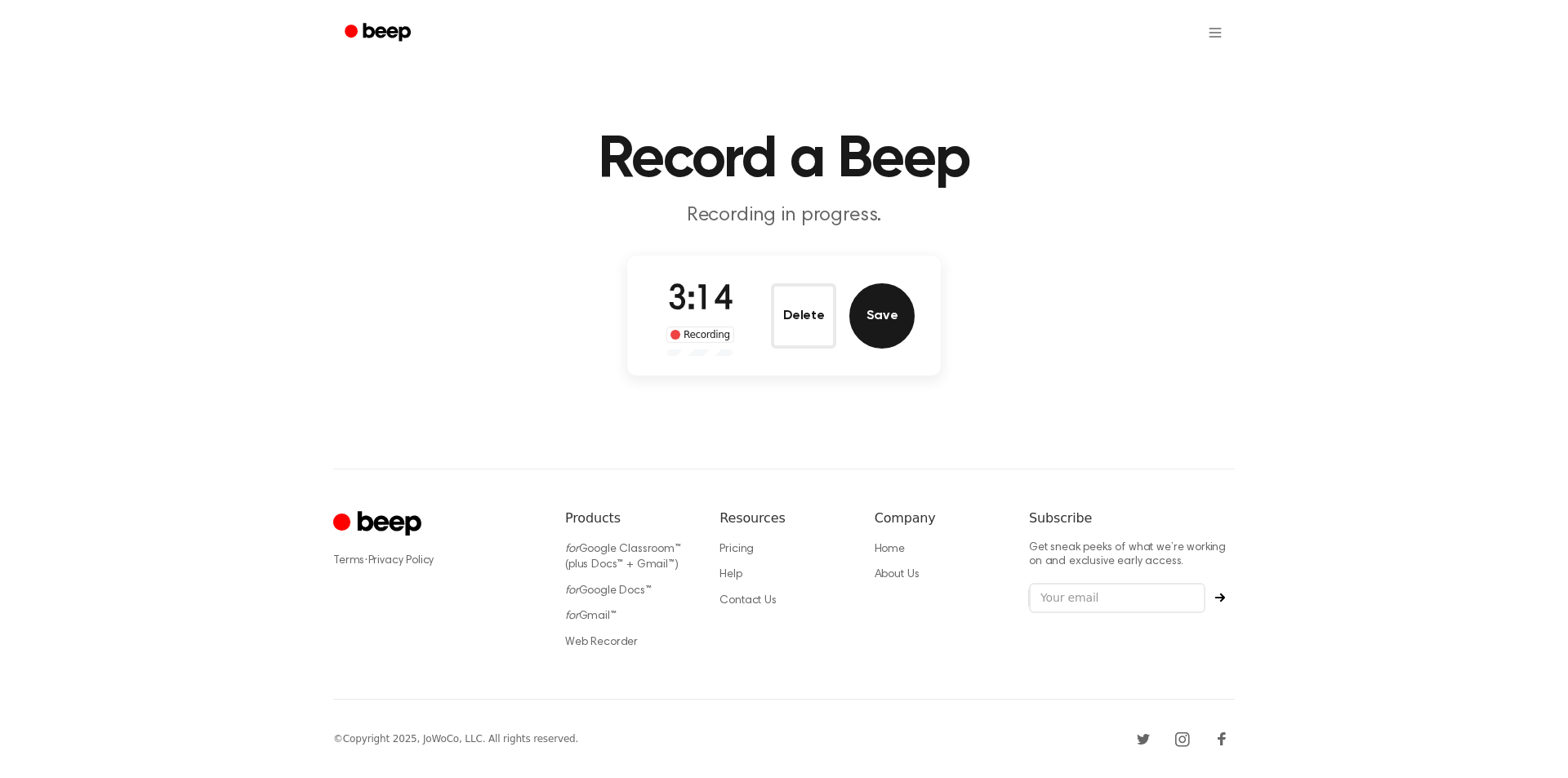
click at [890, 301] on button "Save" at bounding box center [882, 316] width 66 height 66
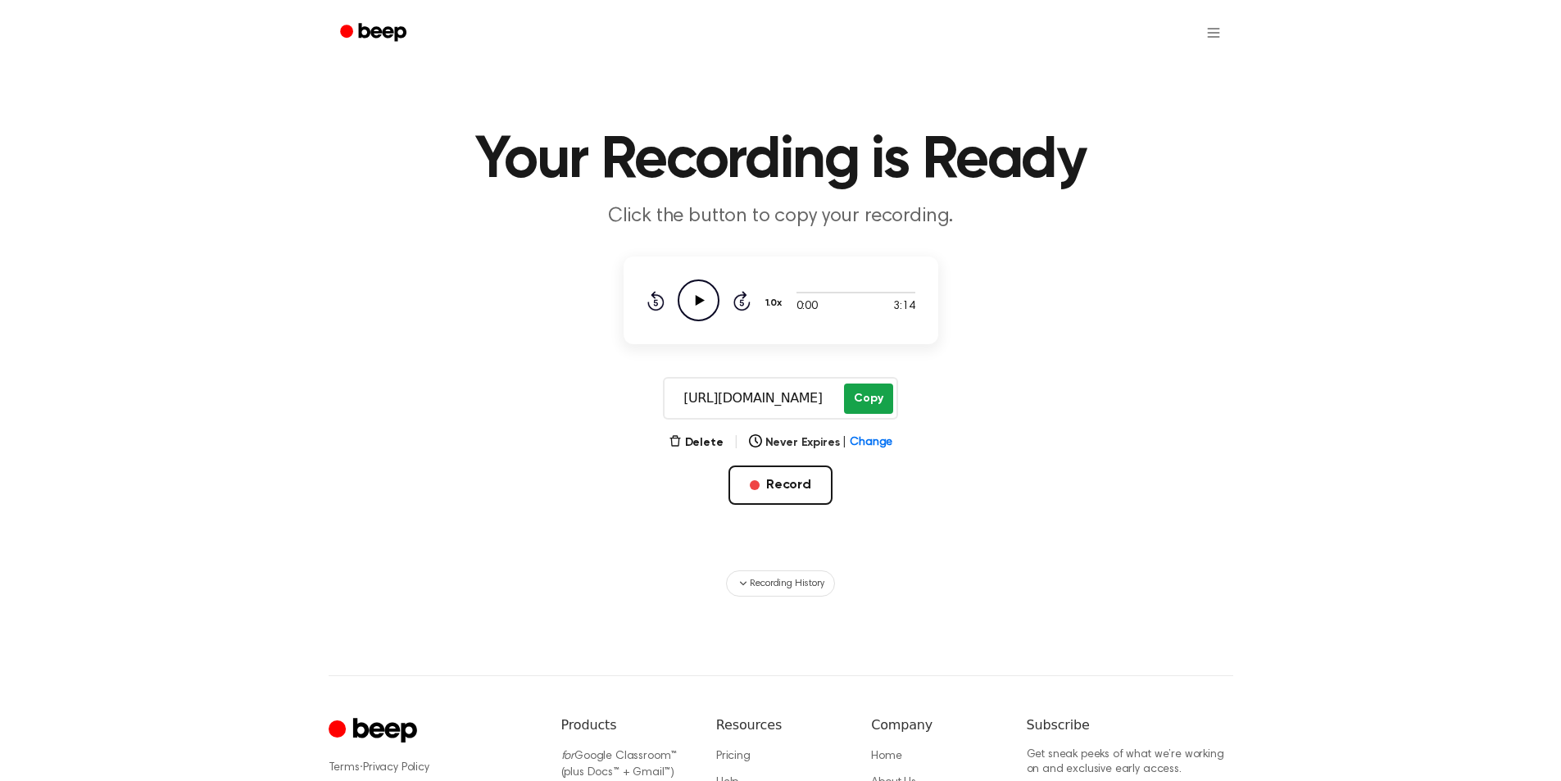
click at [861, 394] on button "Copy" at bounding box center [868, 399] width 48 height 30
click at [775, 480] on button "Record" at bounding box center [781, 485] width 104 height 39
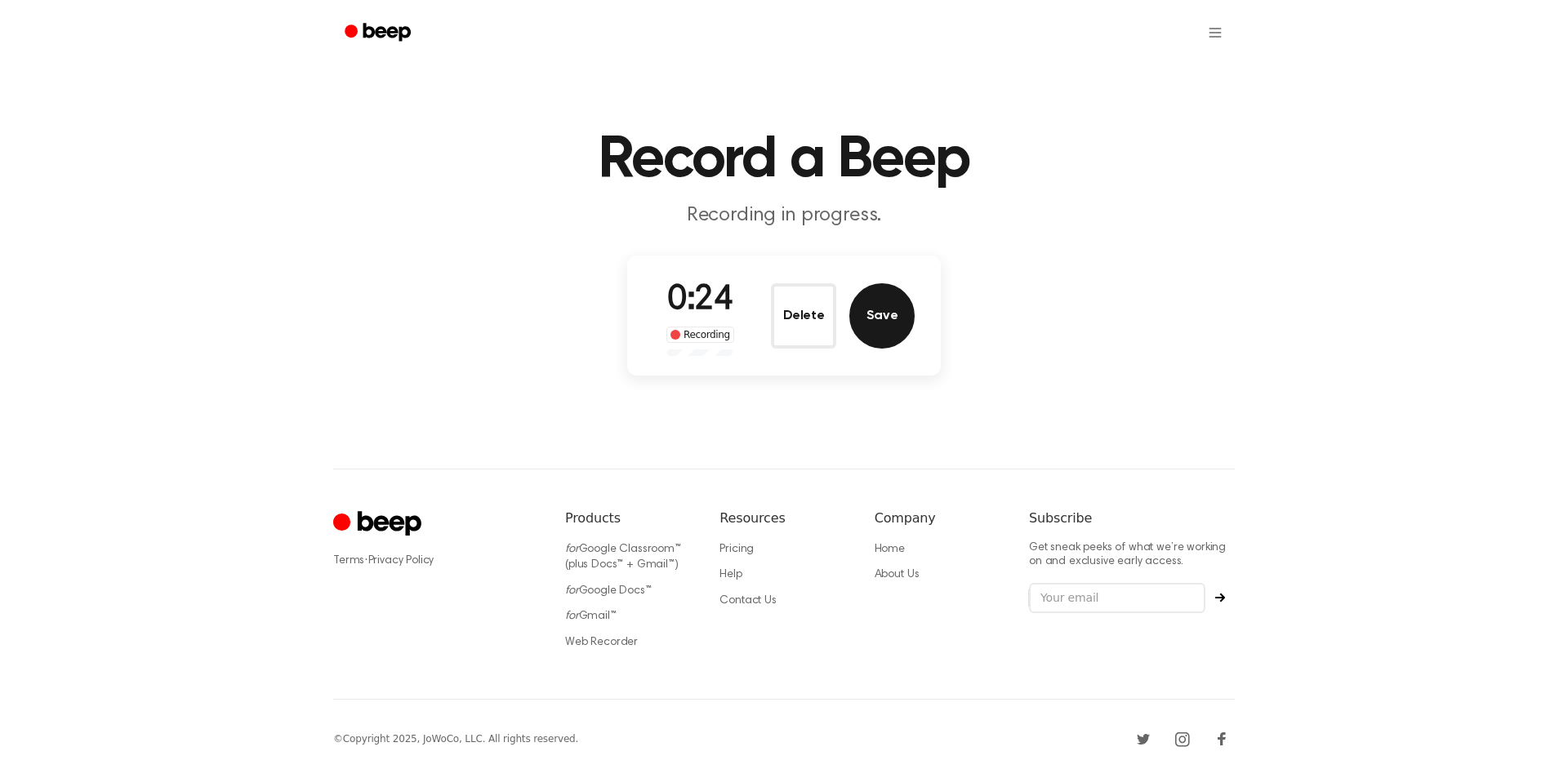
click at [862, 304] on button "Save" at bounding box center [882, 316] width 66 height 66
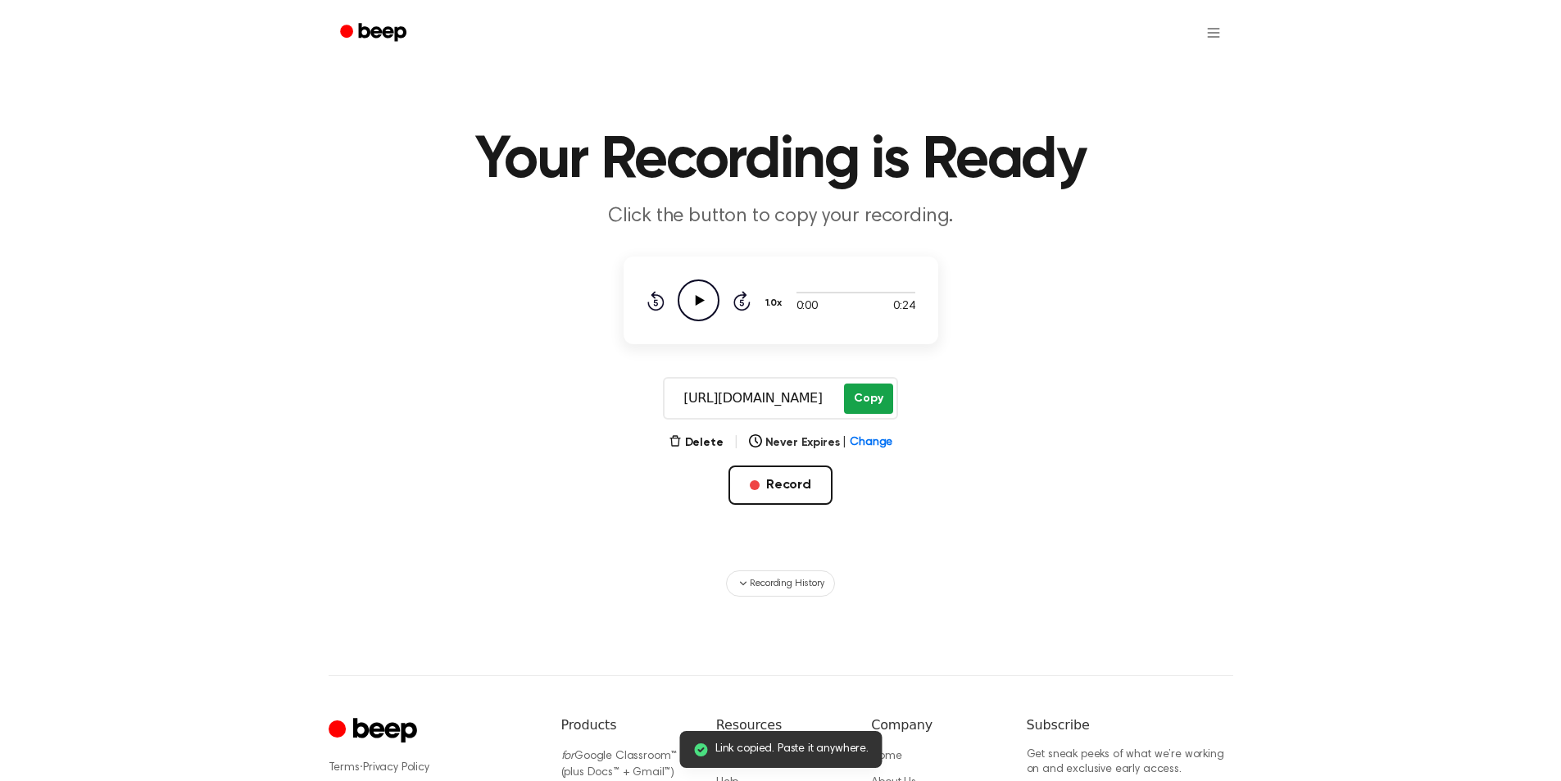
click at [865, 402] on button "Copy" at bounding box center [868, 399] width 48 height 30
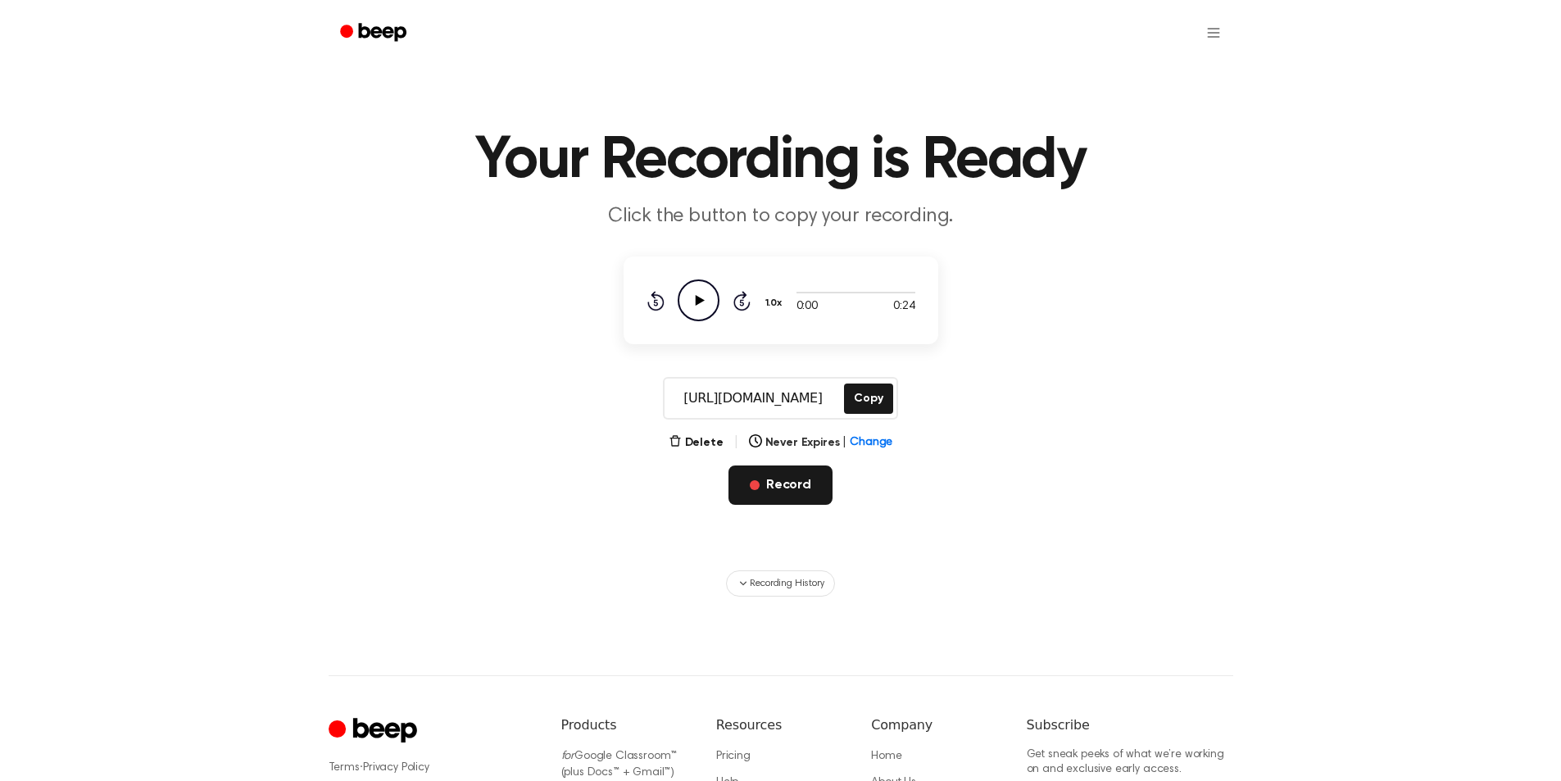
click at [762, 477] on button "Record" at bounding box center [781, 485] width 104 height 39
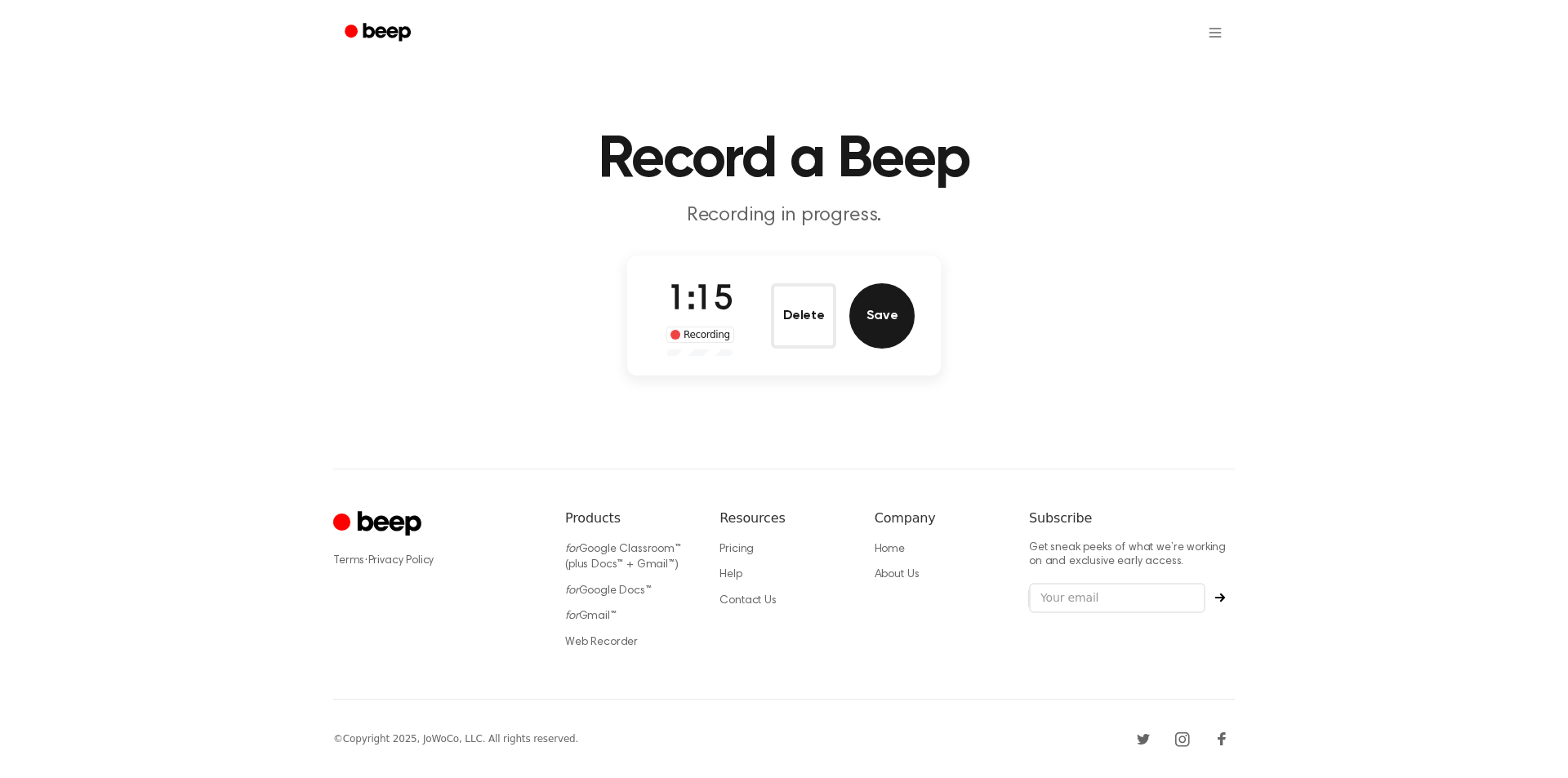
click at [876, 315] on button "Save" at bounding box center [882, 316] width 66 height 66
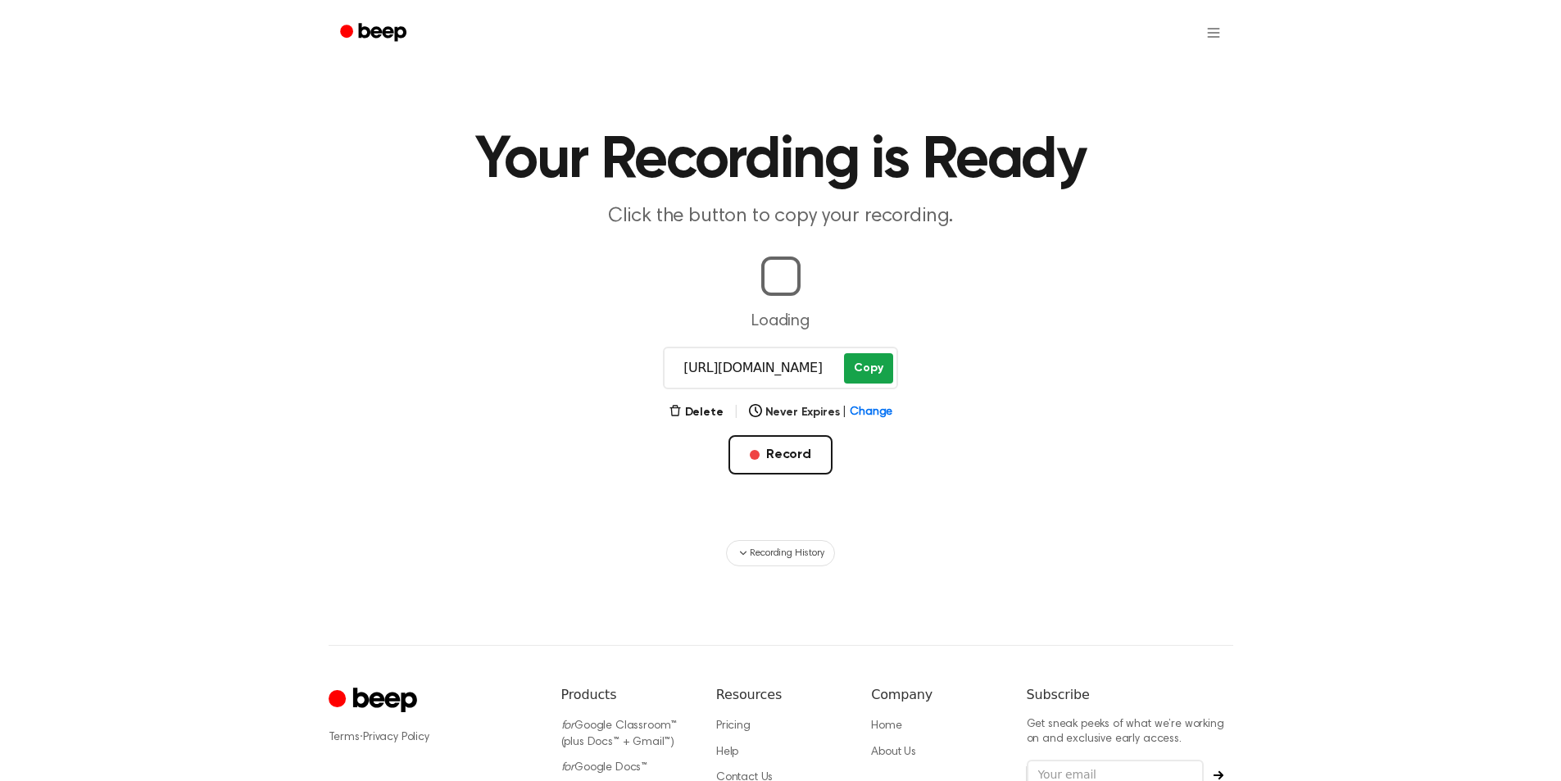
click at [865, 363] on main "Your Recording is Ready Click the button to copy your recording. Loading [URL][…" at bounding box center [780, 283] width 1561 height 566
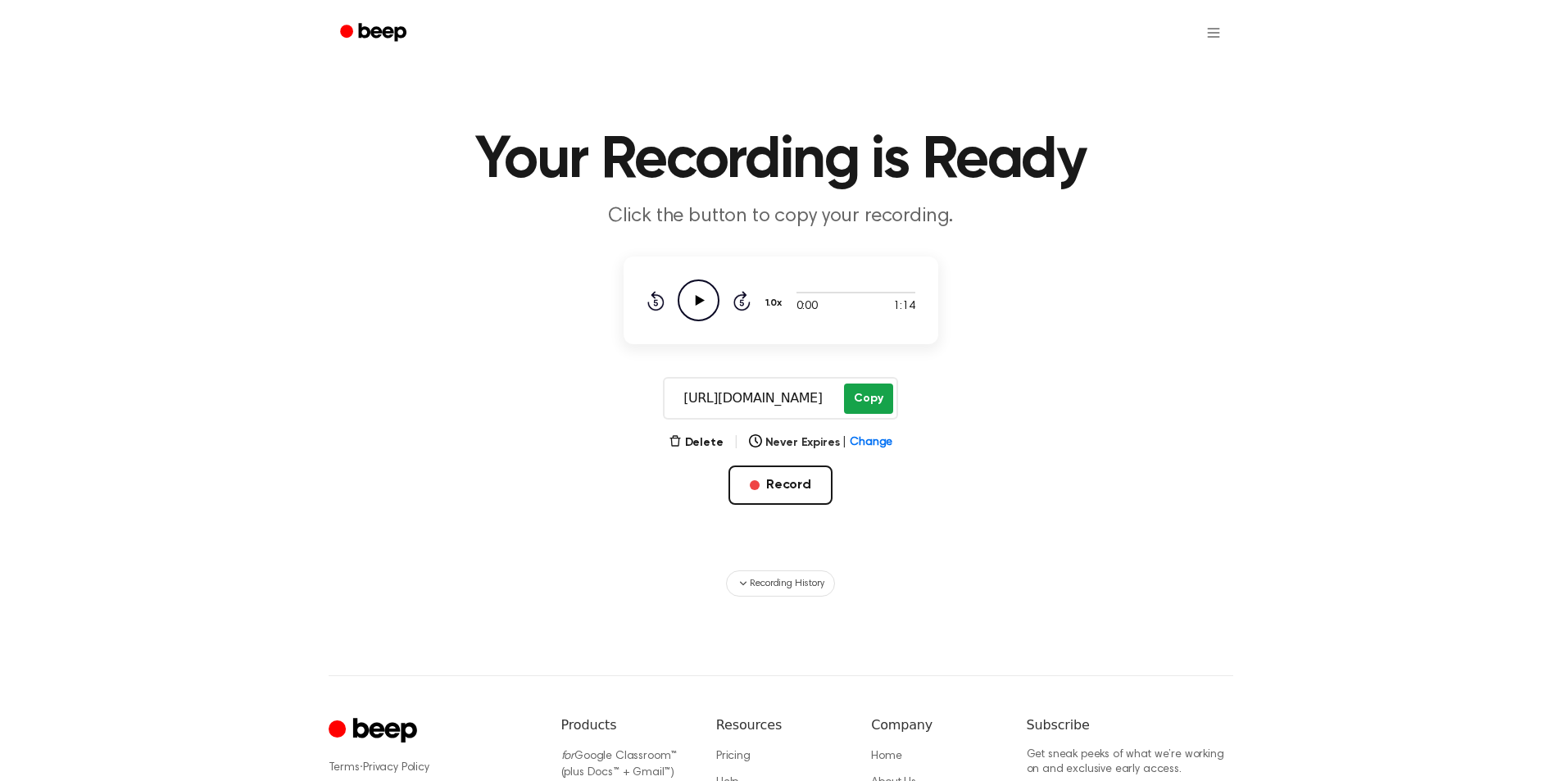
click at [879, 402] on button "Copy" at bounding box center [868, 399] width 48 height 30
click at [763, 475] on button "Record" at bounding box center [781, 485] width 104 height 39
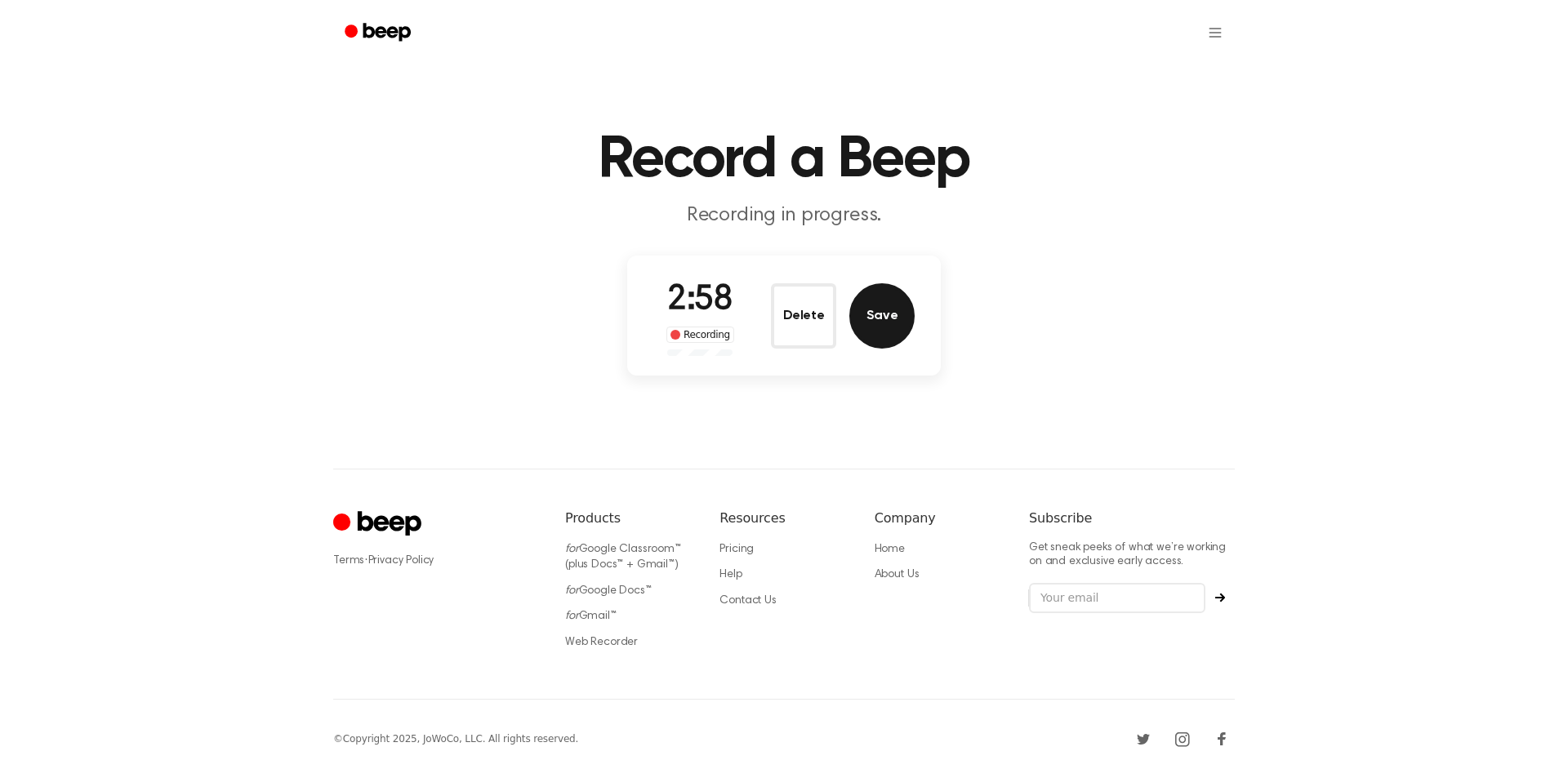
click at [877, 319] on button "Save" at bounding box center [882, 316] width 66 height 66
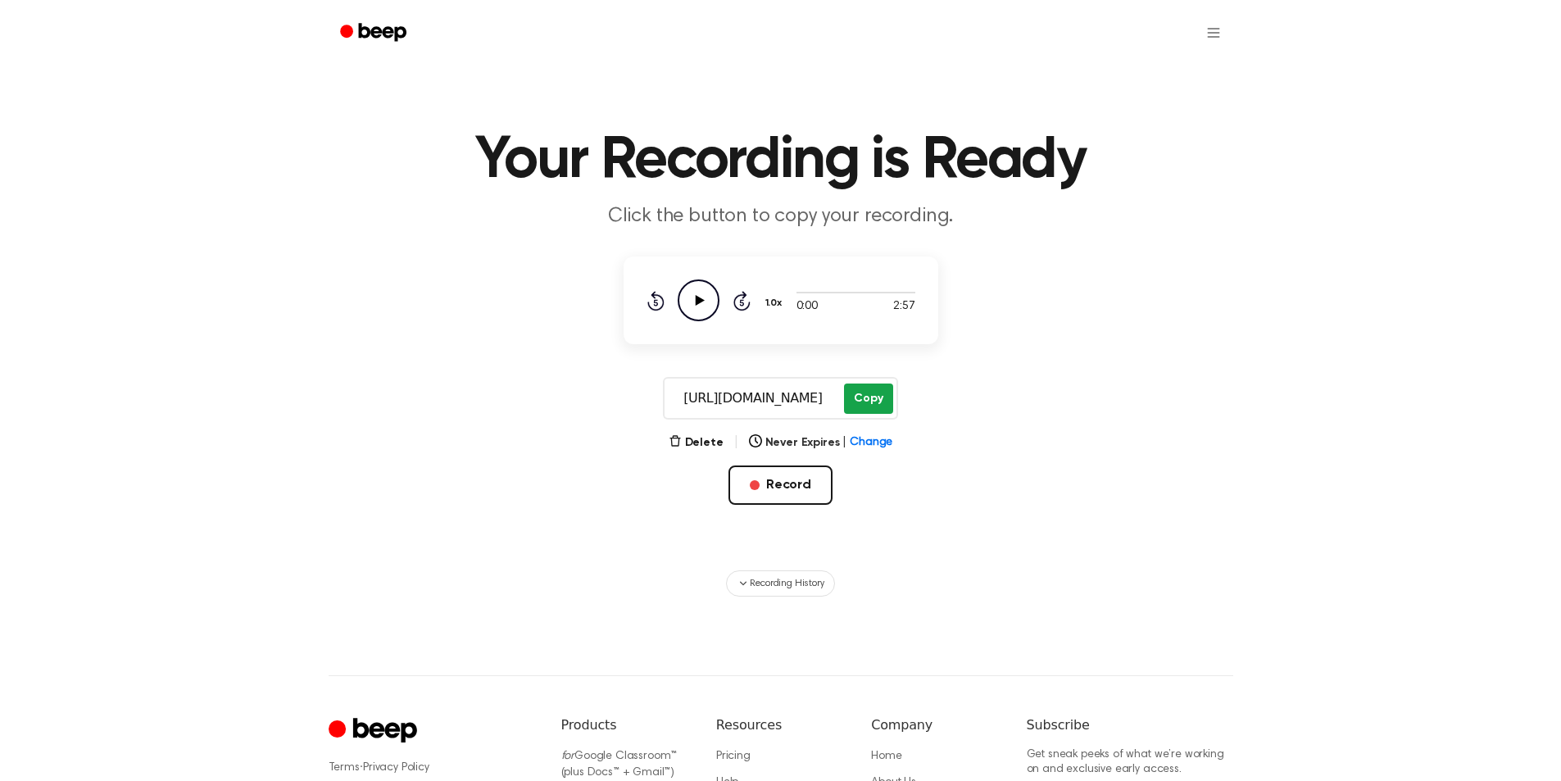
click at [856, 398] on button "Copy" at bounding box center [868, 399] width 48 height 30
drag, startPoint x: 771, startPoint y: 479, endPoint x: 753, endPoint y: 449, distance: 35.3
click at [771, 481] on button "Record" at bounding box center [781, 485] width 104 height 39
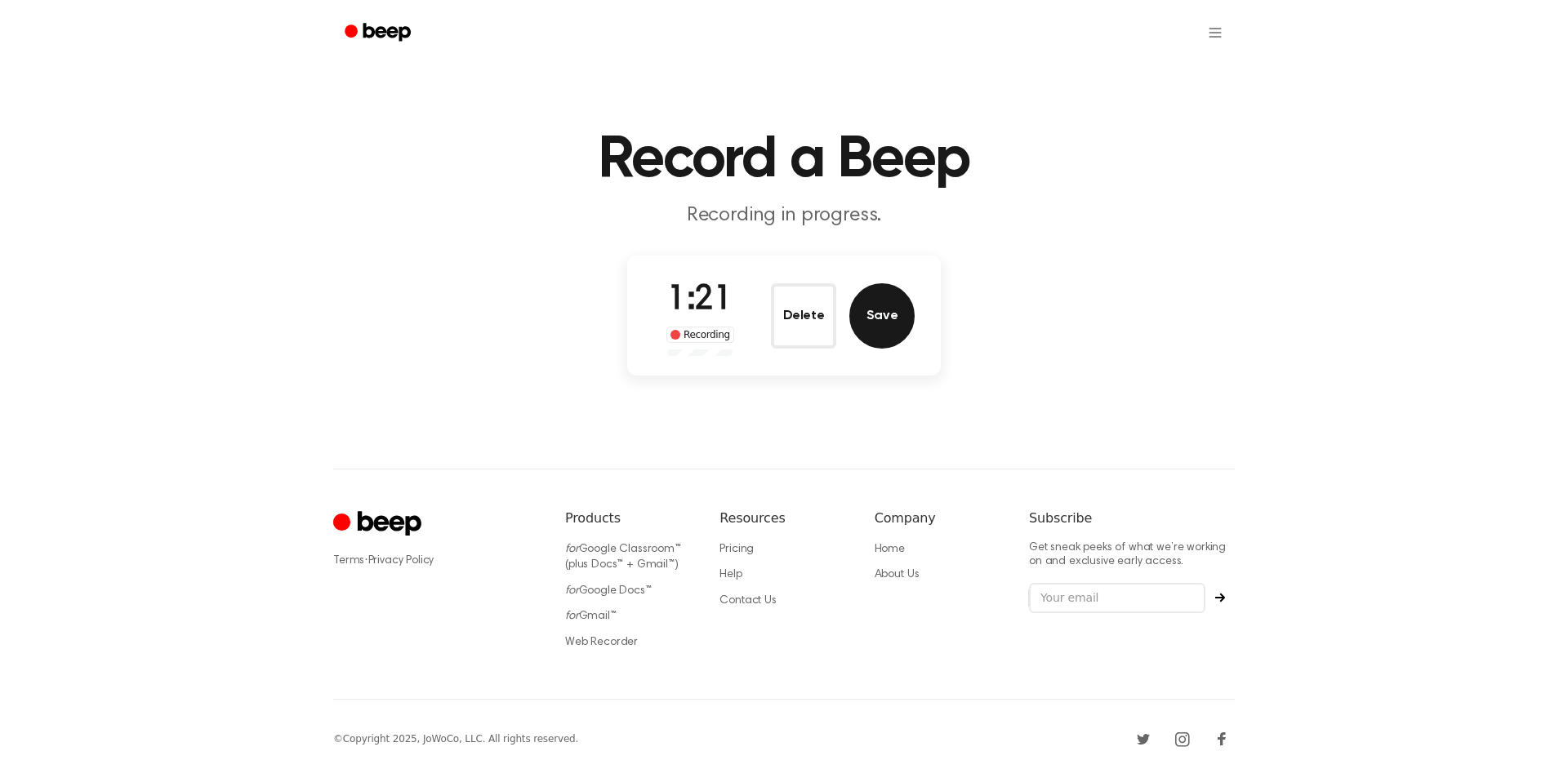
click at [899, 318] on button "Save" at bounding box center [882, 316] width 66 height 66
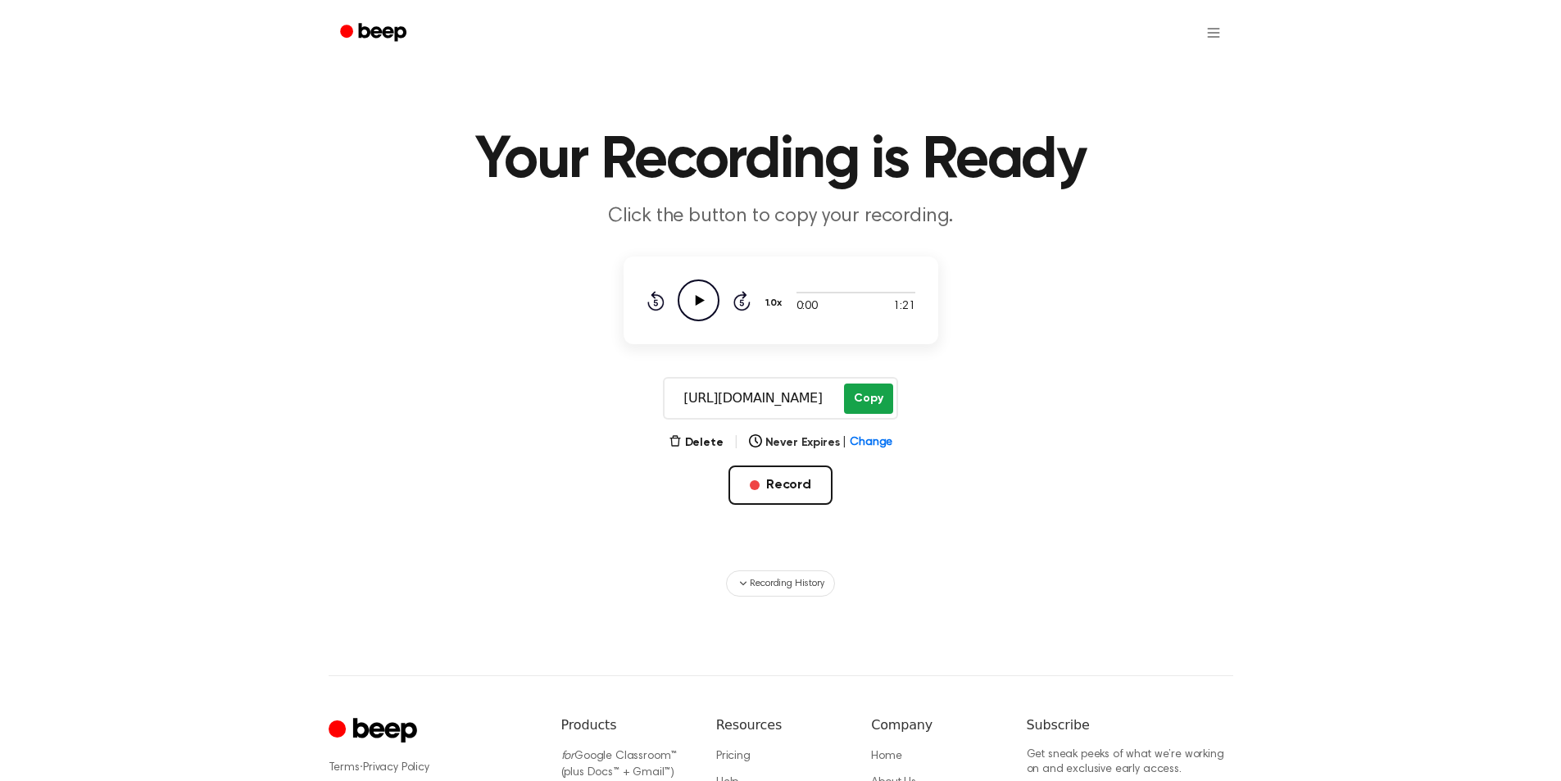
click at [856, 395] on button "Copy" at bounding box center [868, 399] width 48 height 30
click at [777, 497] on button "Record" at bounding box center [781, 485] width 104 height 39
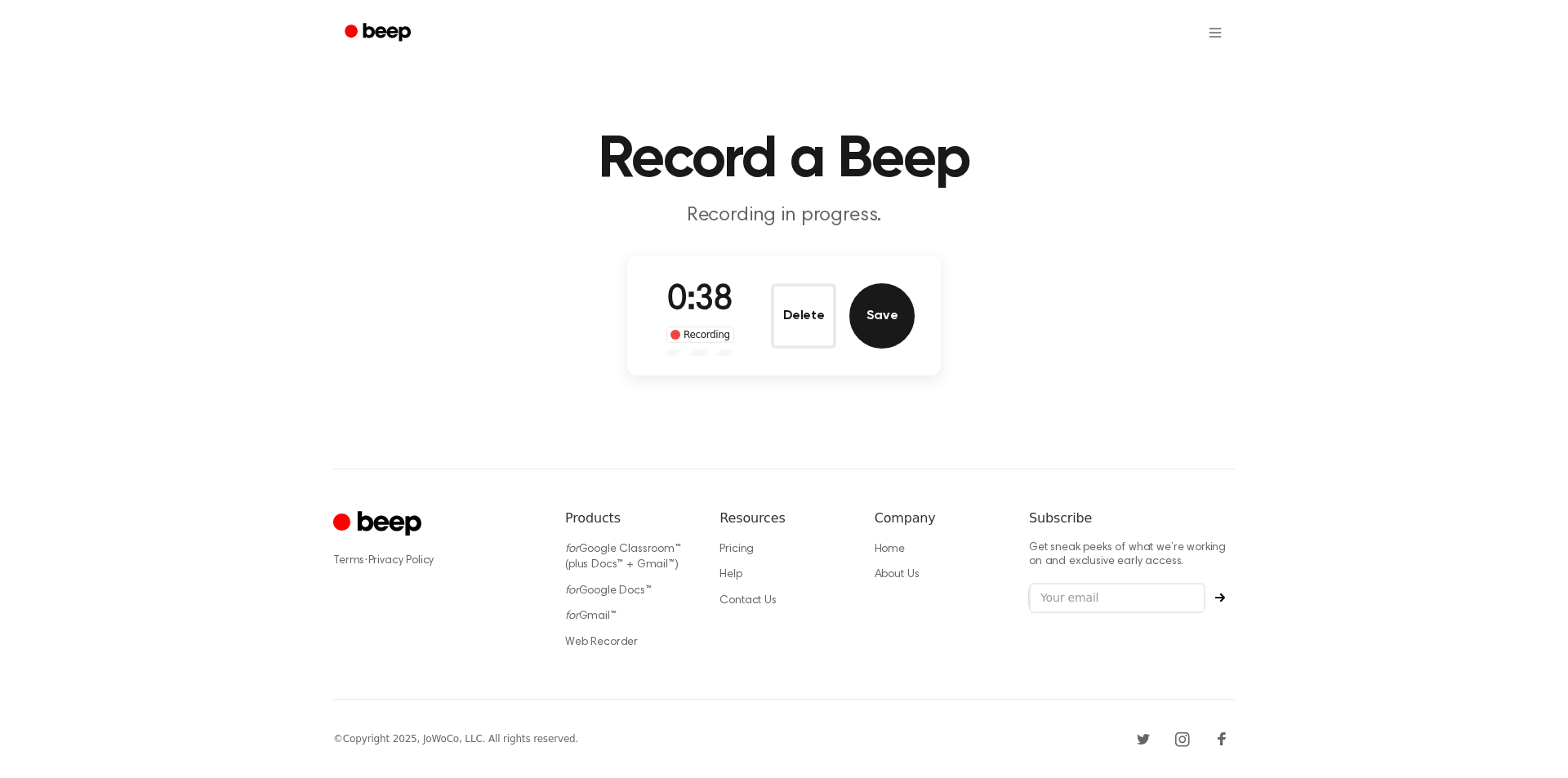
click at [879, 323] on button "Save" at bounding box center [882, 316] width 66 height 66
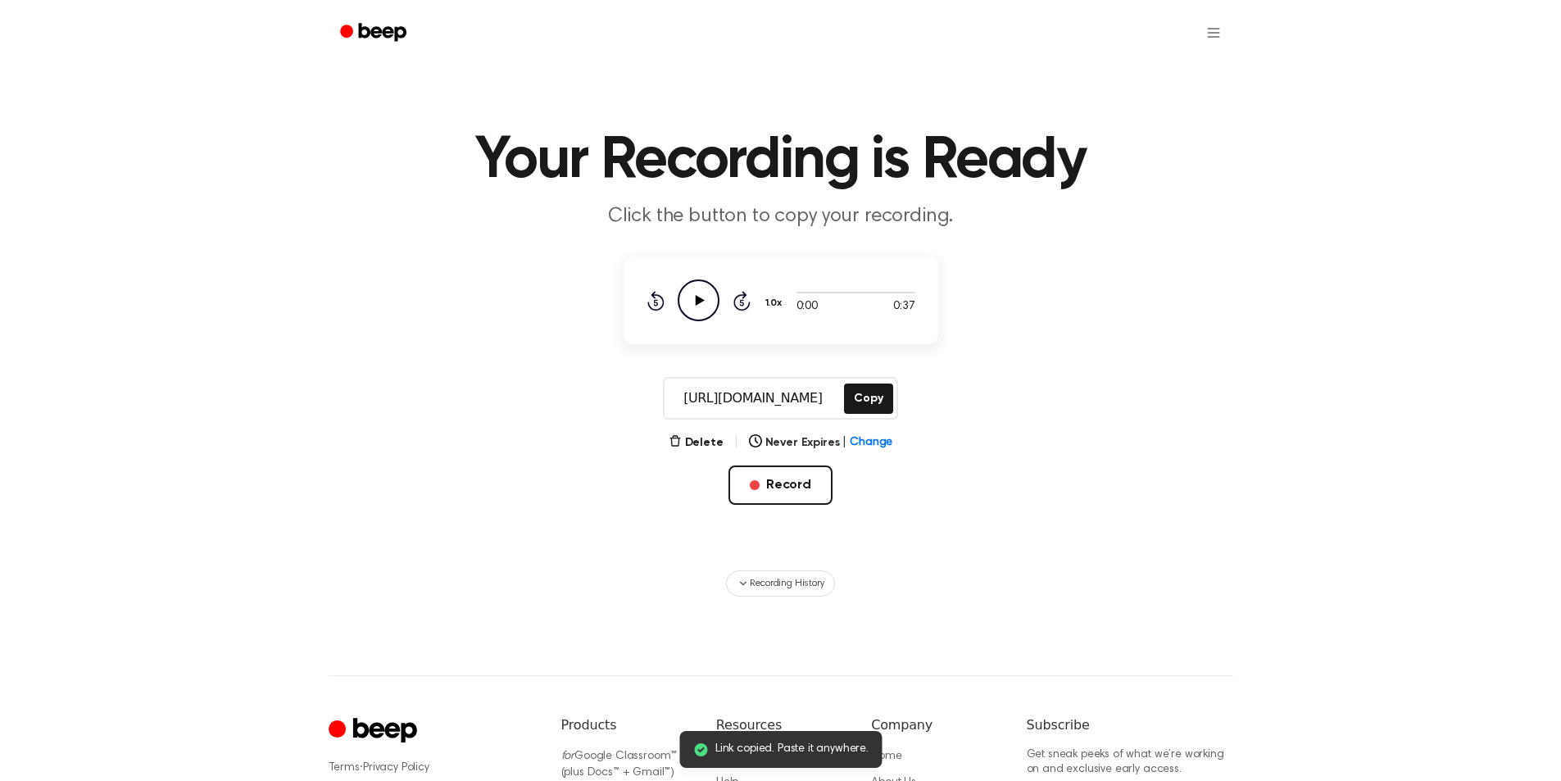
click at [689, 298] on icon "Play Audio" at bounding box center [699, 300] width 42 height 42
click at [701, 300] on icon at bounding box center [698, 300] width 7 height 11
